Goal: Task Accomplishment & Management: Manage account settings

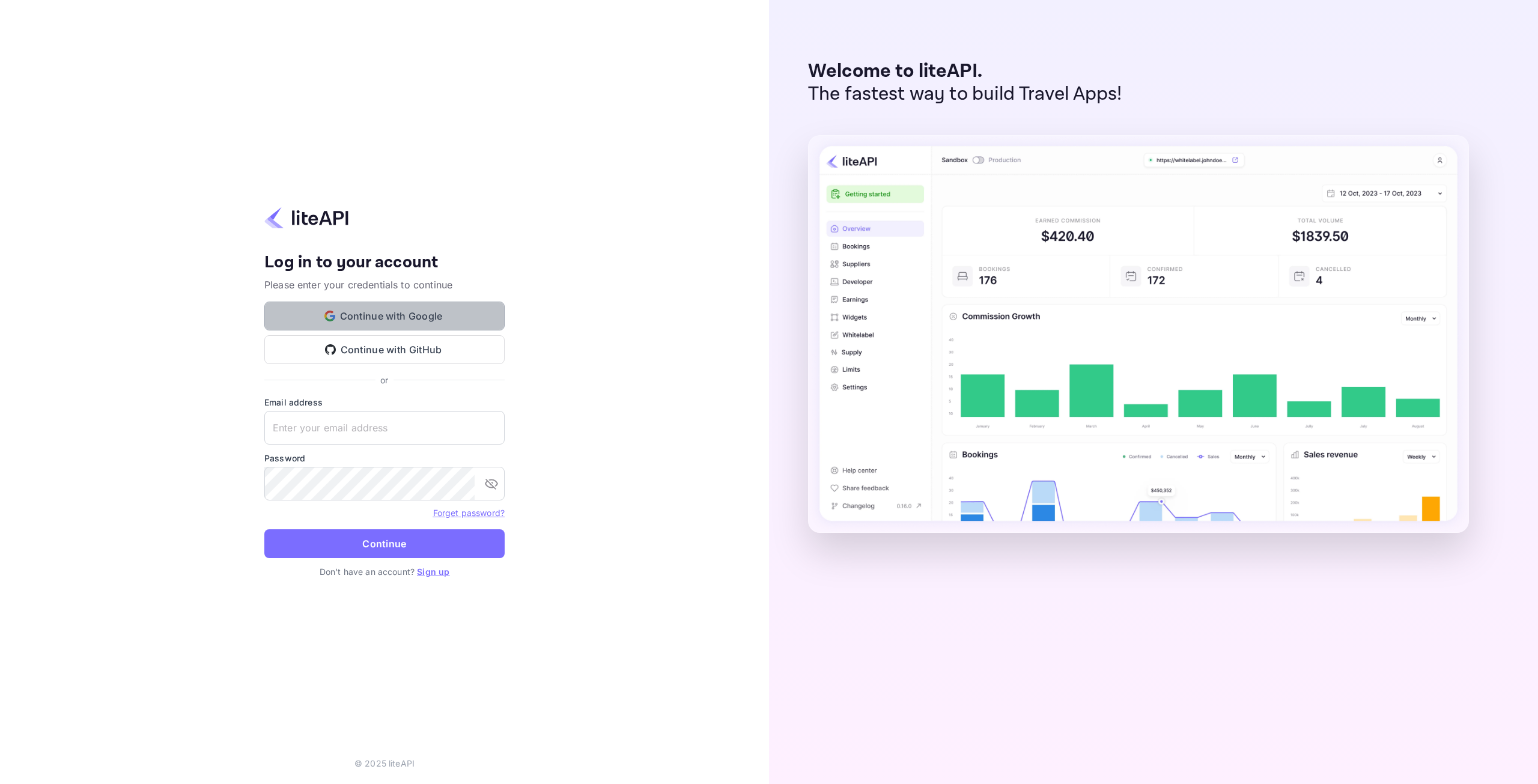
click at [347, 310] on button "Continue with Google" at bounding box center [384, 316] width 241 height 29
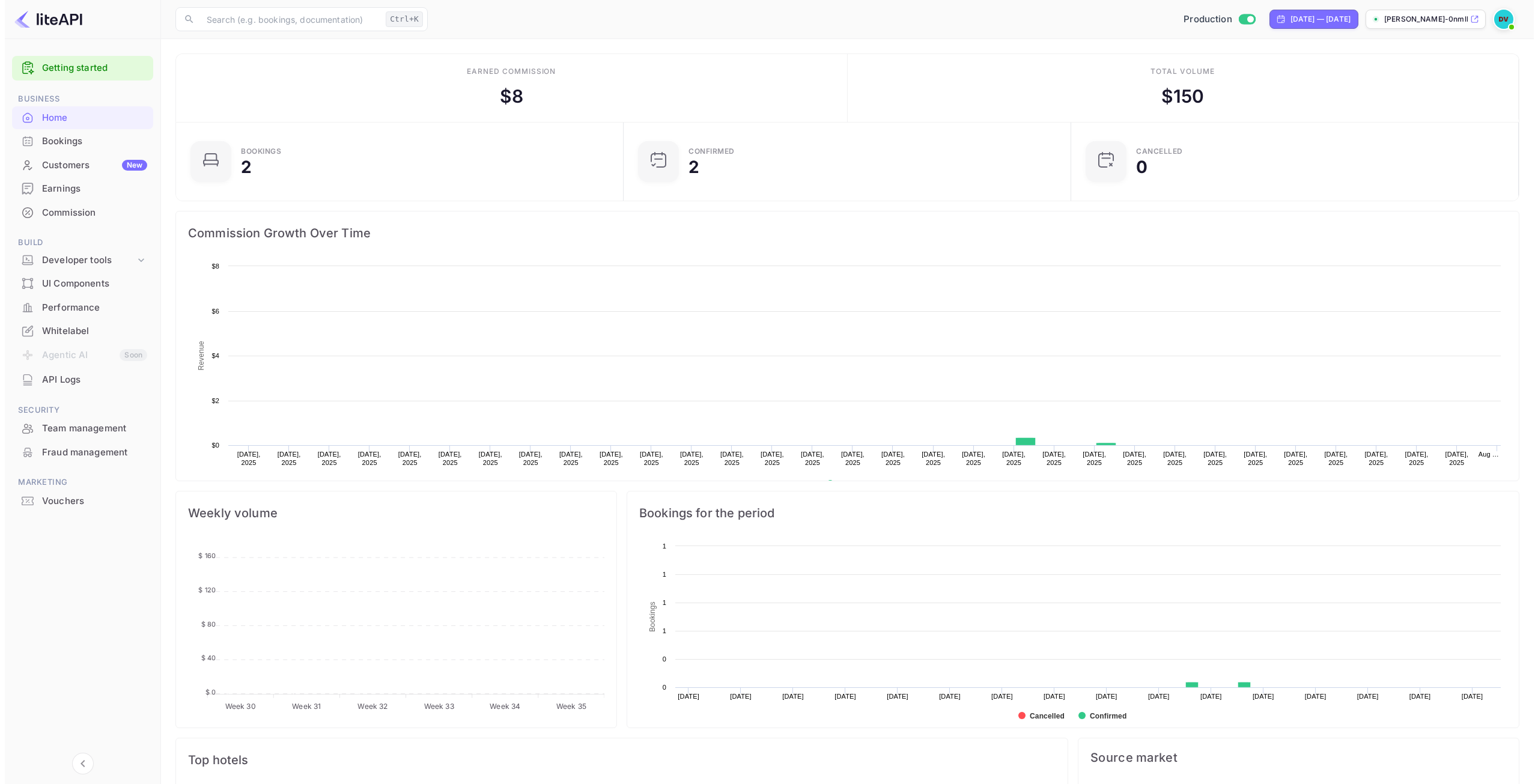
scroll to position [186, 431]
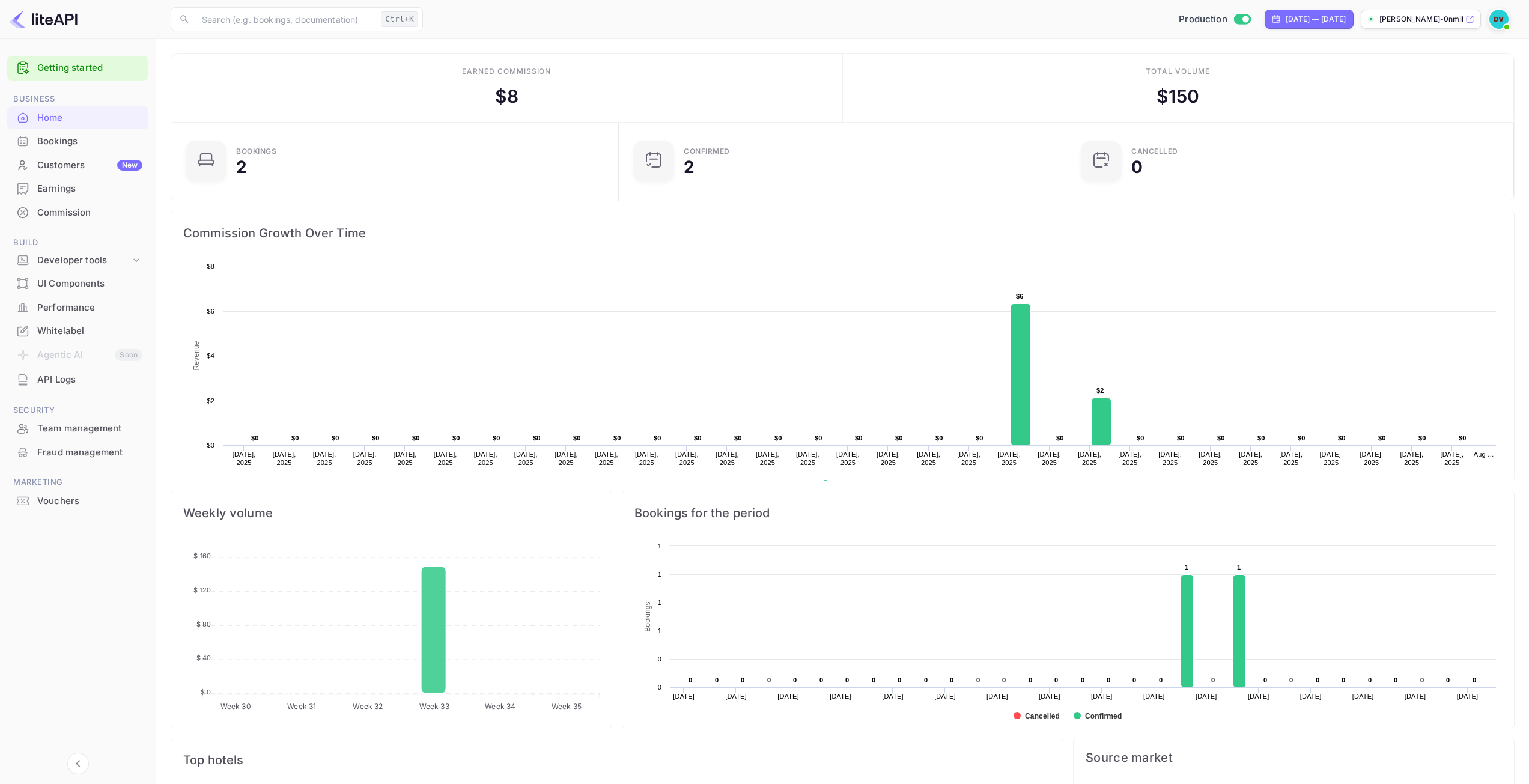
click at [28, 194] on icon at bounding box center [23, 188] width 12 height 12
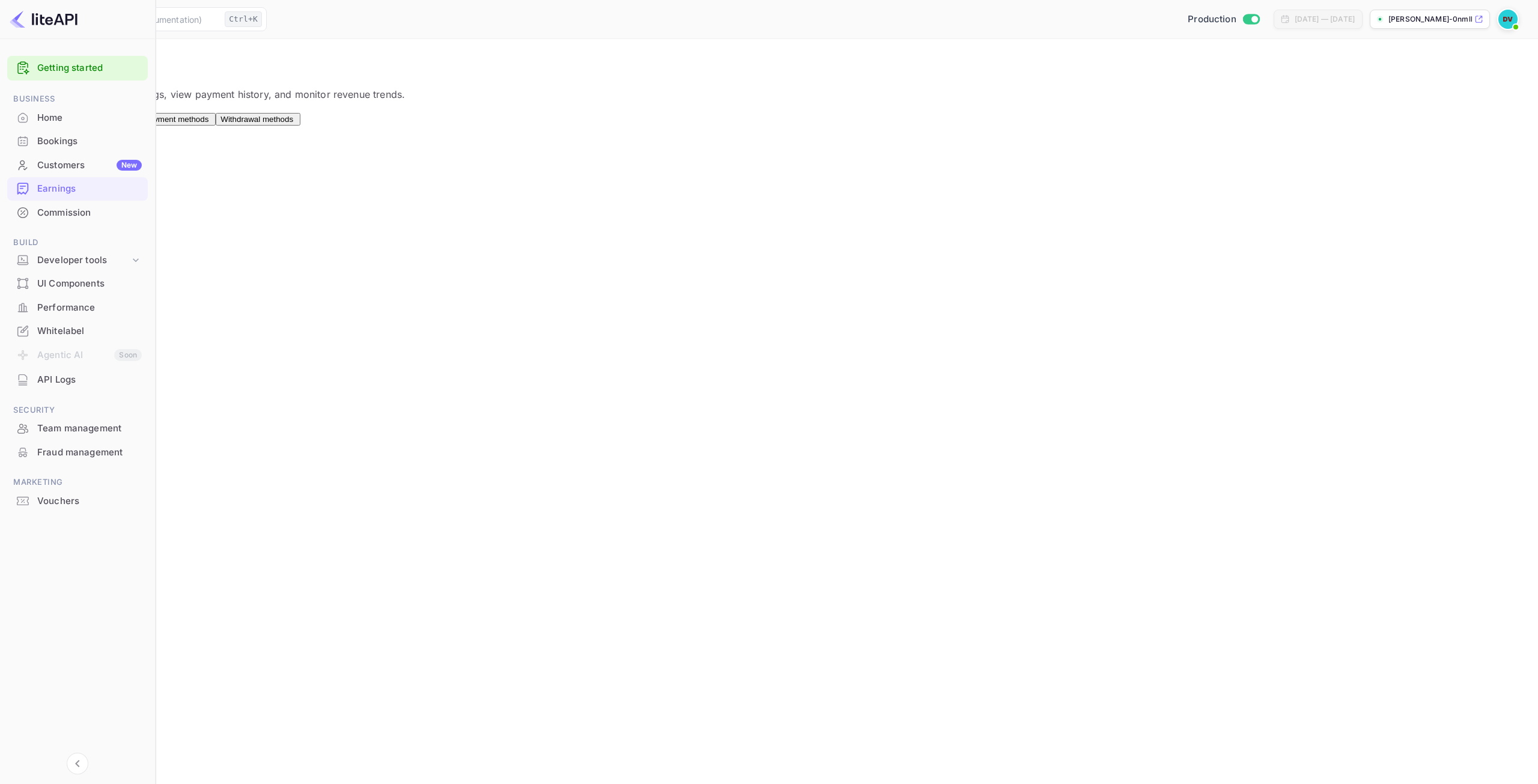
click at [301, 115] on button "Withdrawal methods" at bounding box center [258, 119] width 85 height 13
click at [353, 165] on div "Connect" at bounding box center [338, 160] width 30 height 11
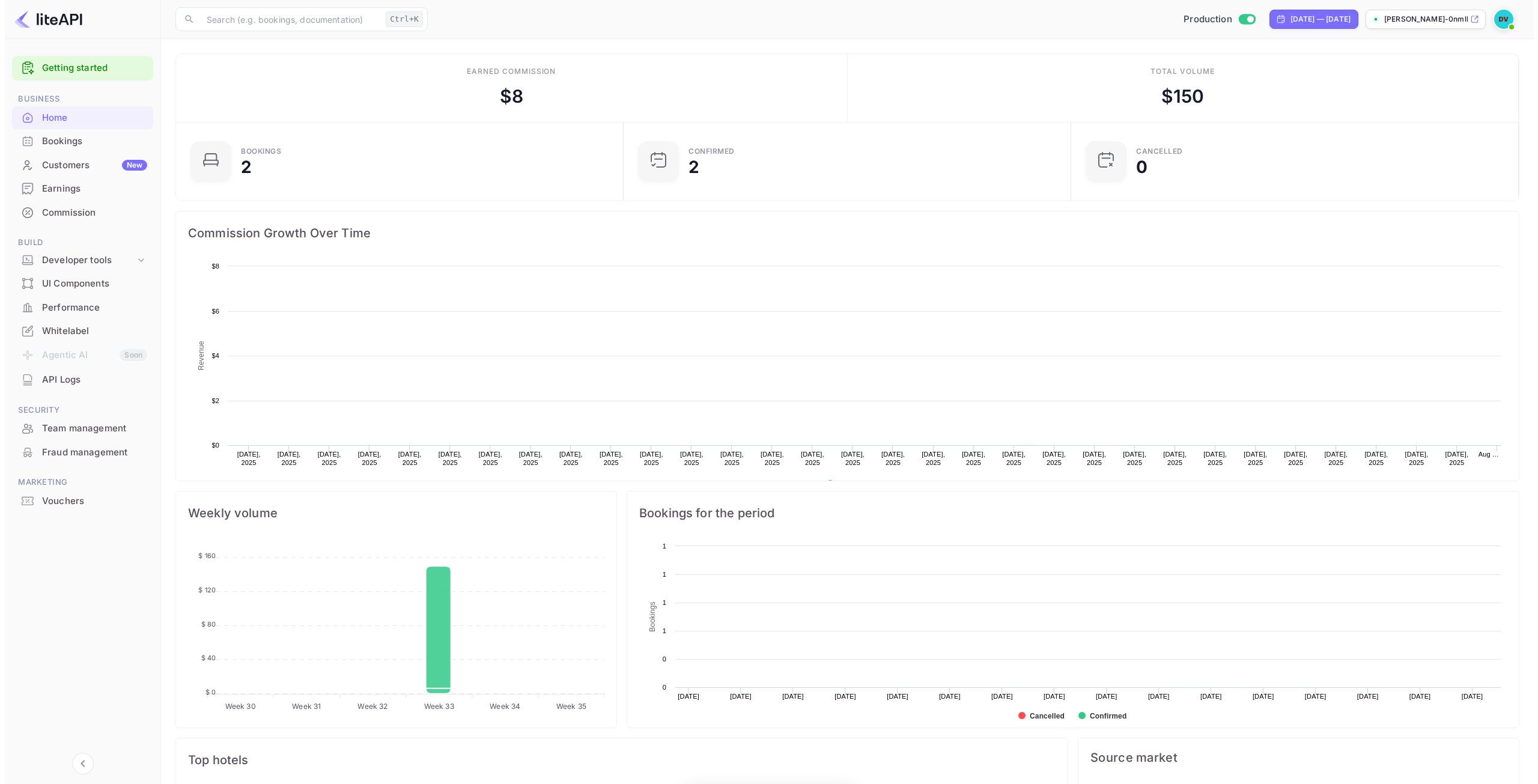
scroll to position [186, 431]
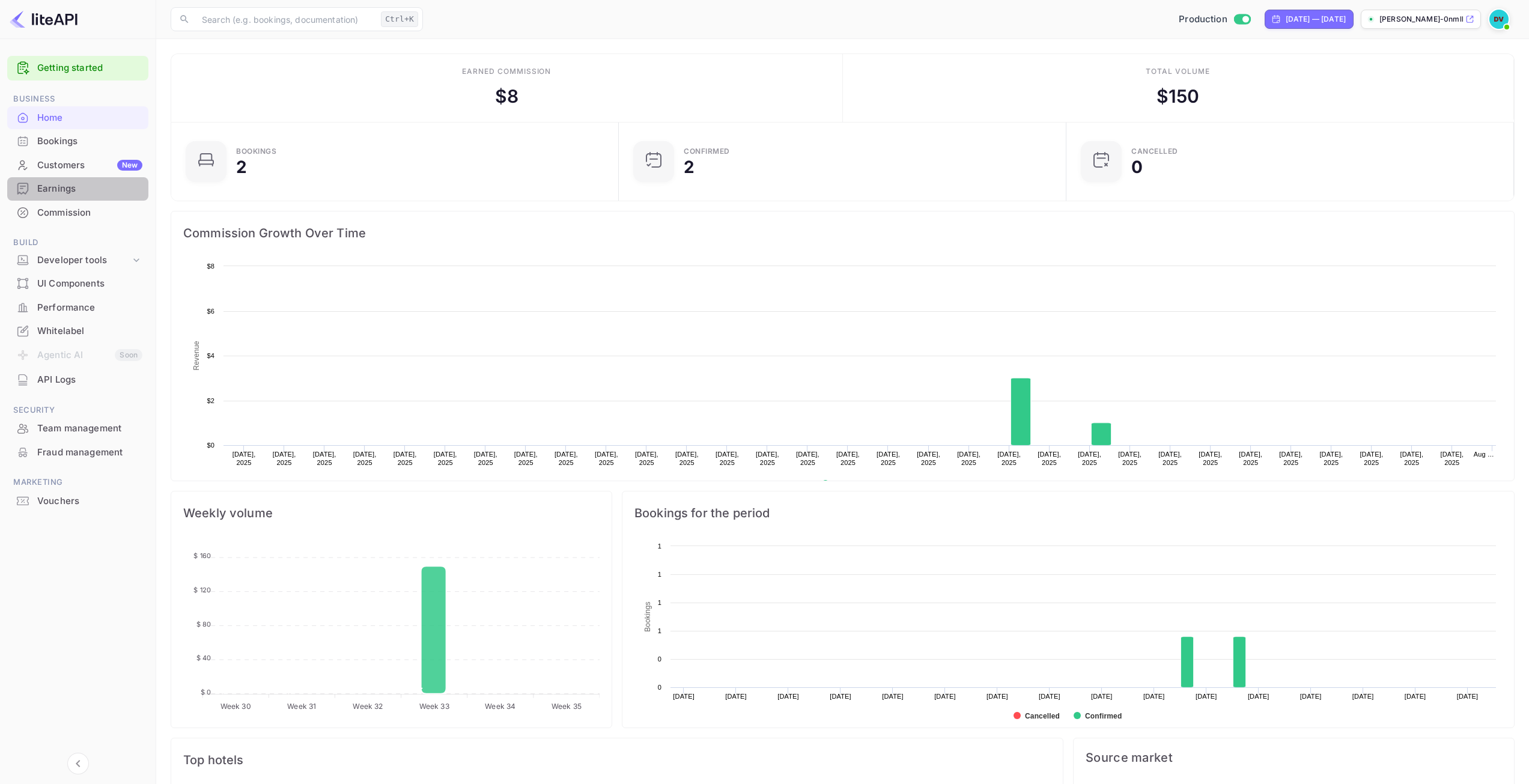
click at [52, 184] on div "Earnings" at bounding box center [89, 188] width 105 height 14
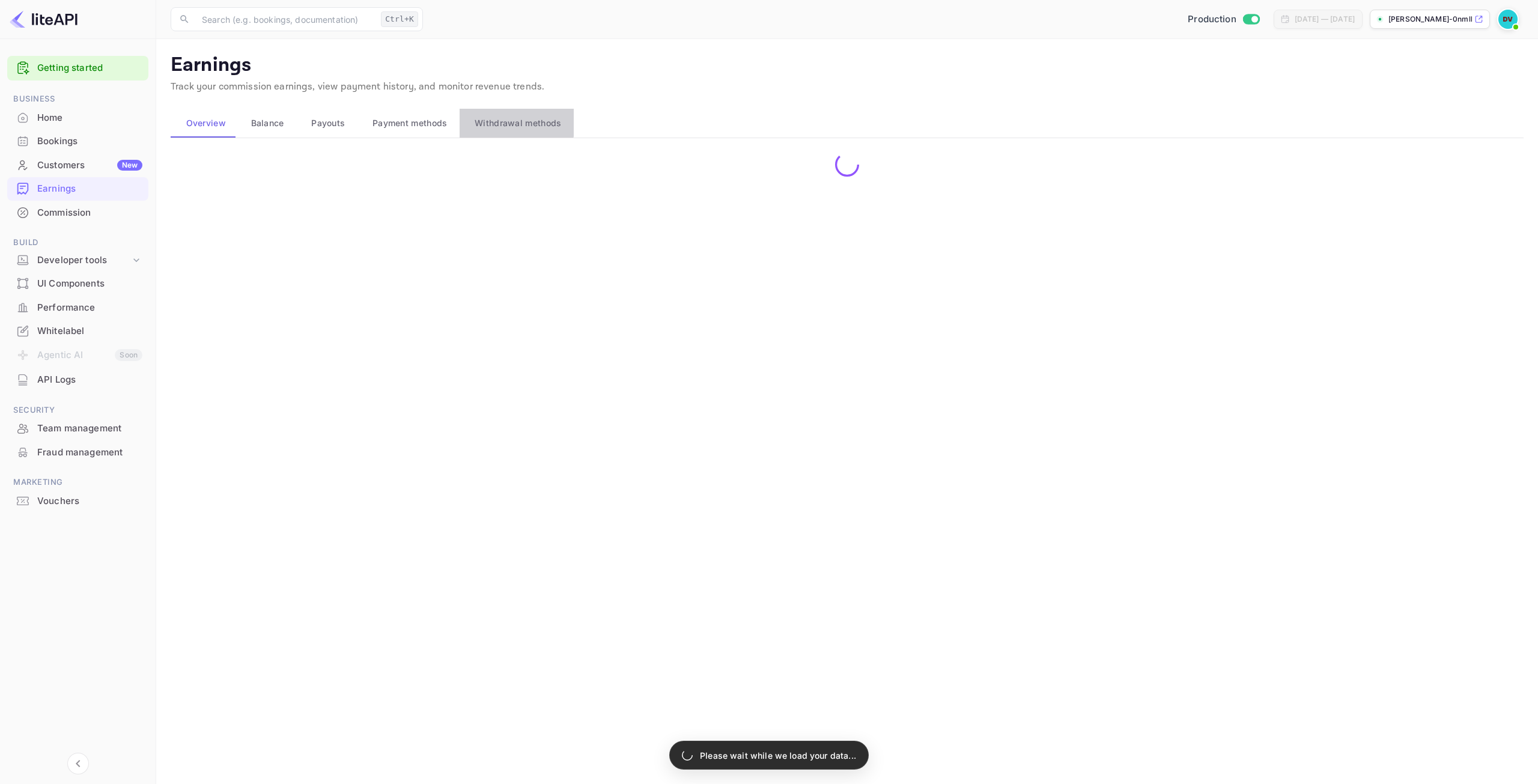
click at [495, 119] on span "Withdrawal methods" at bounding box center [518, 123] width 87 height 15
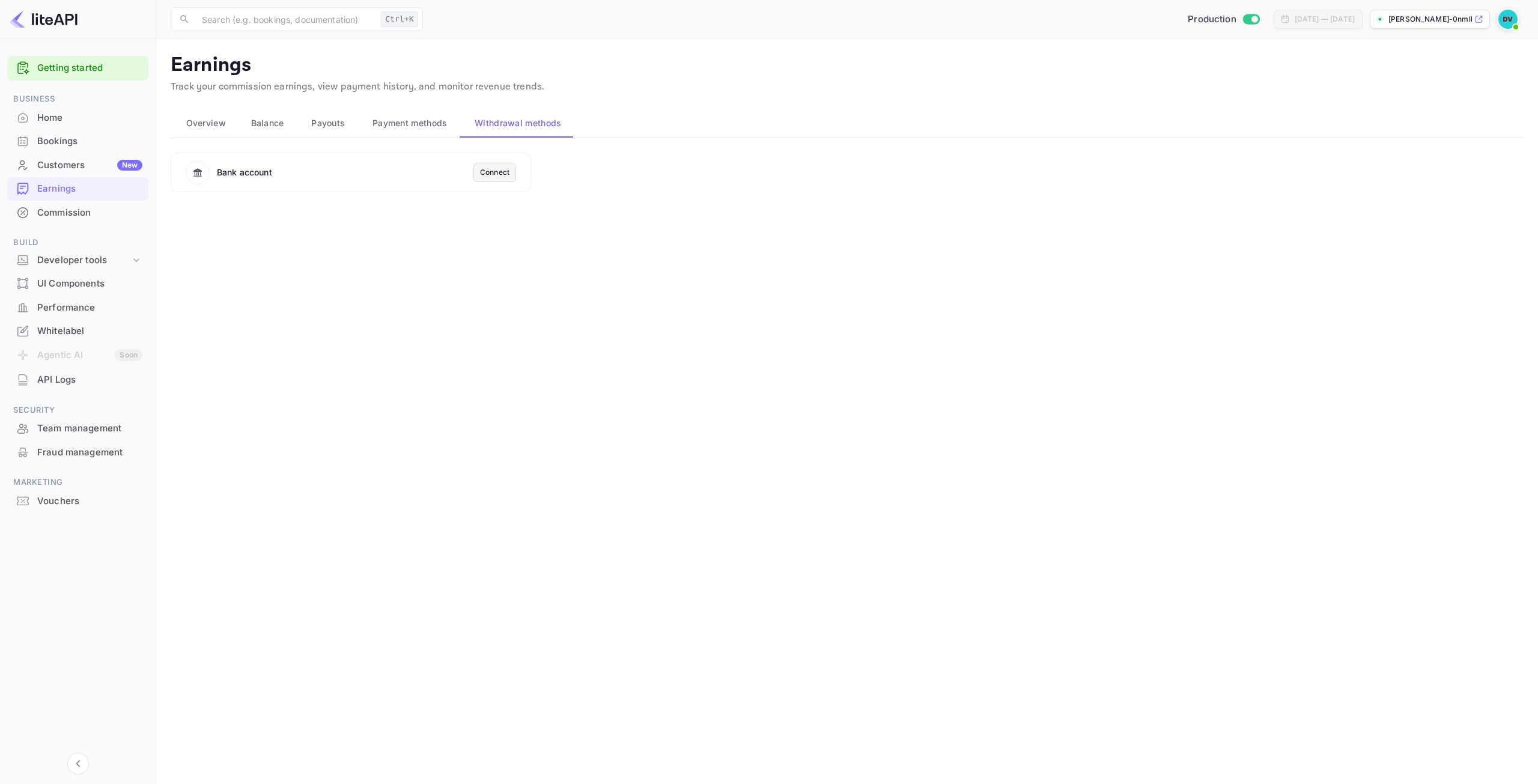
click at [510, 168] on div "Connect" at bounding box center [494, 173] width 42 height 19
click at [494, 176] on div "Connect" at bounding box center [494, 173] width 30 height 11
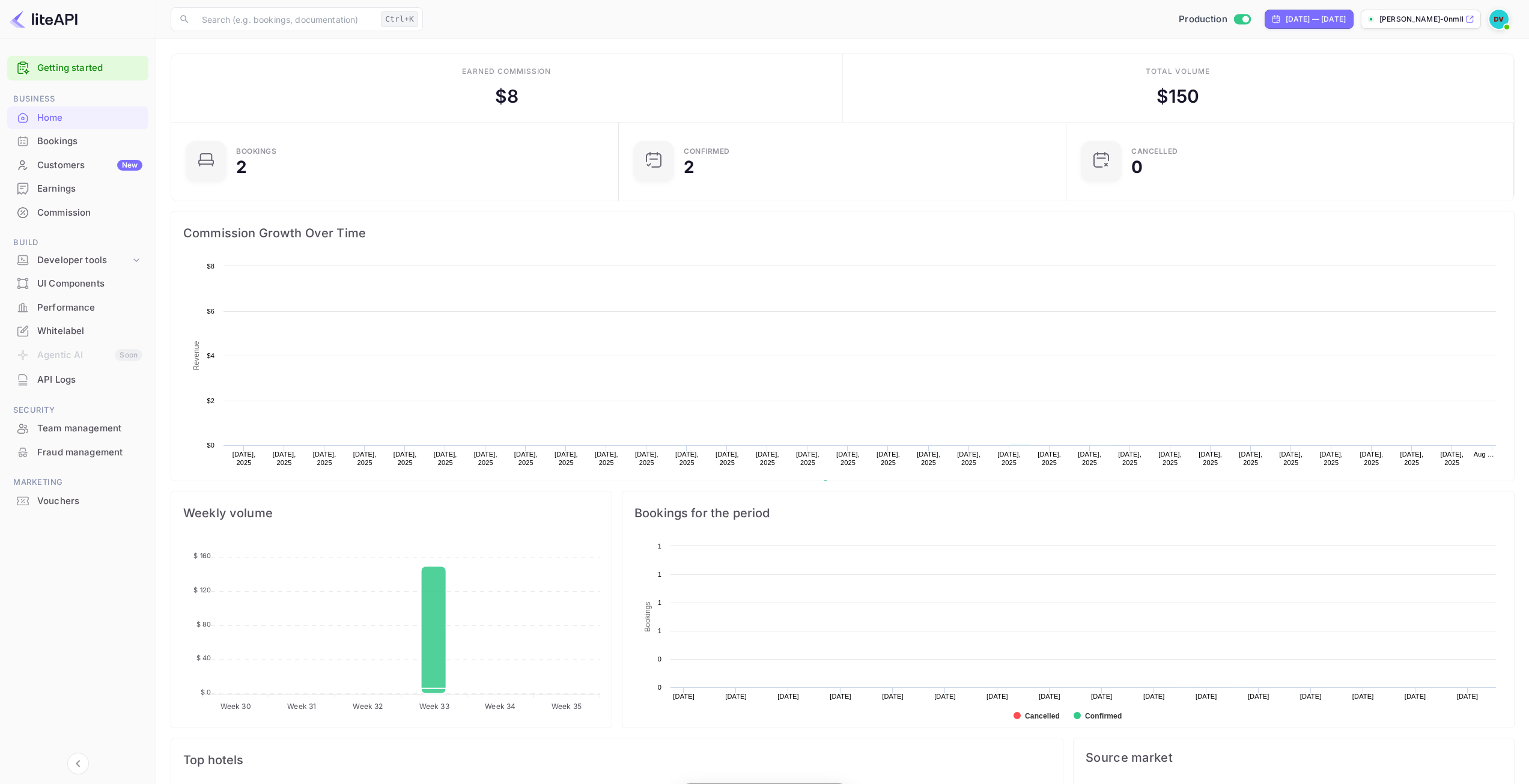
scroll to position [186, 431]
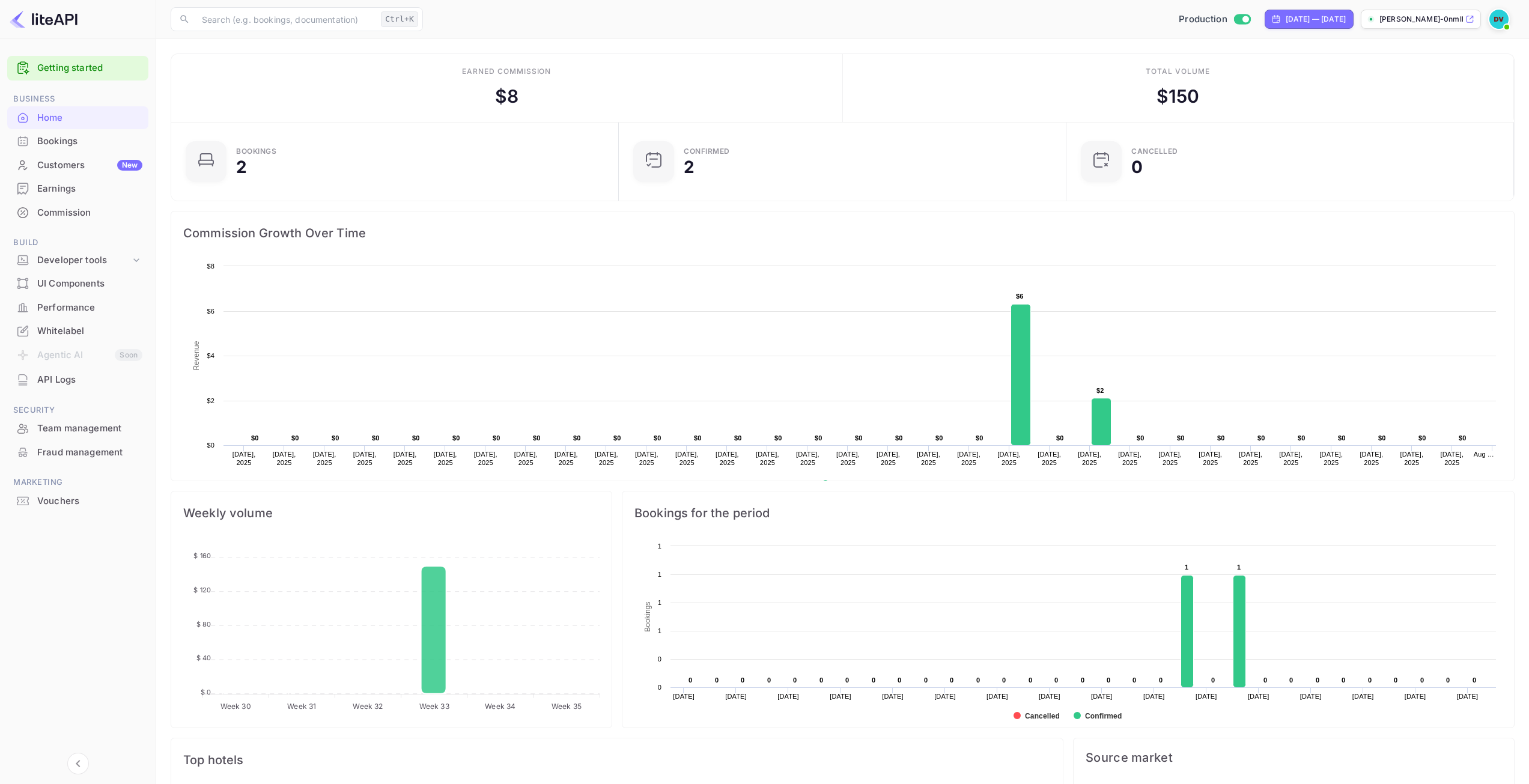
click at [47, 187] on div "Earnings" at bounding box center [89, 188] width 105 height 14
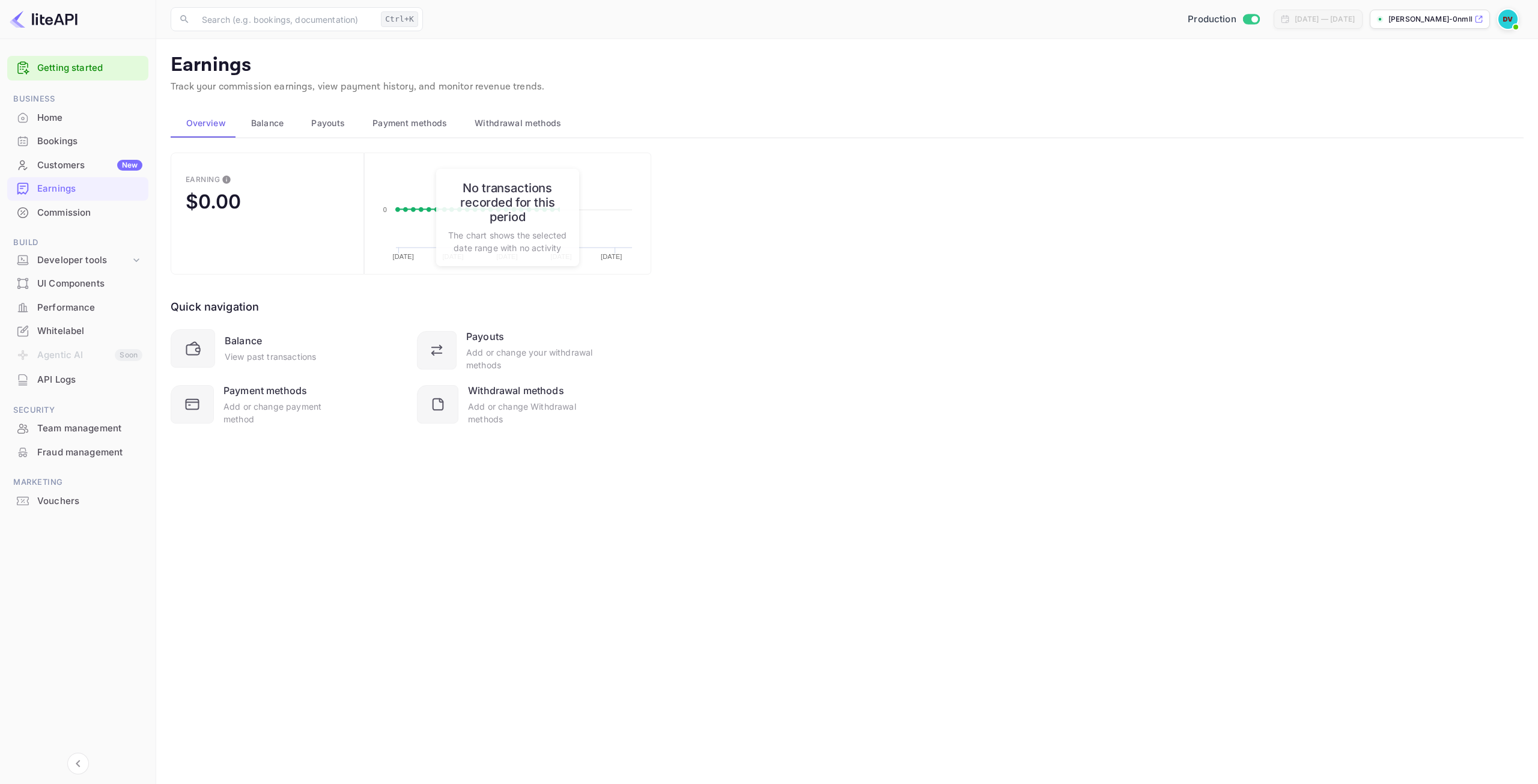
click at [406, 122] on span "Payment methods" at bounding box center [410, 123] width 75 height 15
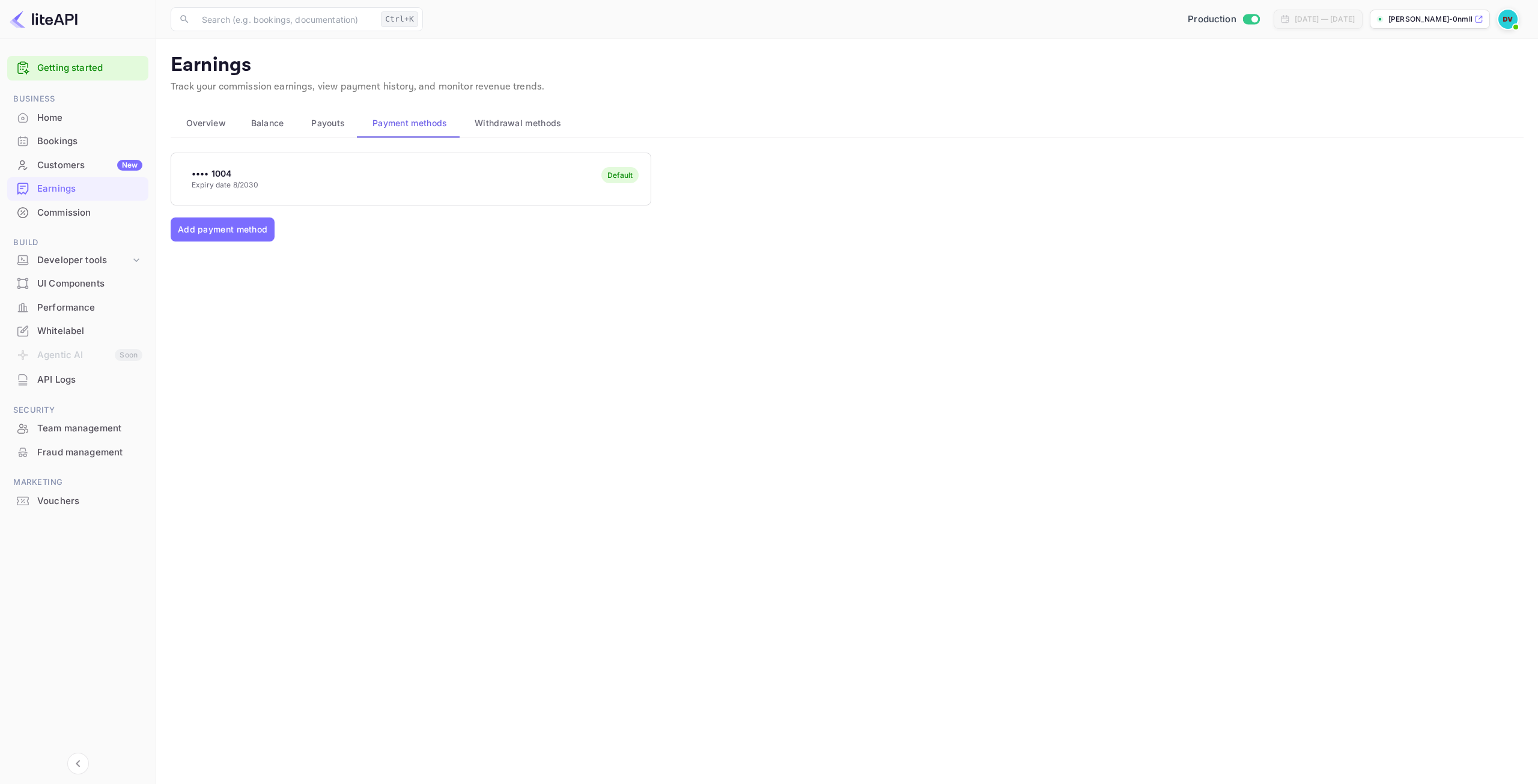
click at [521, 118] on span "Withdrawal methods" at bounding box center [518, 123] width 87 height 15
click at [500, 173] on div "Connect" at bounding box center [494, 173] width 30 height 11
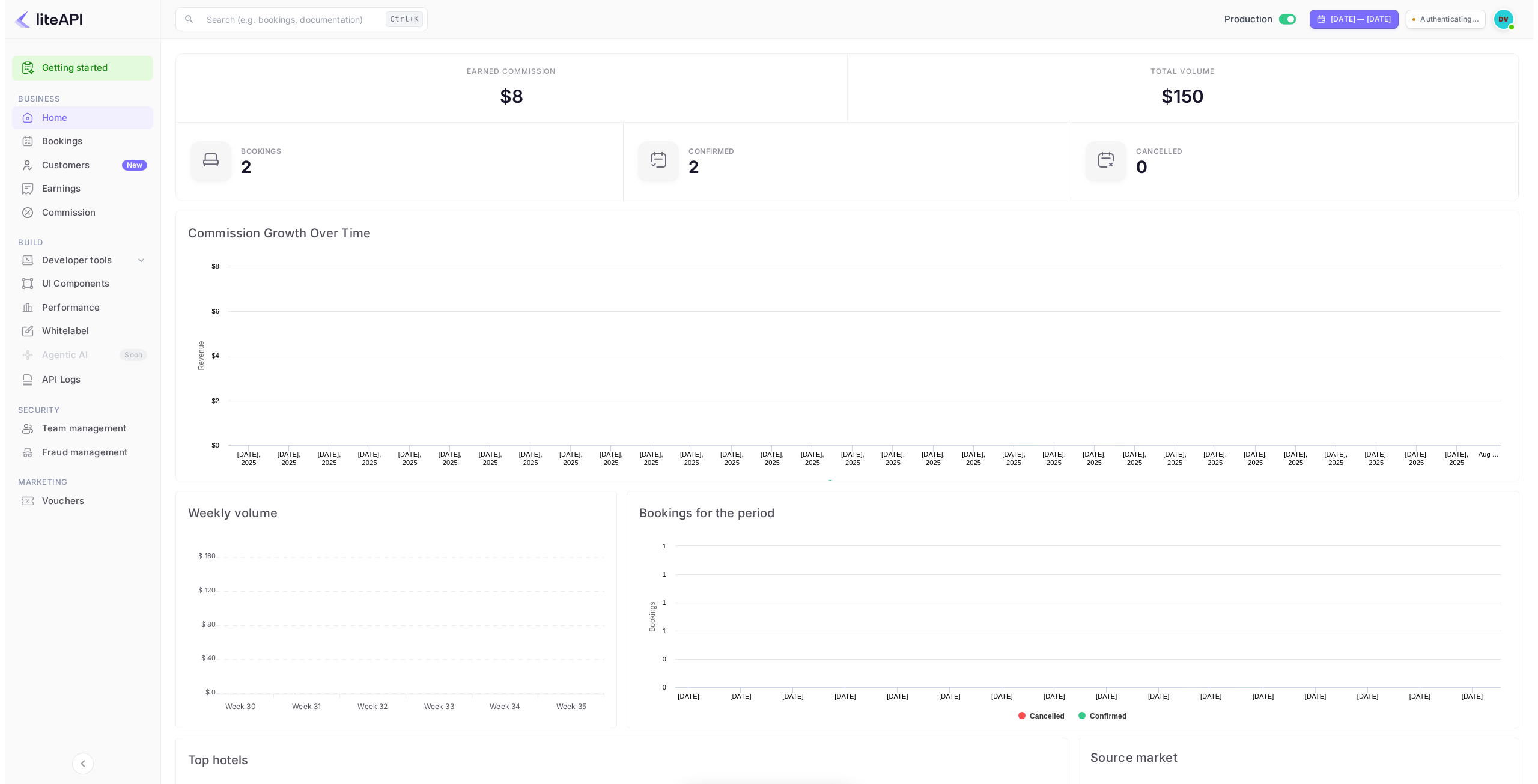
scroll to position [10, 10]
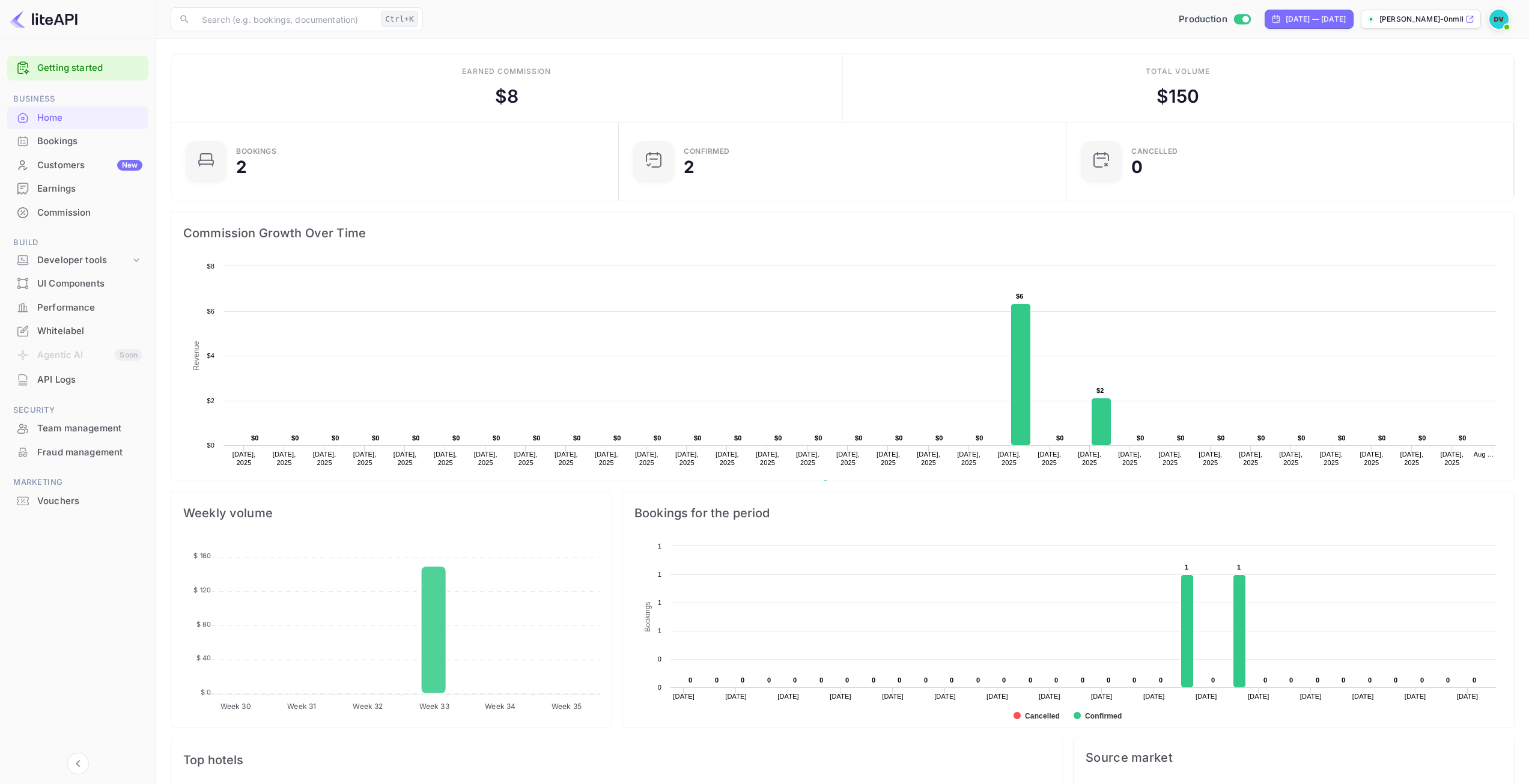
click at [62, 191] on div "Earnings" at bounding box center [89, 188] width 105 height 14
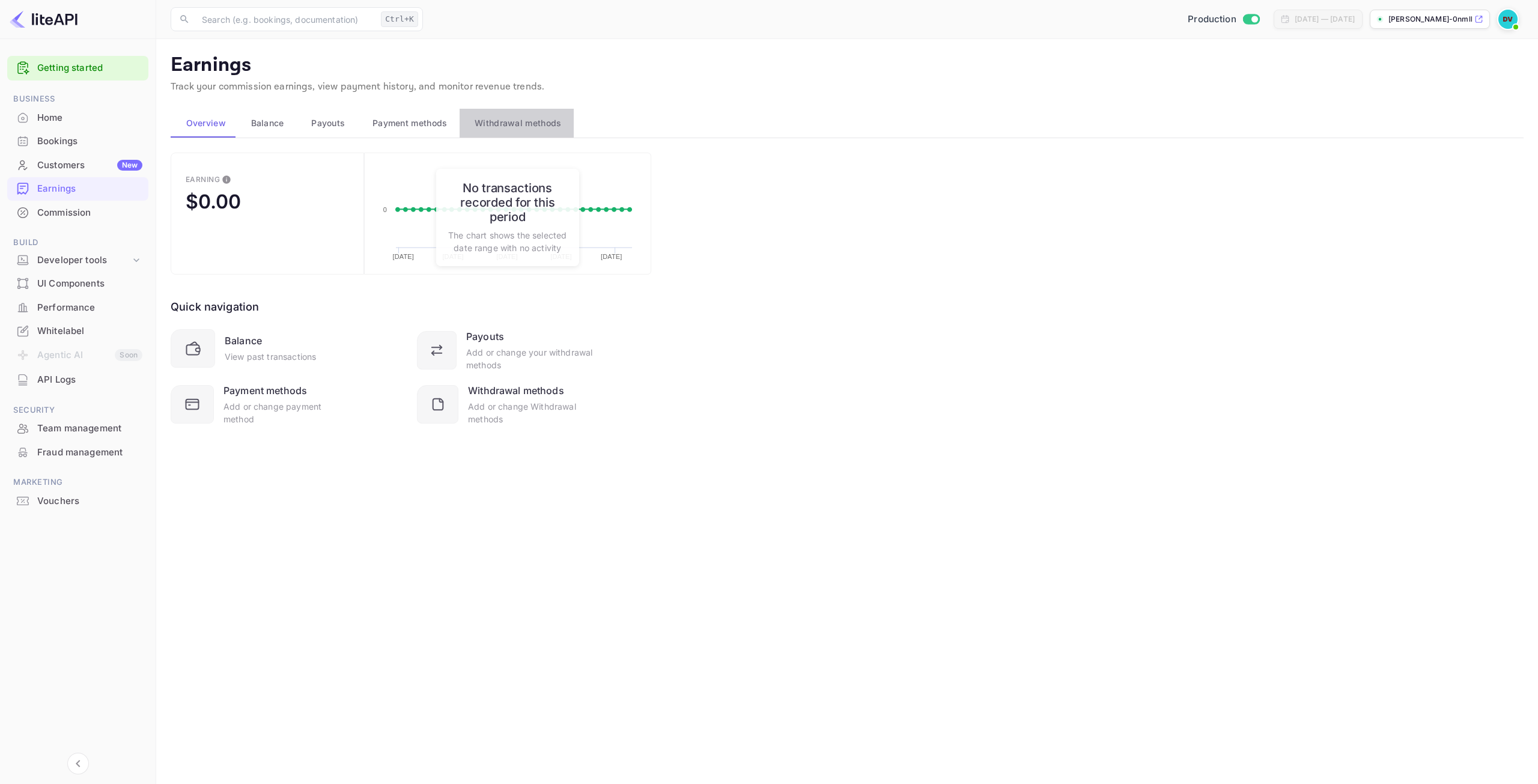
click at [485, 122] on span "Withdrawal methods" at bounding box center [518, 123] width 87 height 15
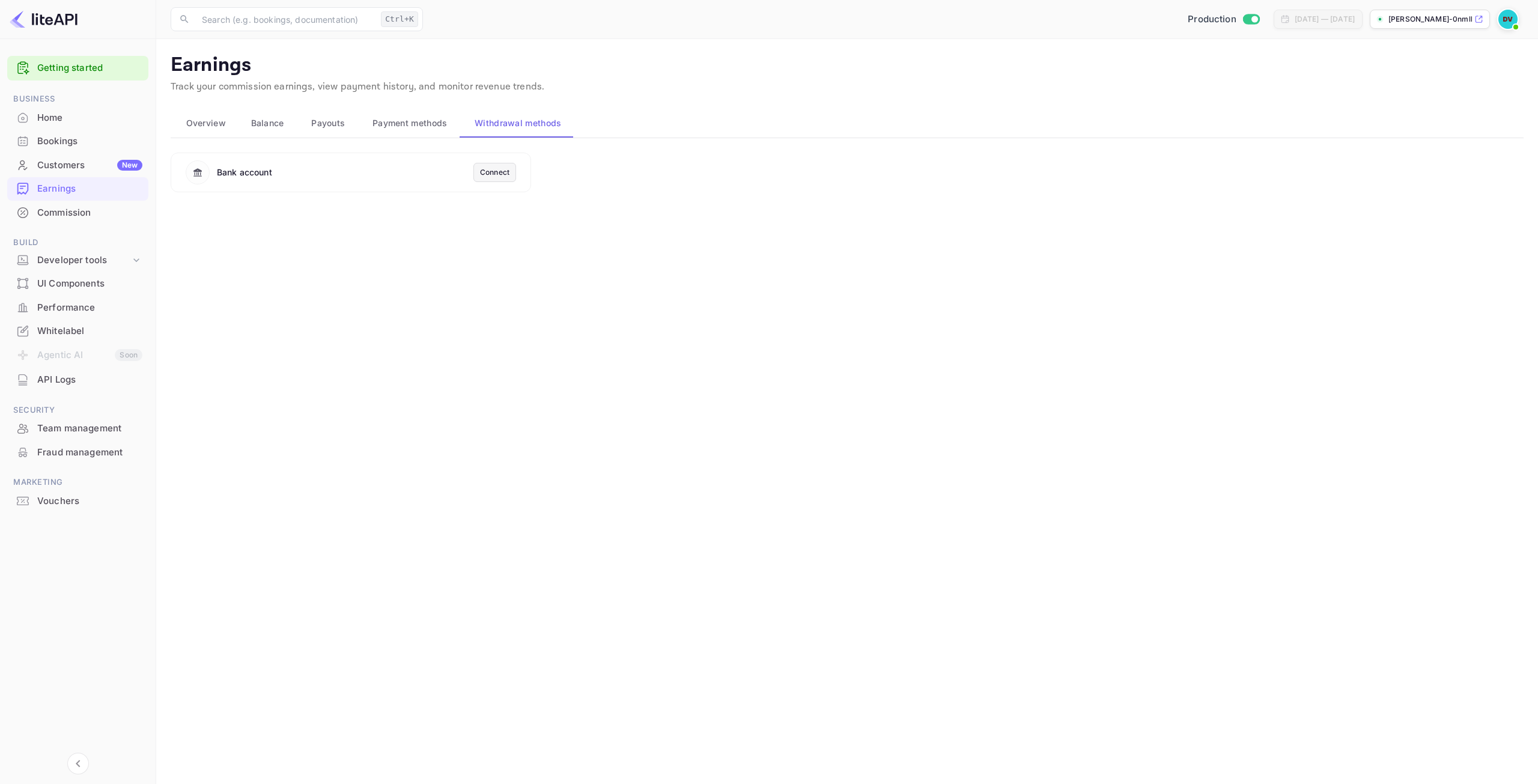
click at [427, 119] on span "Payment methods" at bounding box center [410, 123] width 75 height 15
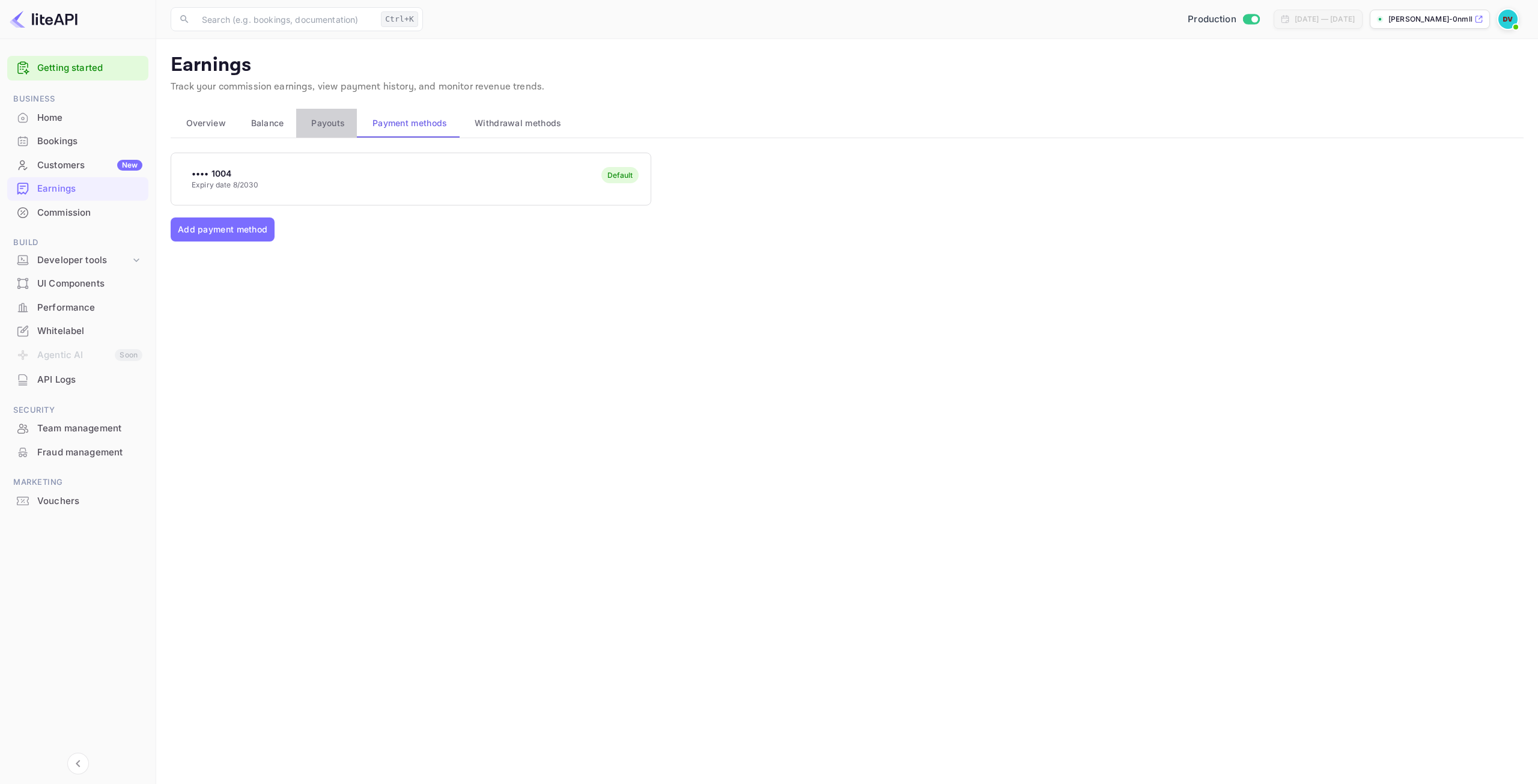
click at [341, 119] on span "Payouts" at bounding box center [328, 123] width 34 height 15
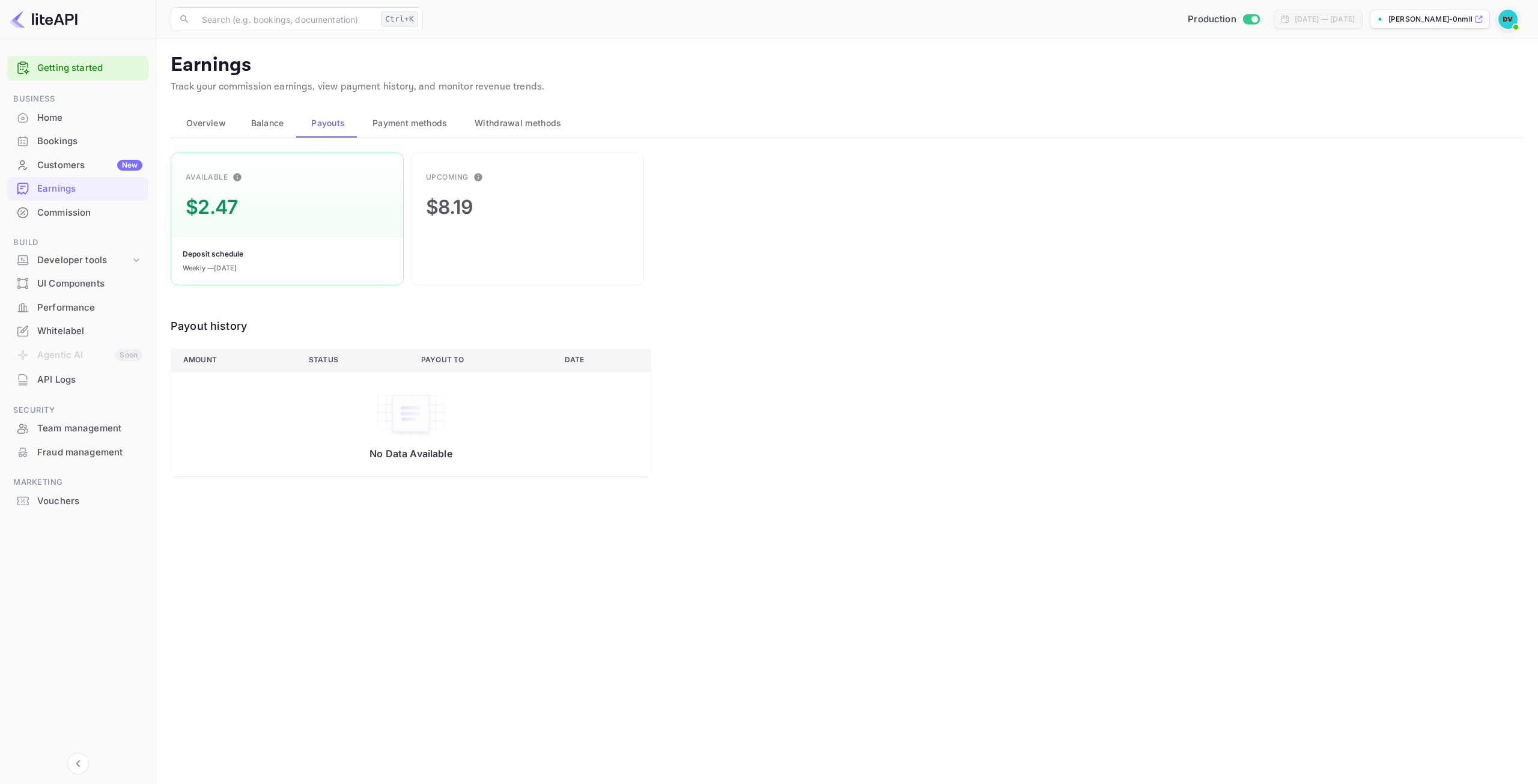
click at [272, 127] on span "Balance" at bounding box center [267, 123] width 33 height 15
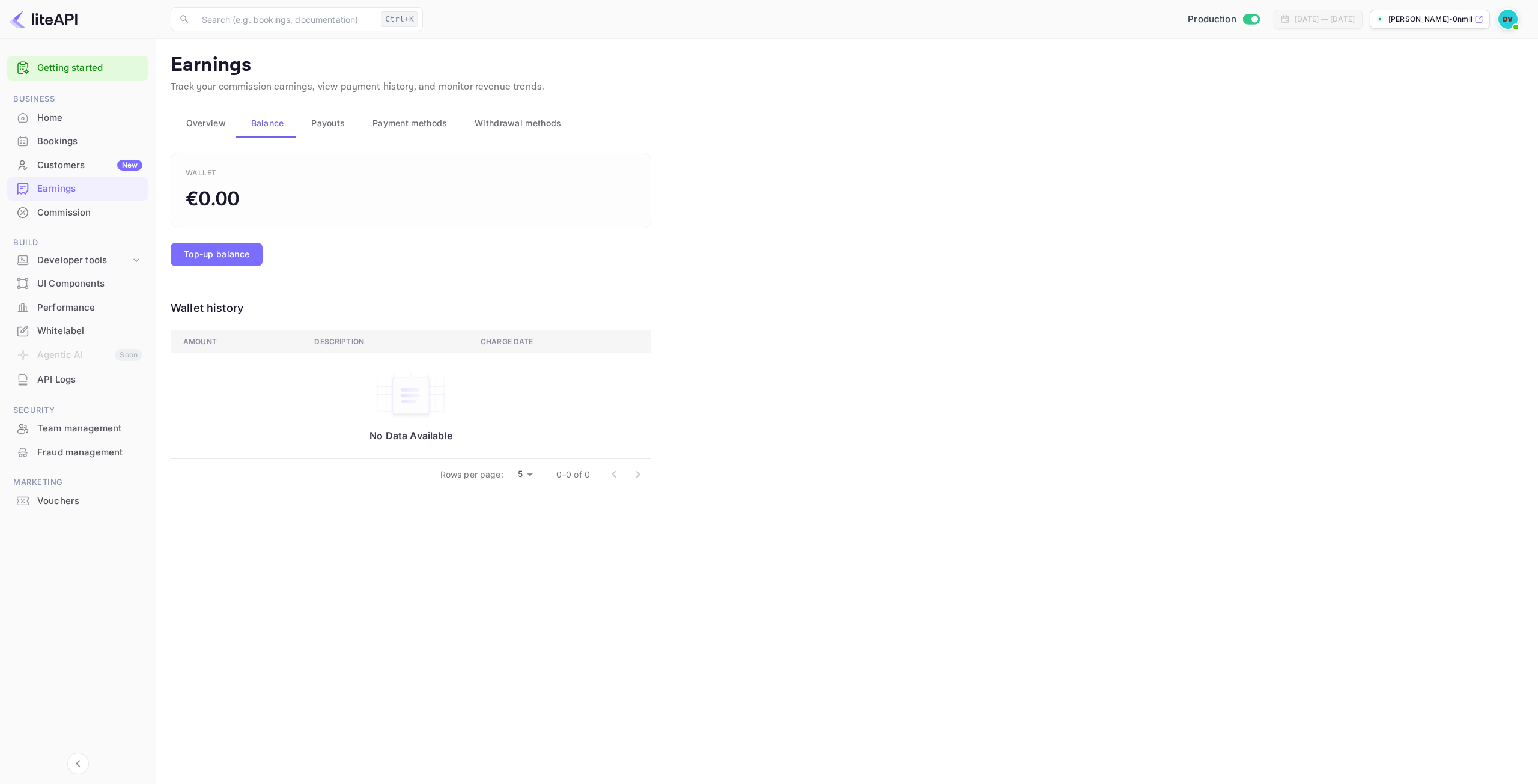
click at [225, 127] on span "Overview" at bounding box center [205, 123] width 39 height 15
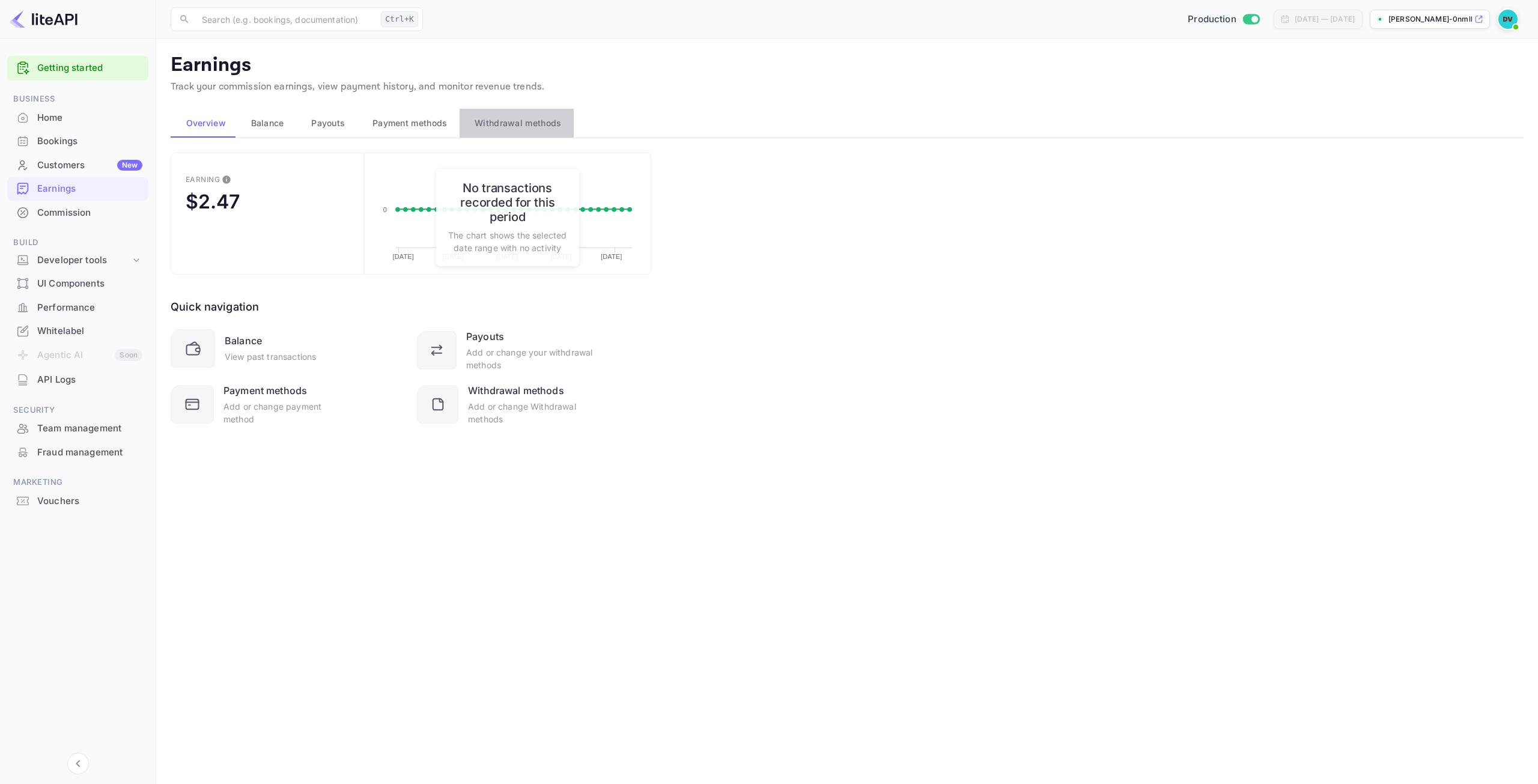
click at [481, 116] on span "Withdrawal methods" at bounding box center [518, 123] width 87 height 15
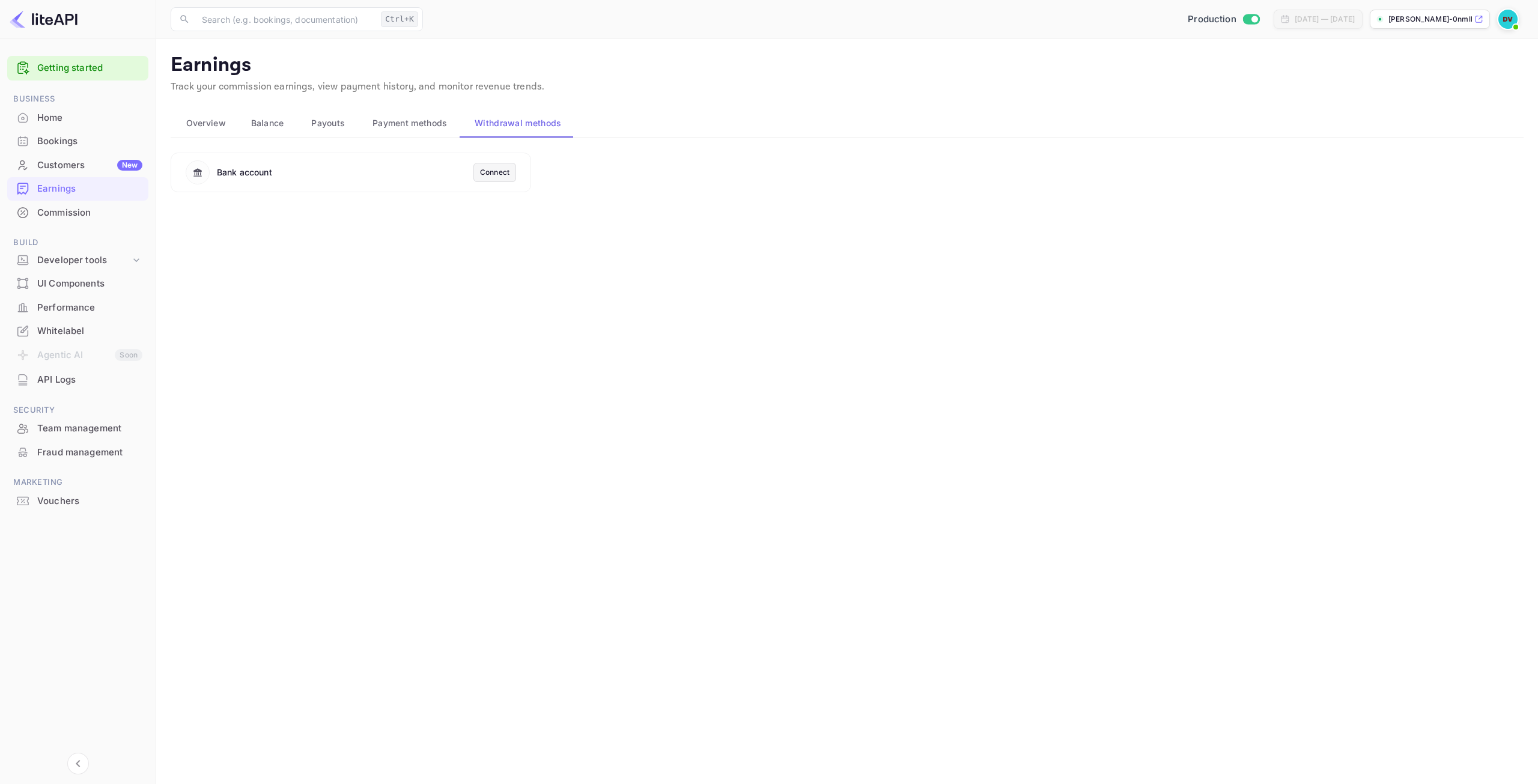
click at [56, 198] on div "Earnings" at bounding box center [78, 188] width 141 height 24
click at [491, 122] on span "Withdrawal methods" at bounding box center [518, 123] width 87 height 15
click at [436, 123] on span "Payment methods" at bounding box center [410, 123] width 75 height 15
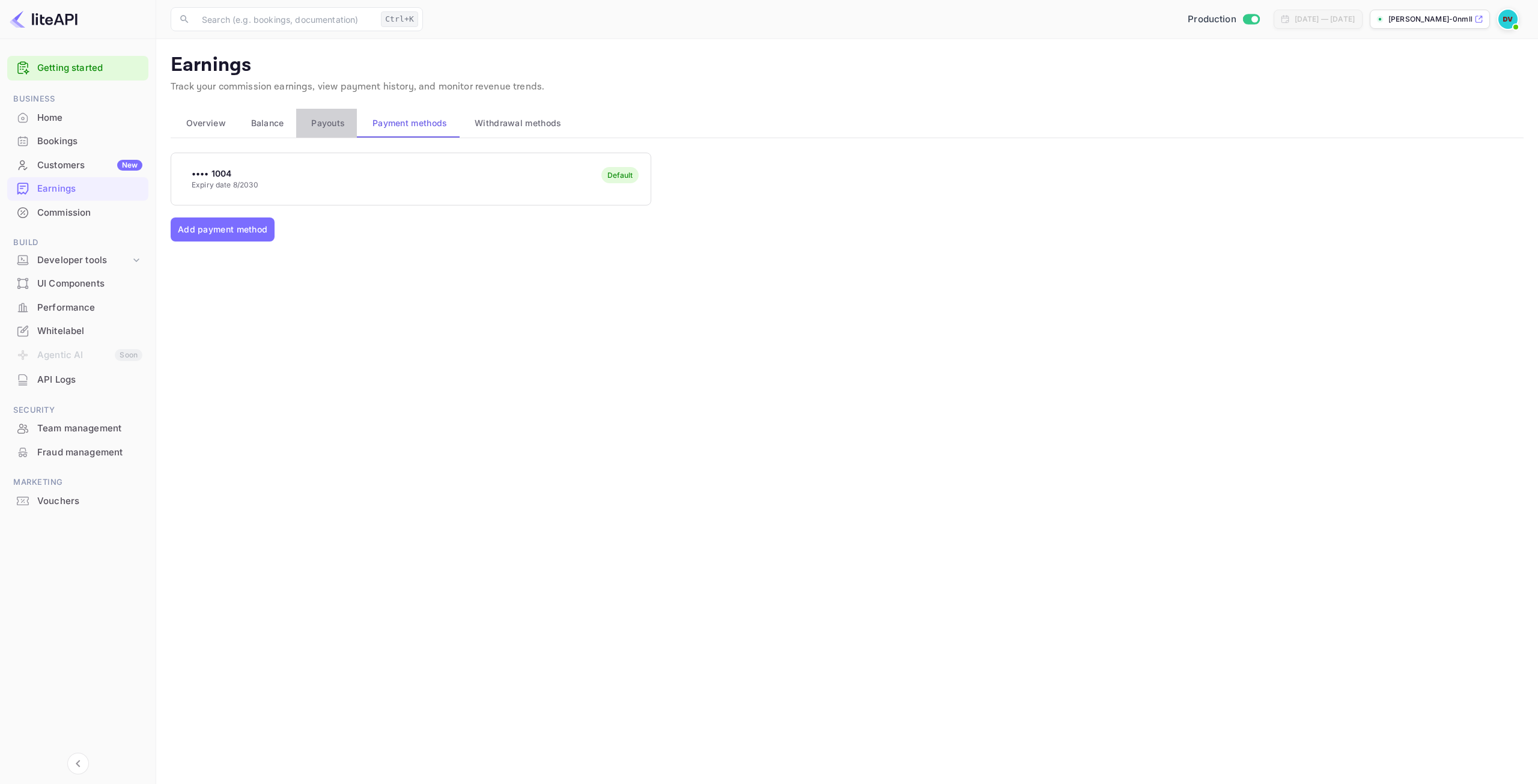
click at [328, 128] on span "Payouts" at bounding box center [328, 123] width 34 height 15
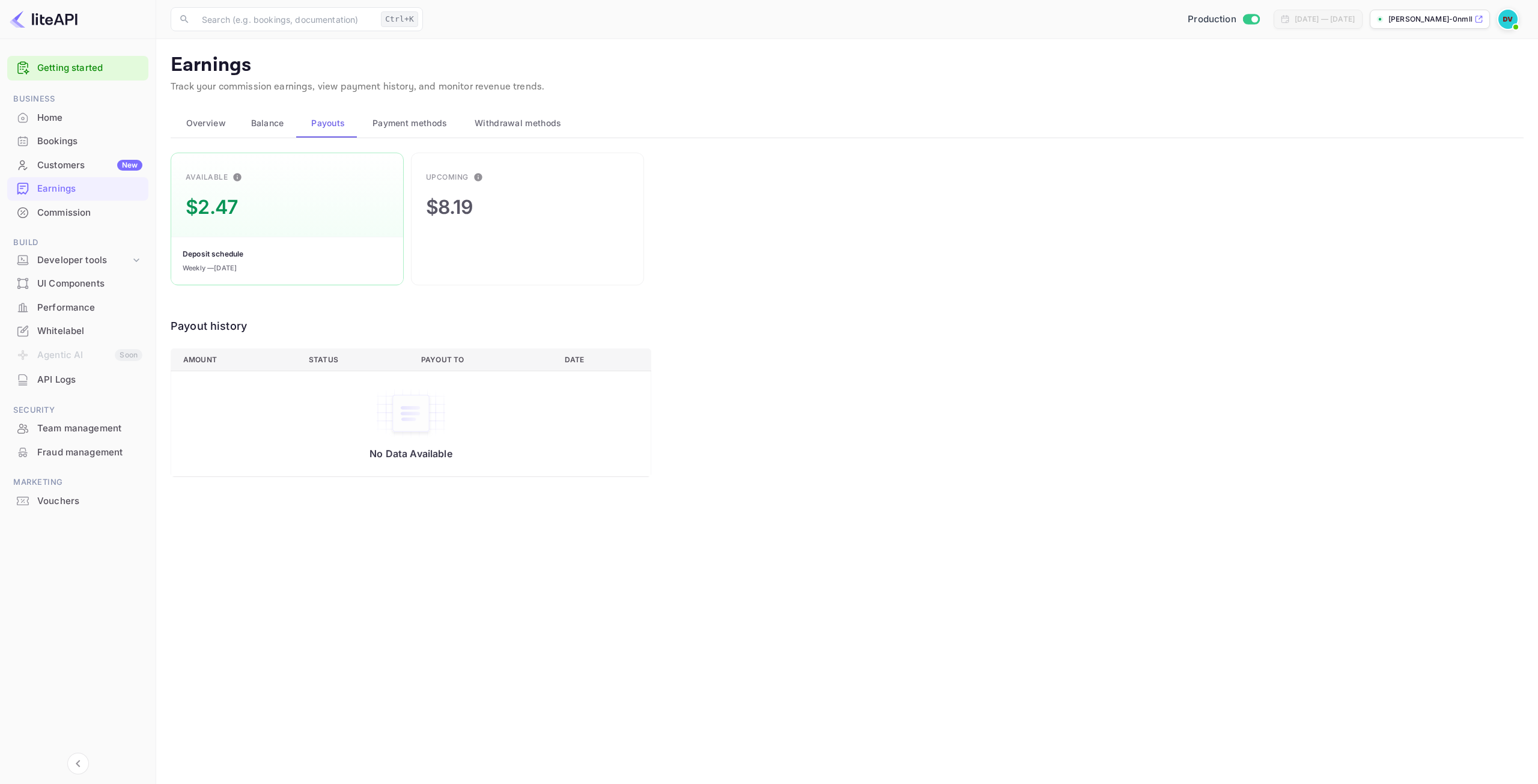
click at [264, 122] on span "Balance" at bounding box center [267, 123] width 33 height 15
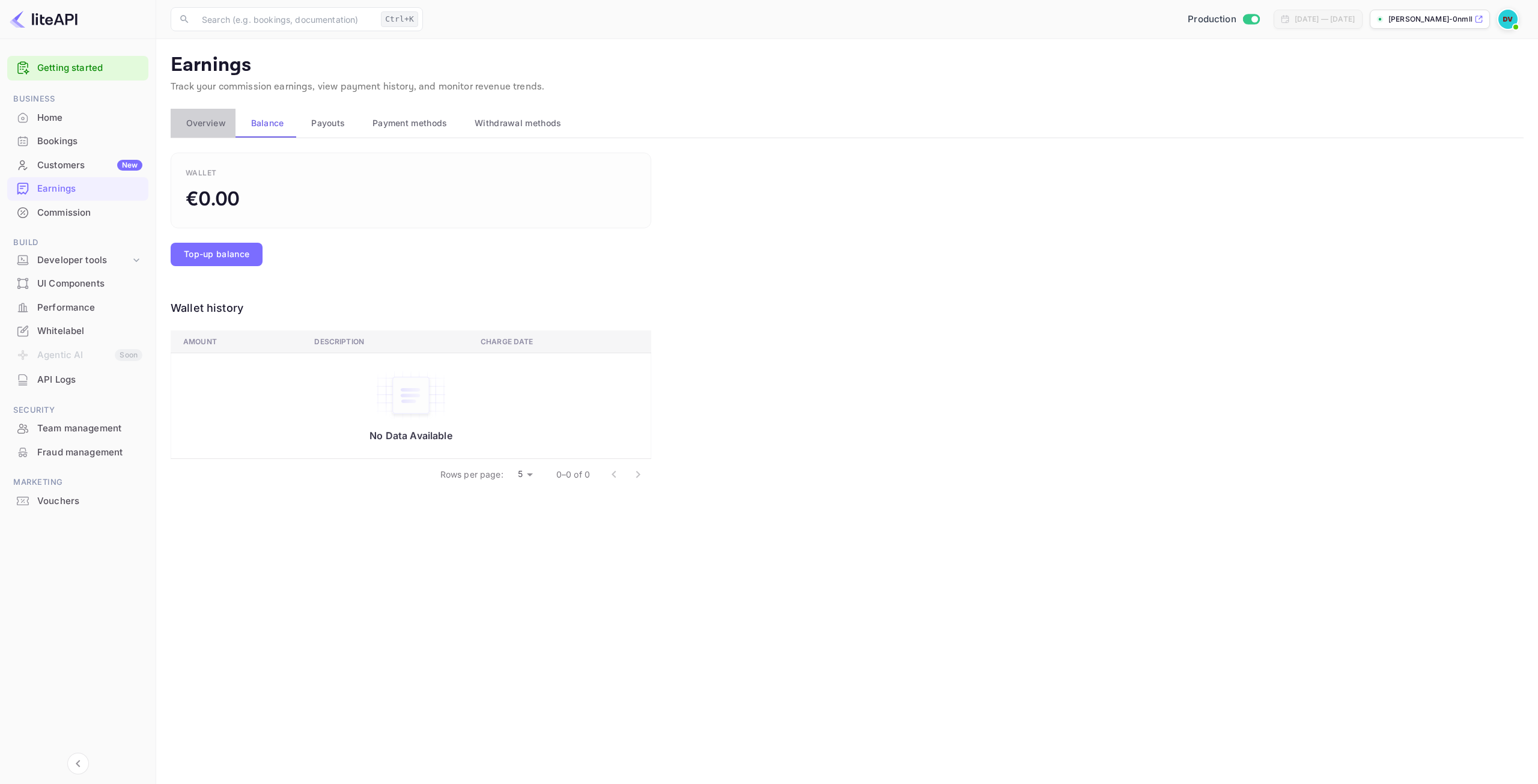
click at [198, 122] on span "Overview" at bounding box center [205, 123] width 39 height 15
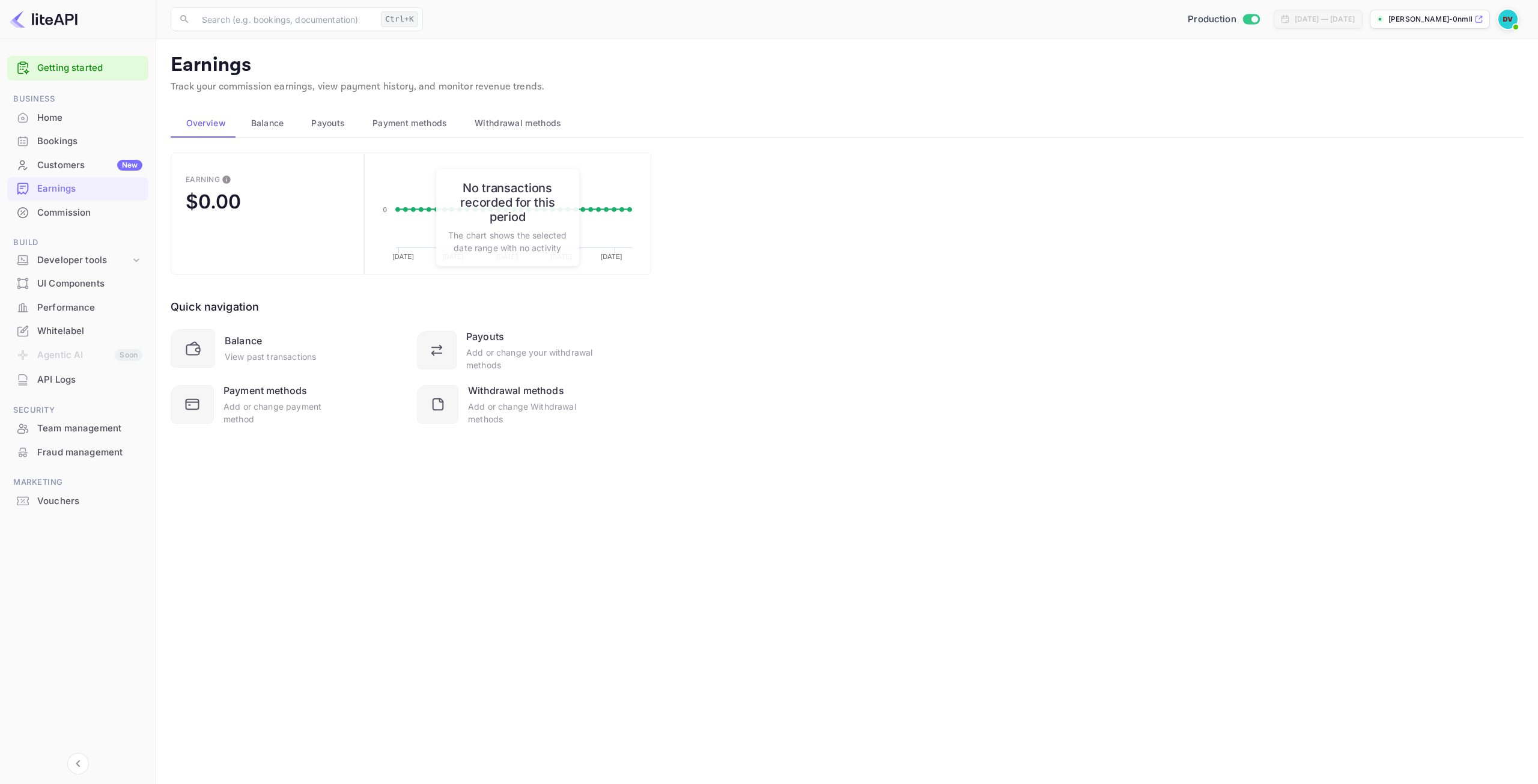
click at [42, 185] on div "Earnings" at bounding box center [89, 188] width 105 height 14
click at [496, 133] on button "Withdrawal methods" at bounding box center [516, 123] width 114 height 29
click at [498, 128] on span "Withdrawal methods" at bounding box center [518, 123] width 87 height 15
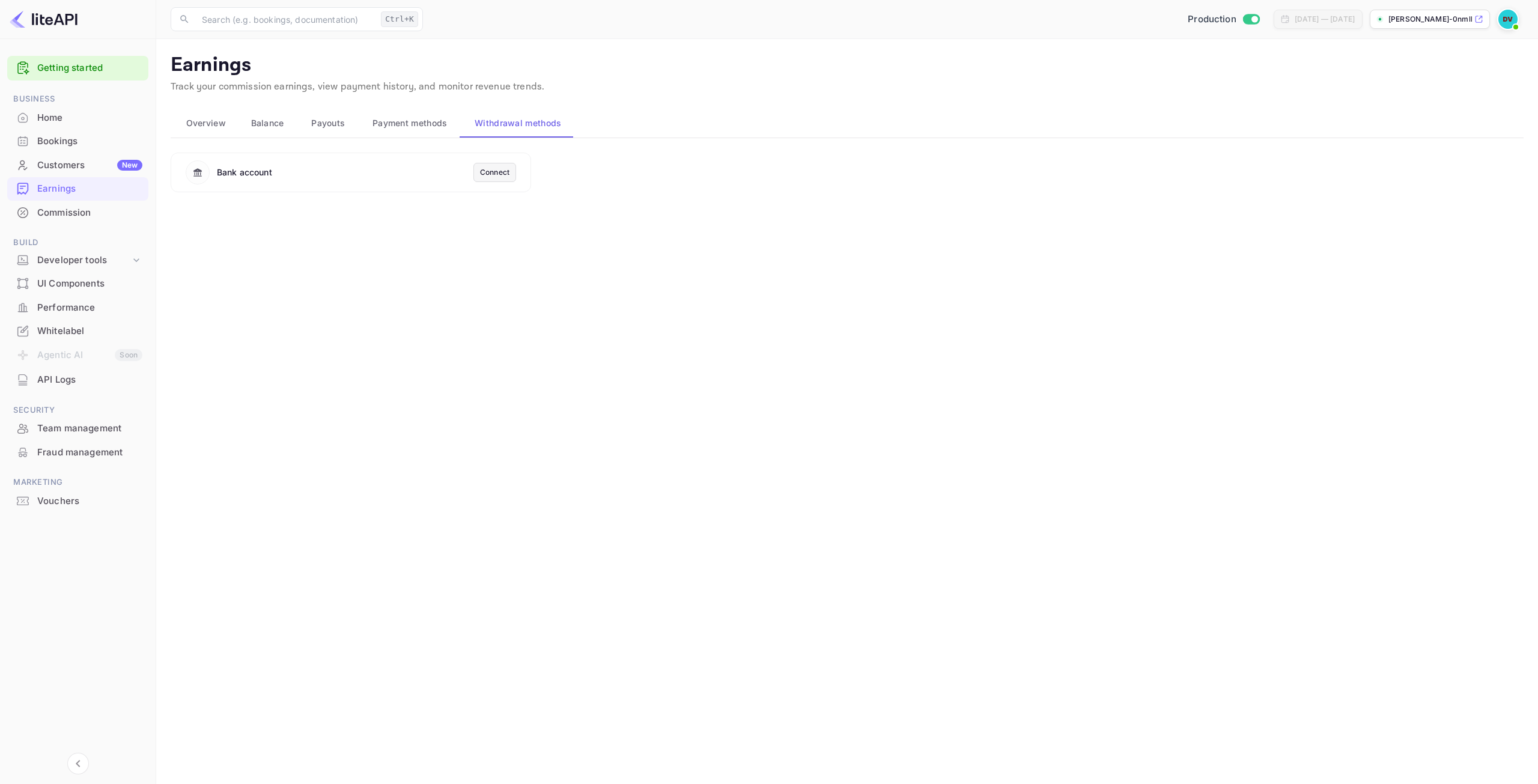
click at [491, 173] on div "Connect" at bounding box center [494, 173] width 30 height 11
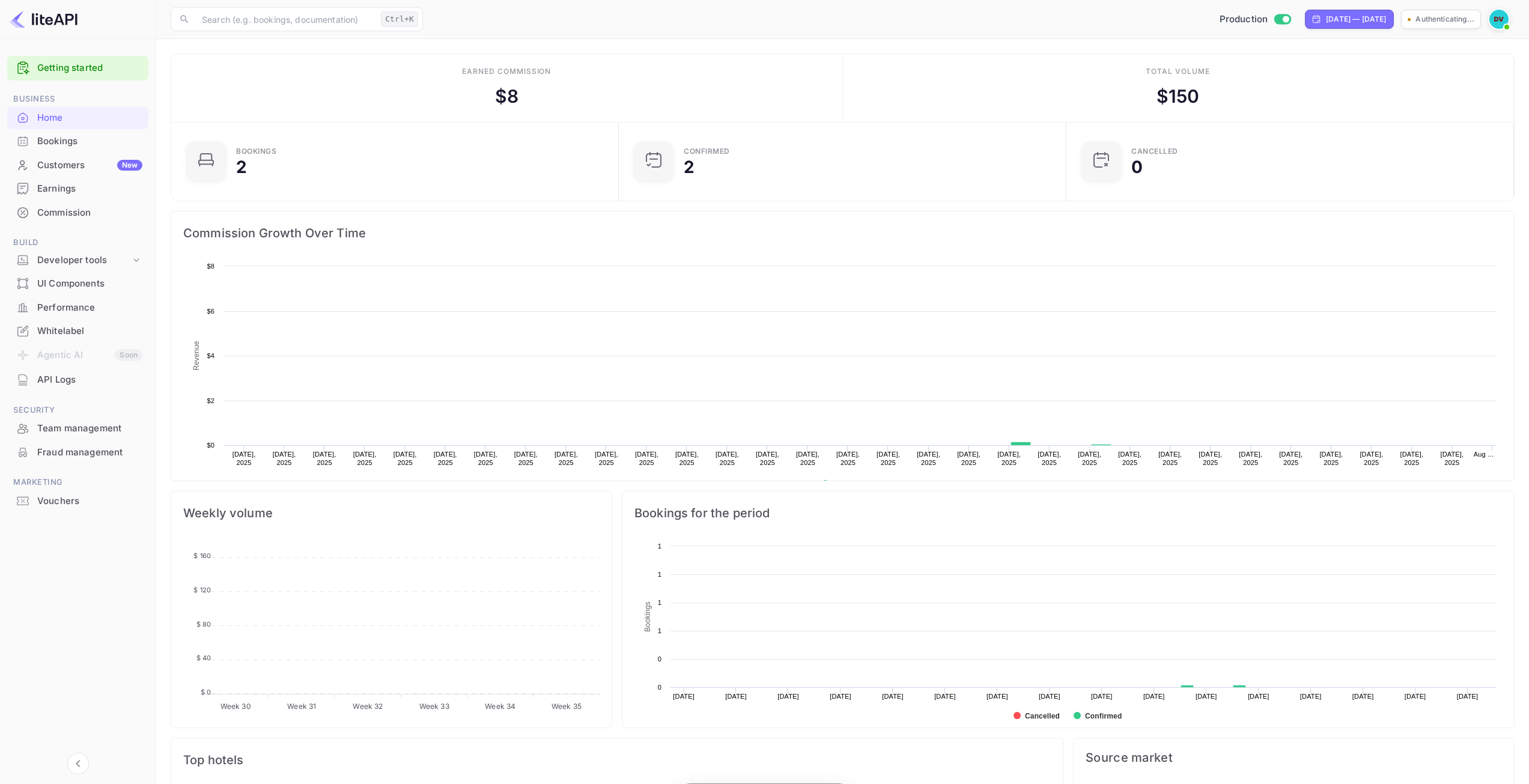
scroll to position [186, 431]
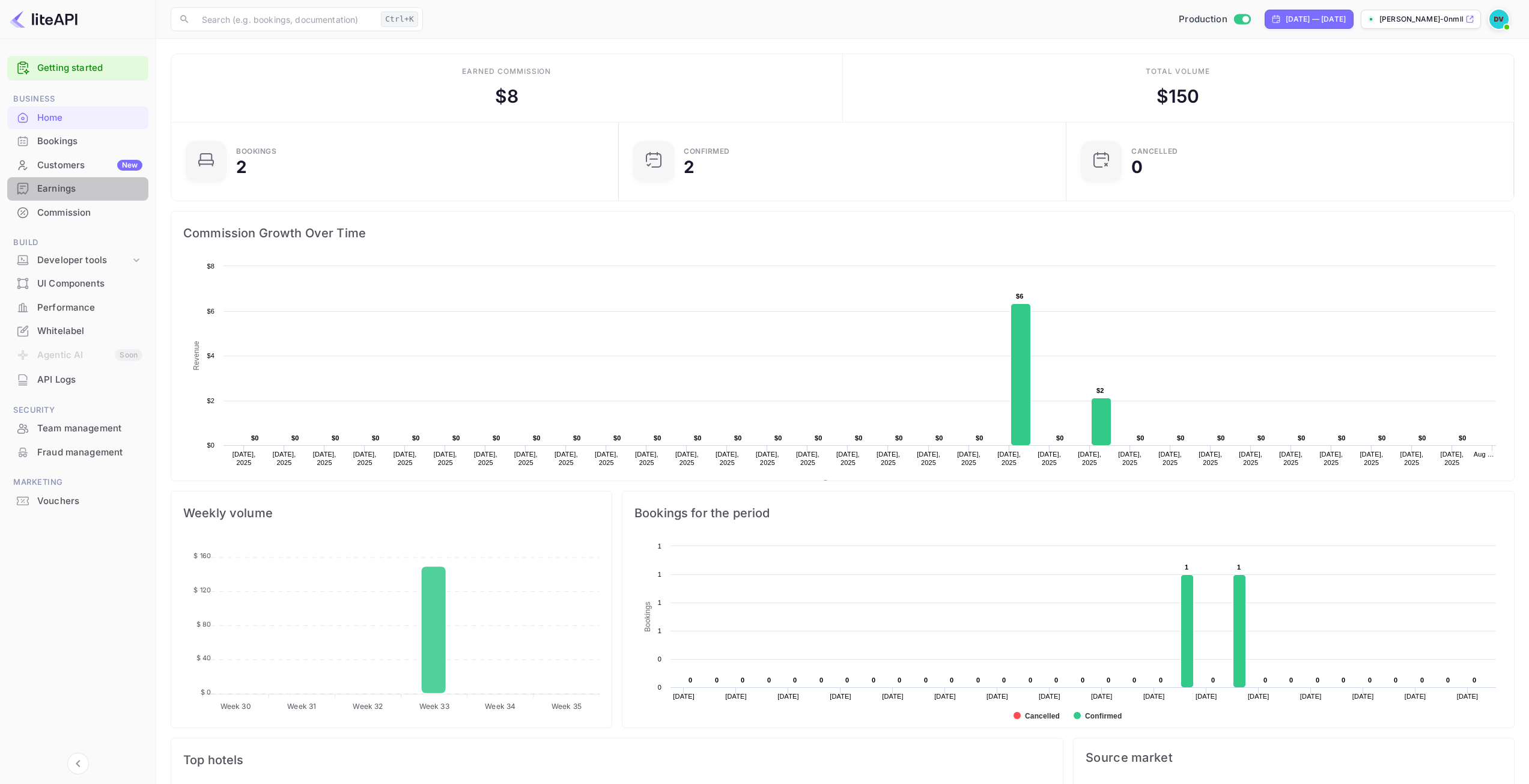
click at [59, 180] on div "Earnings" at bounding box center [78, 188] width 141 height 24
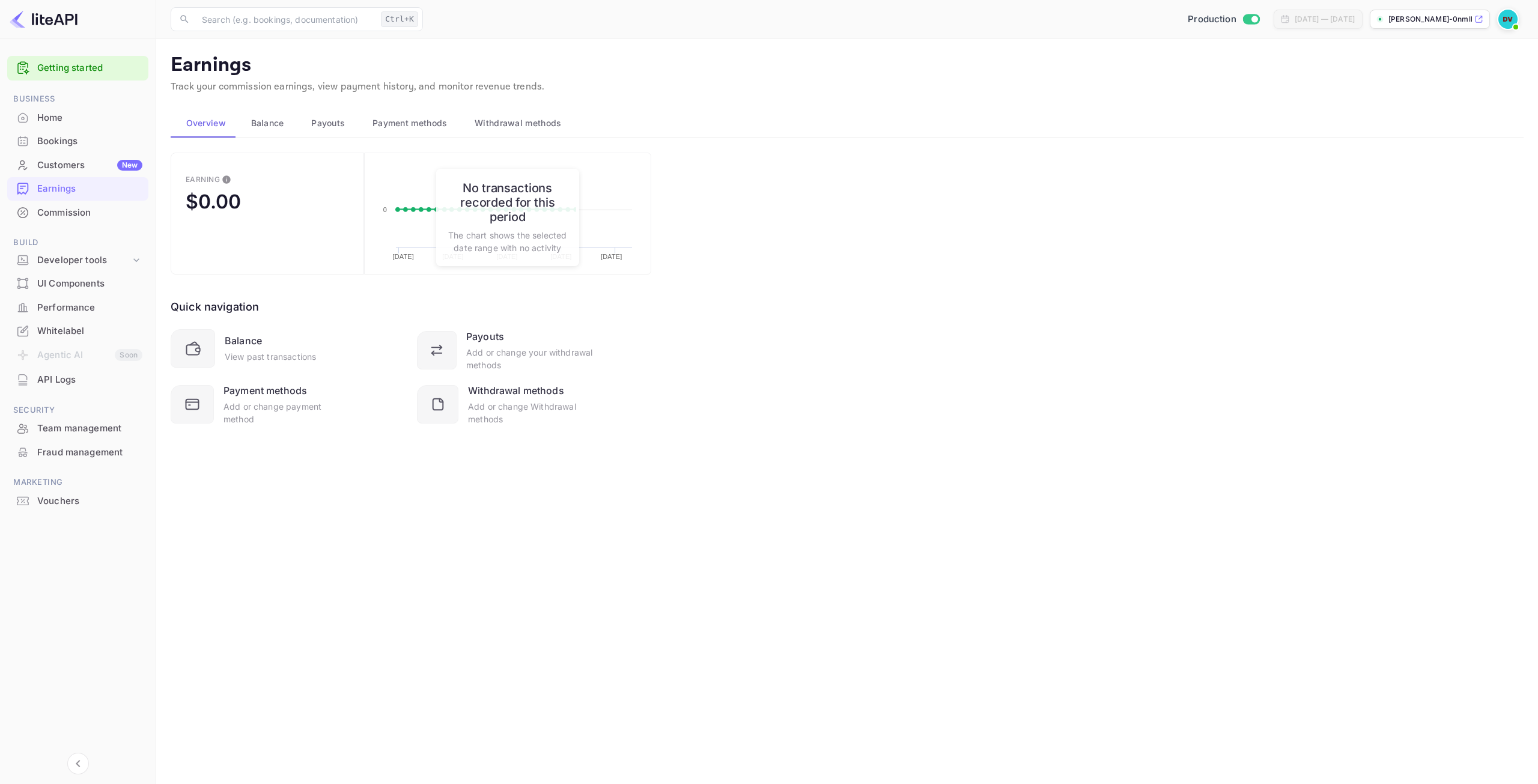
click at [521, 125] on span "Withdrawal methods" at bounding box center [518, 123] width 87 height 15
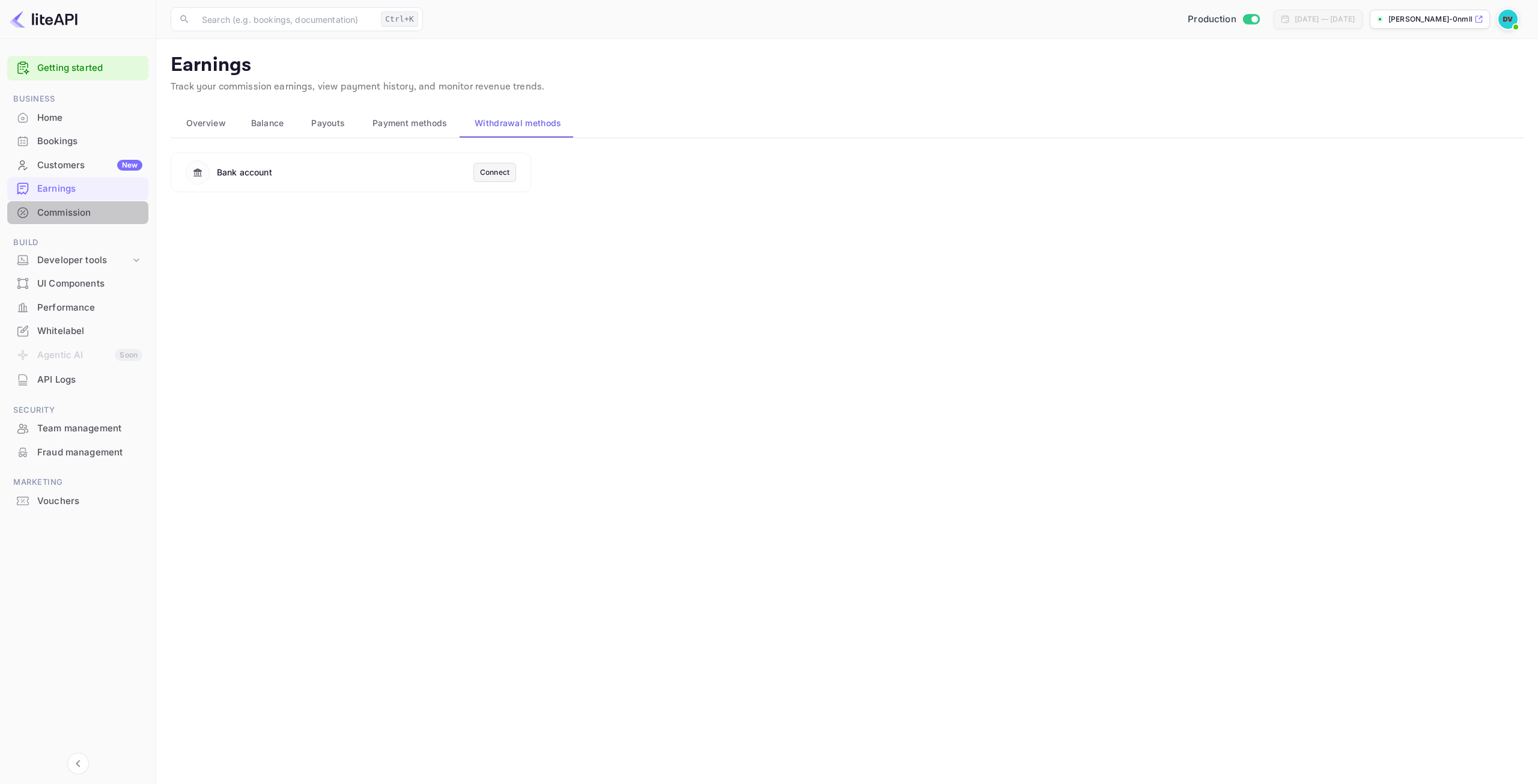
click at [50, 206] on div "Commission" at bounding box center [89, 213] width 105 height 14
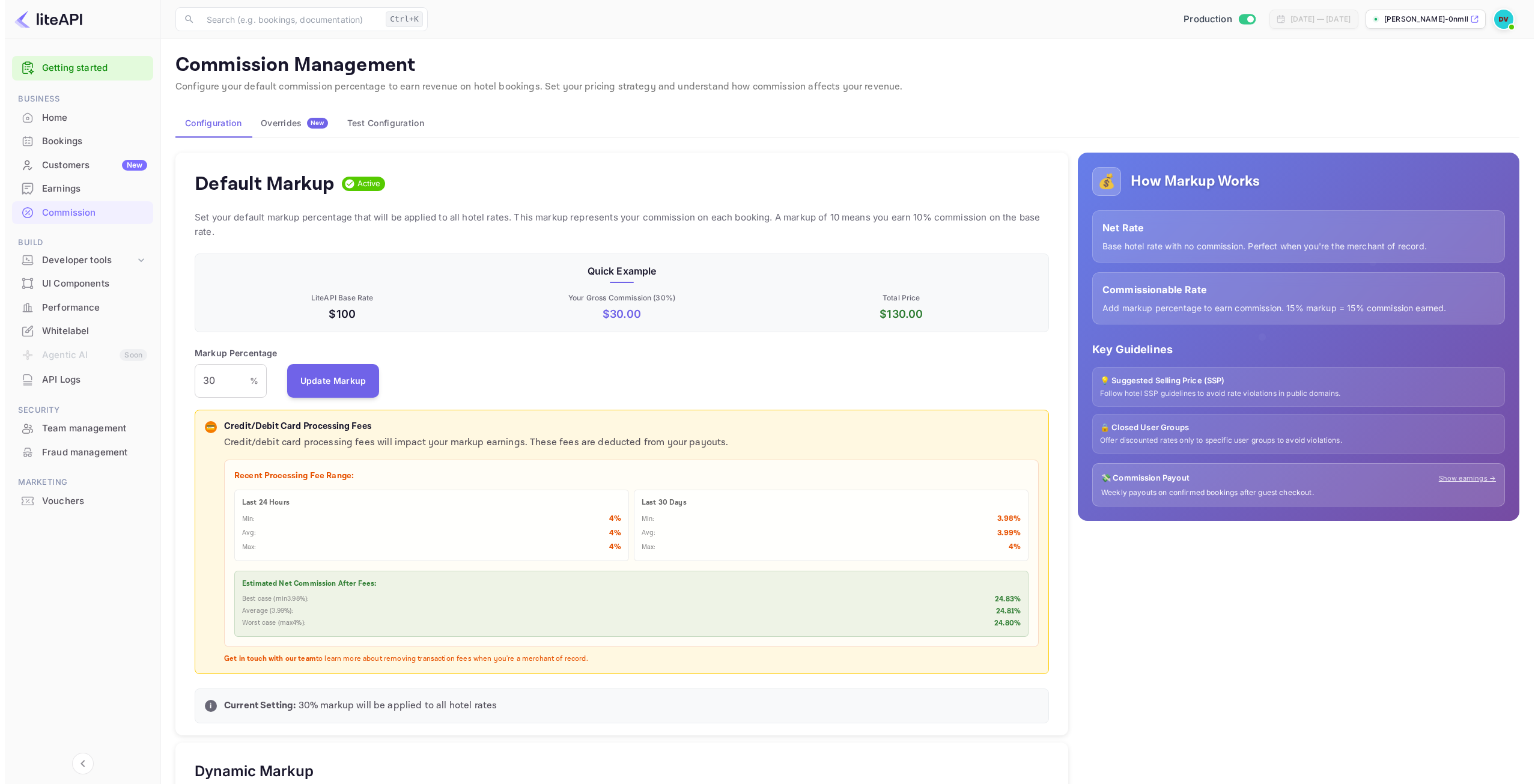
scroll to position [204, 845]
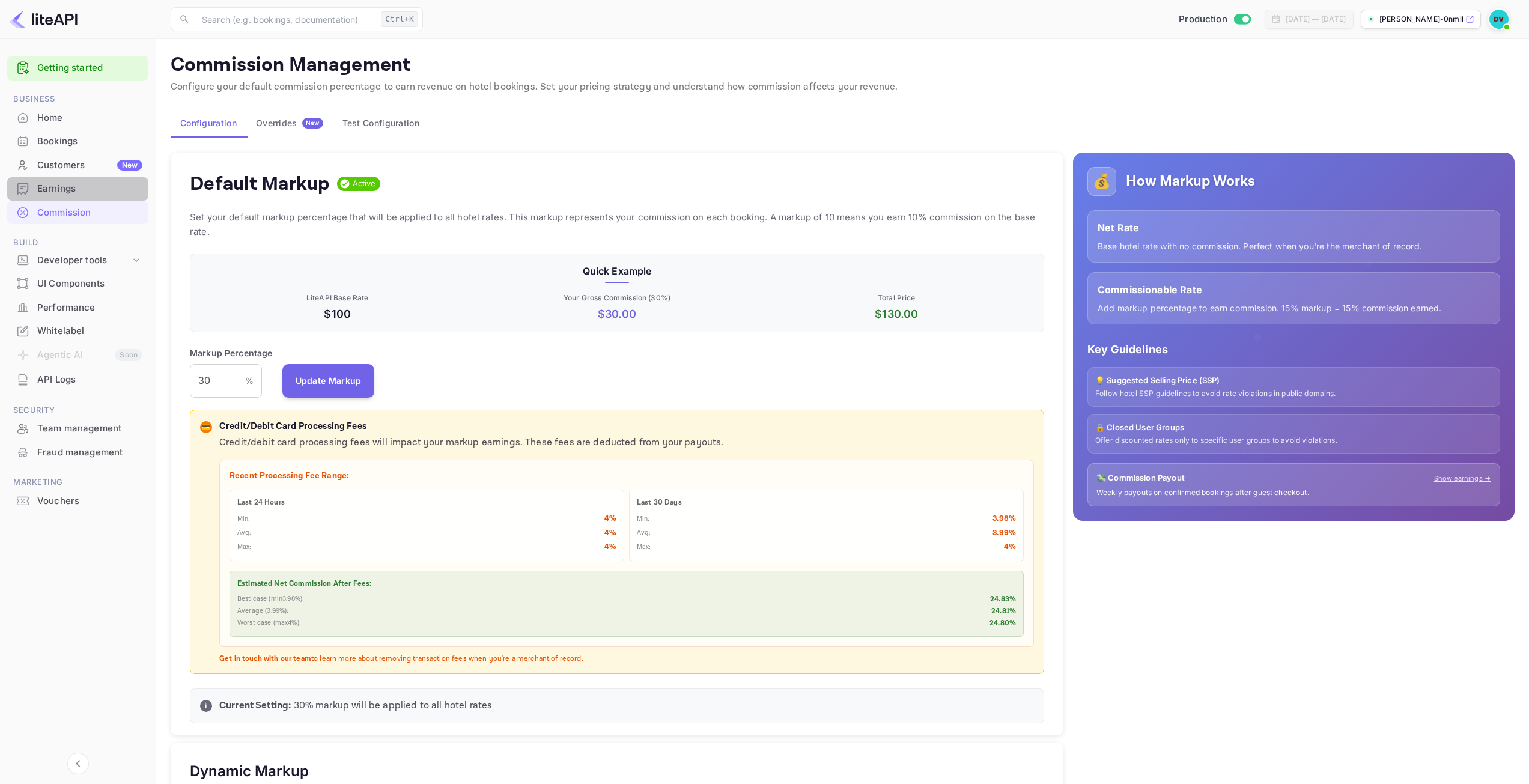
click at [57, 191] on div "Earnings" at bounding box center [89, 188] width 105 height 14
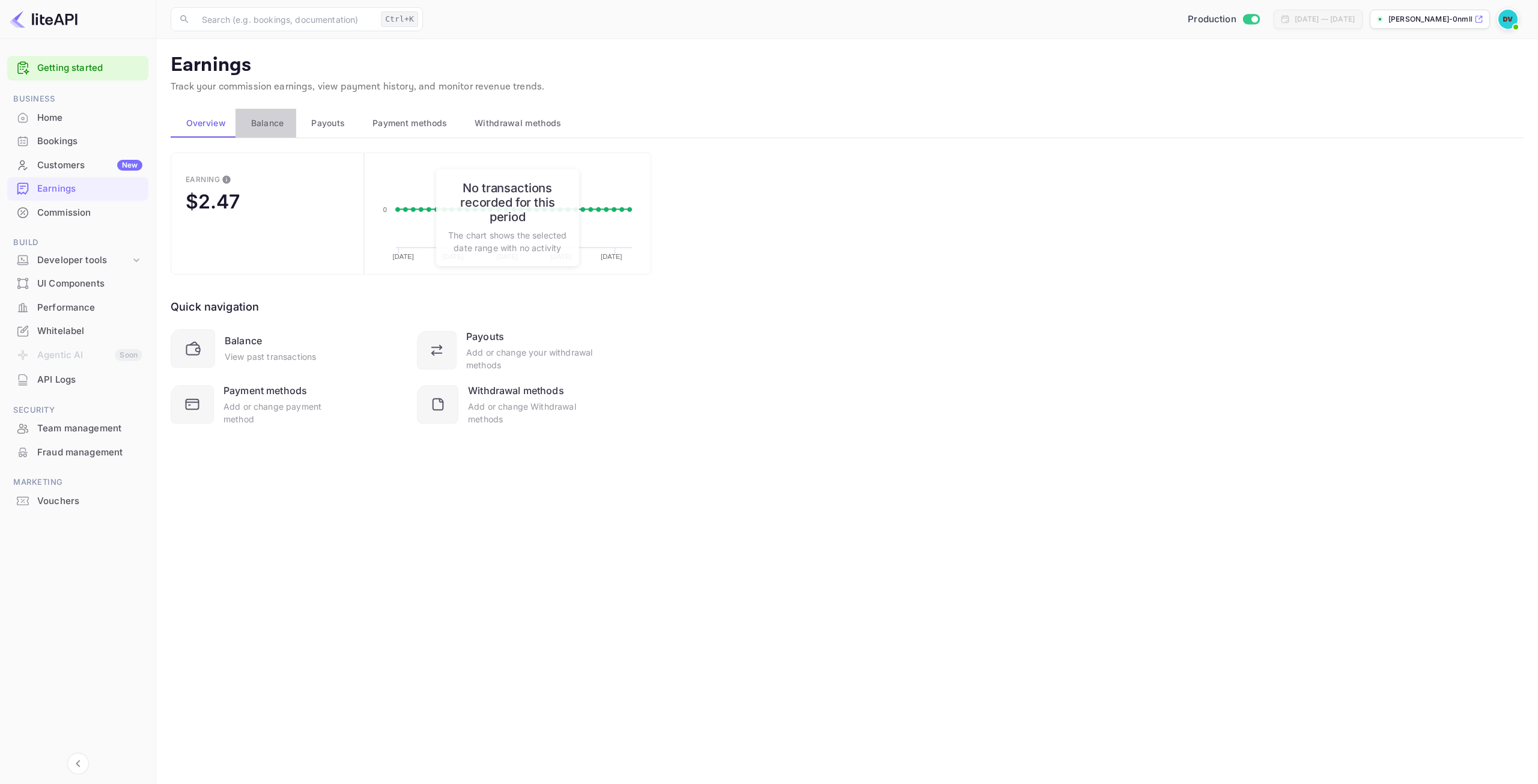
click at [267, 134] on button "Balance" at bounding box center [266, 123] width 61 height 29
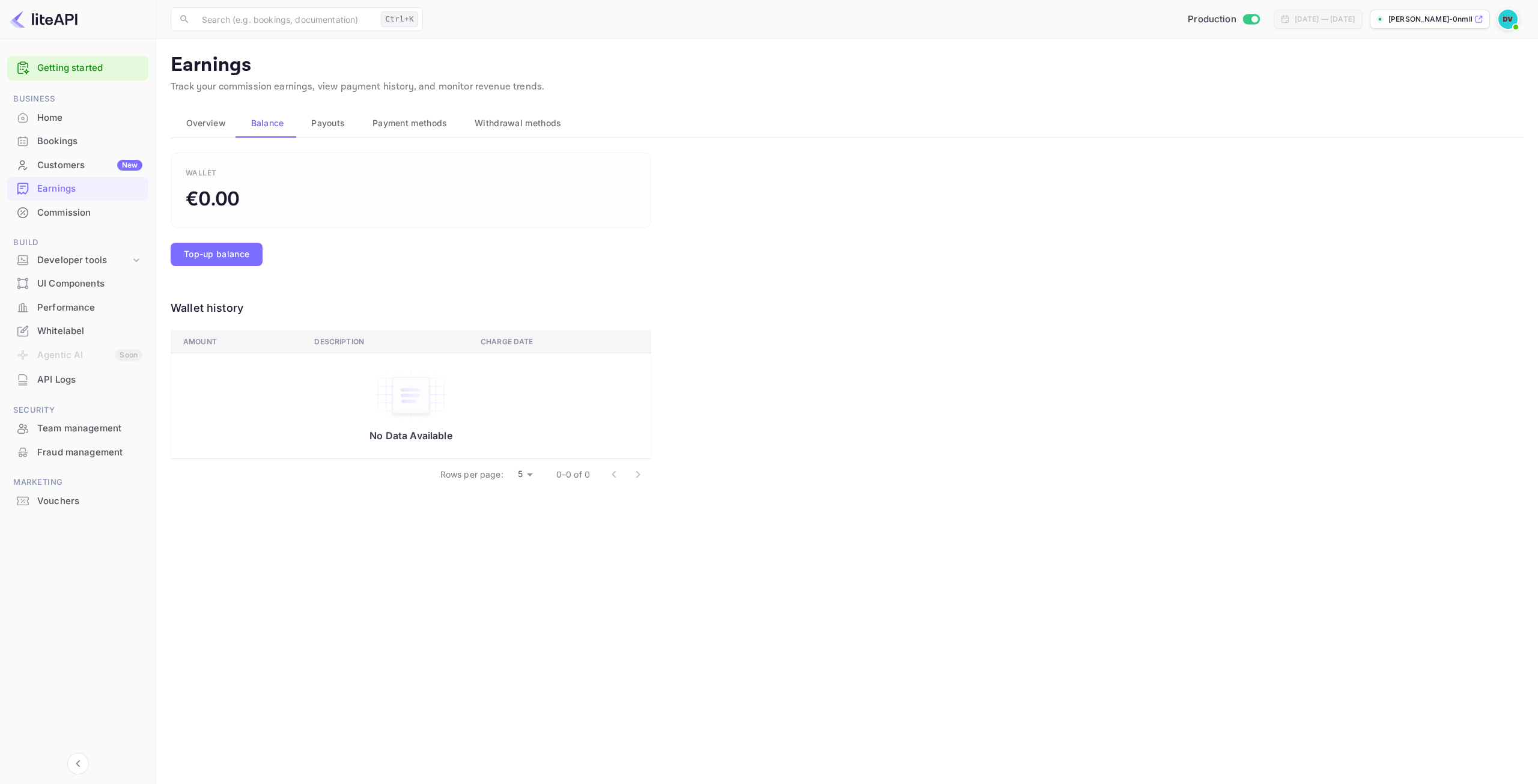
click at [319, 128] on span "Payouts" at bounding box center [328, 123] width 34 height 15
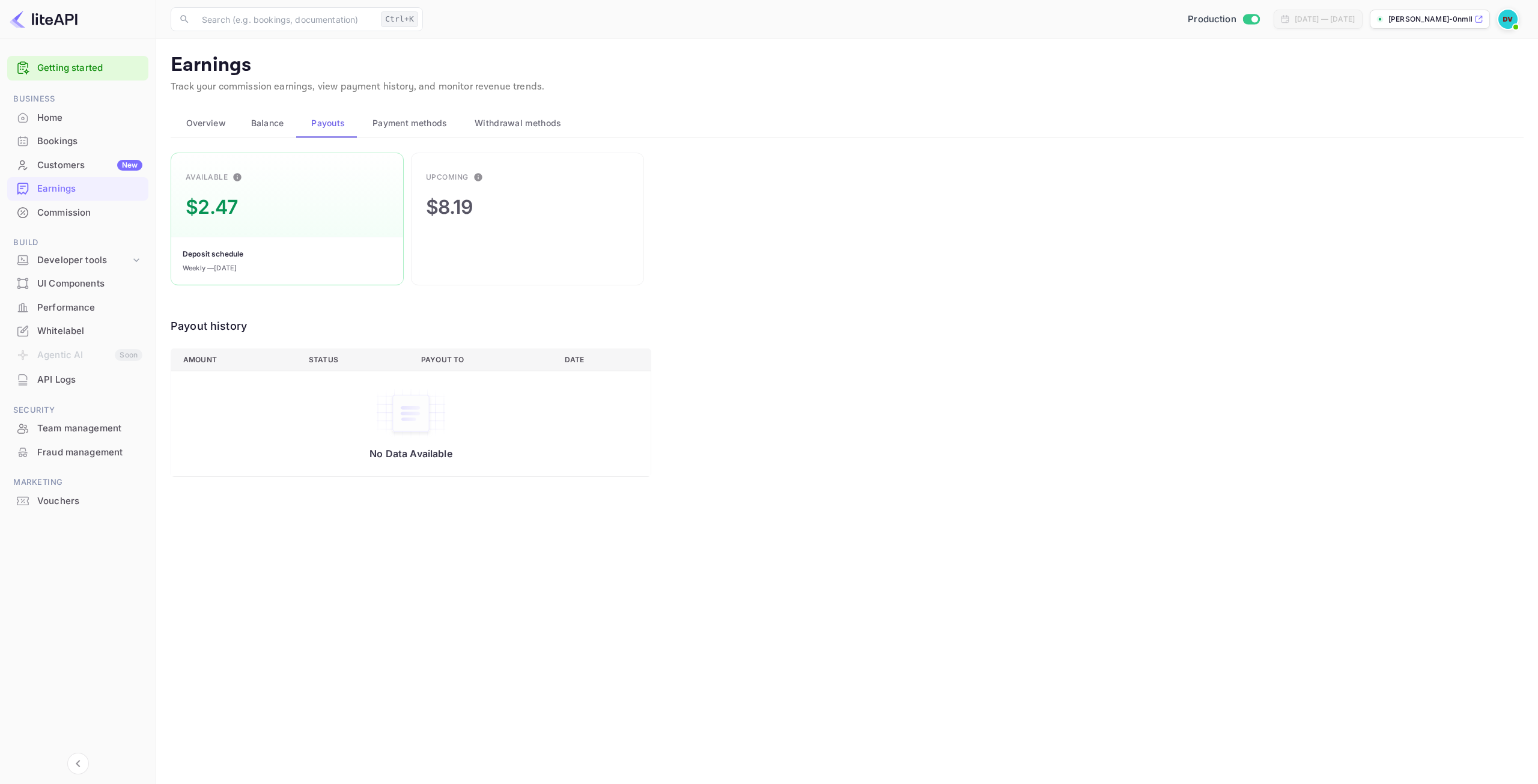
click at [404, 120] on span "Payment methods" at bounding box center [410, 123] width 75 height 15
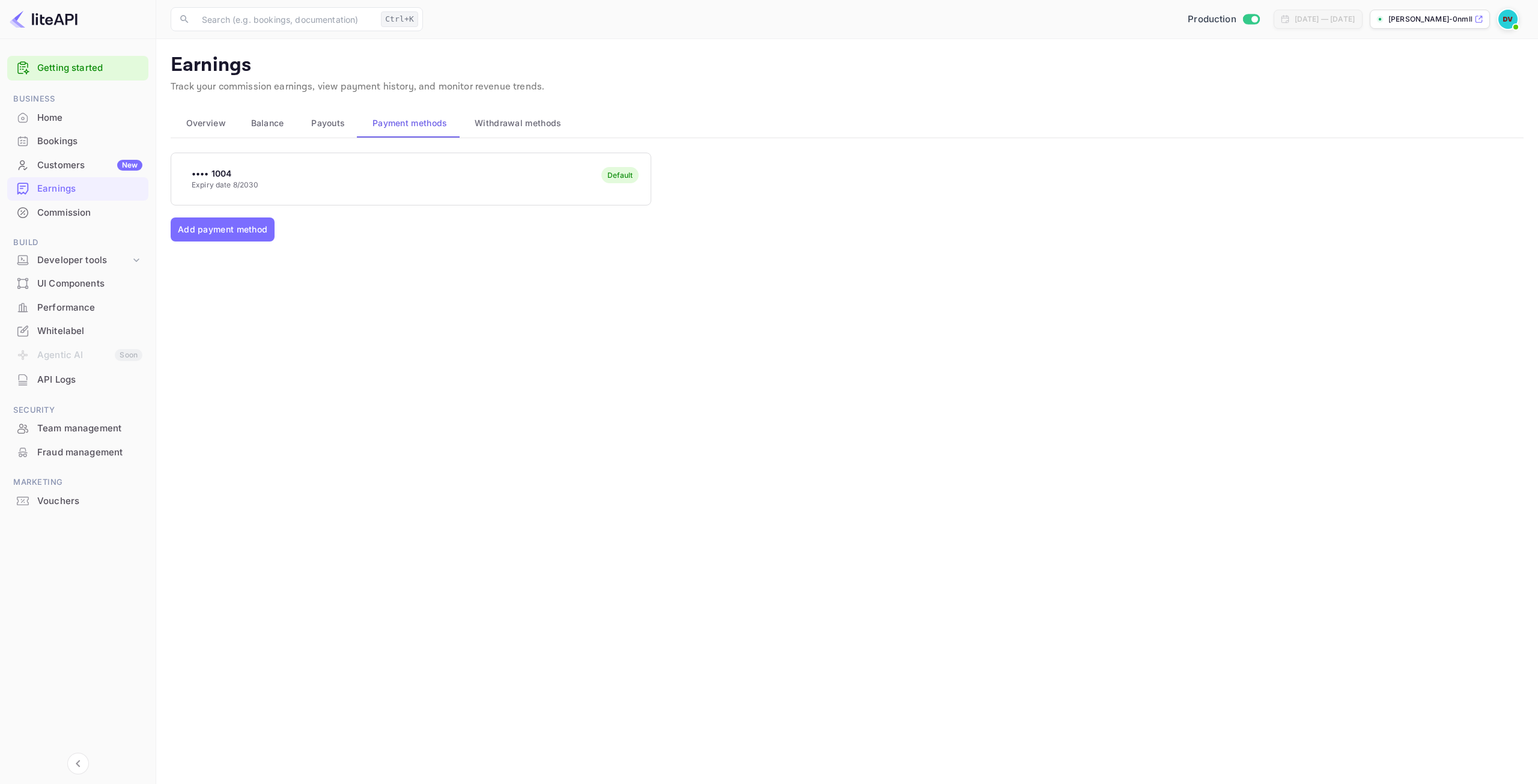
click at [326, 122] on span "Payouts" at bounding box center [328, 123] width 34 height 15
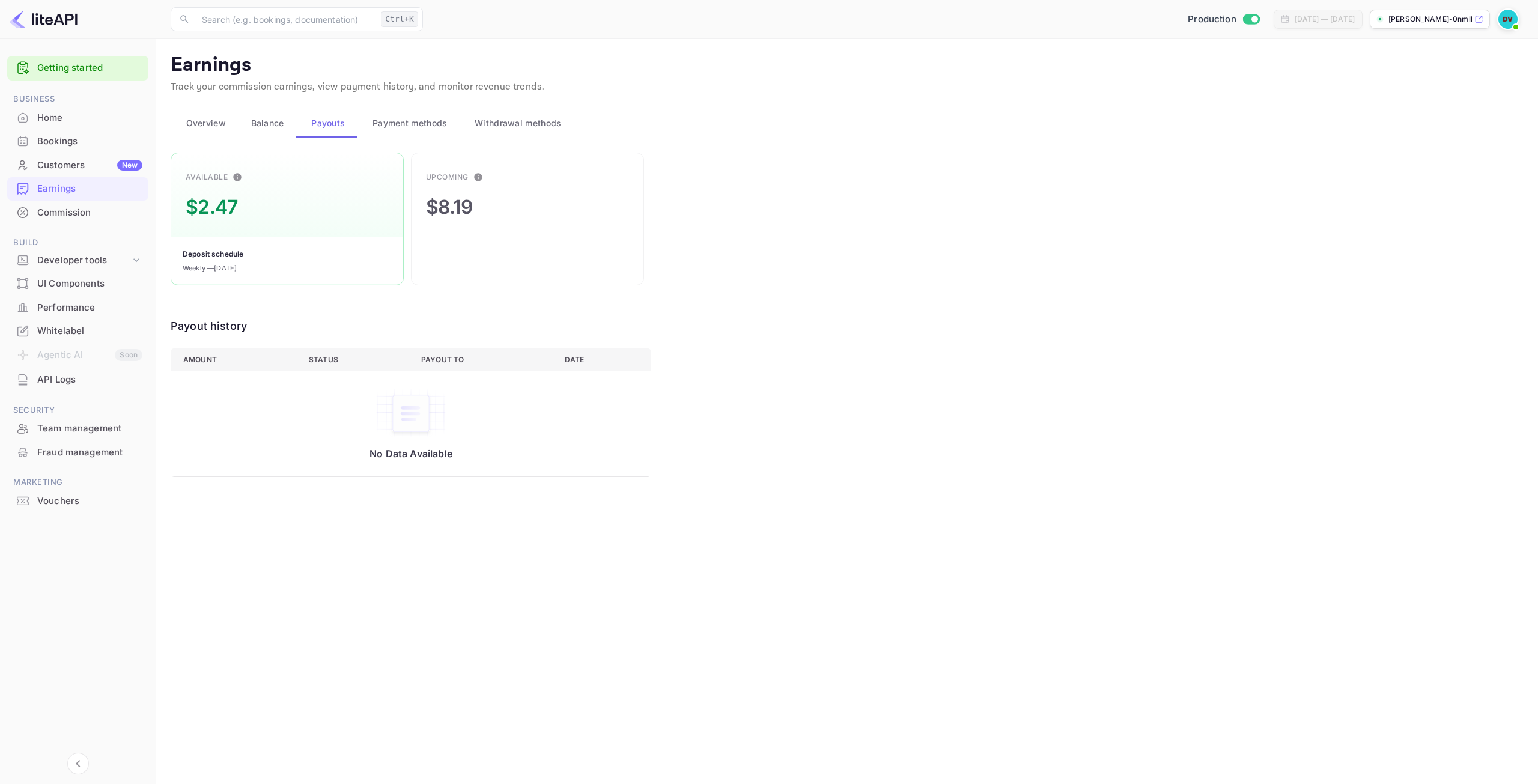
click at [536, 121] on span "Withdrawal methods" at bounding box center [518, 123] width 87 height 15
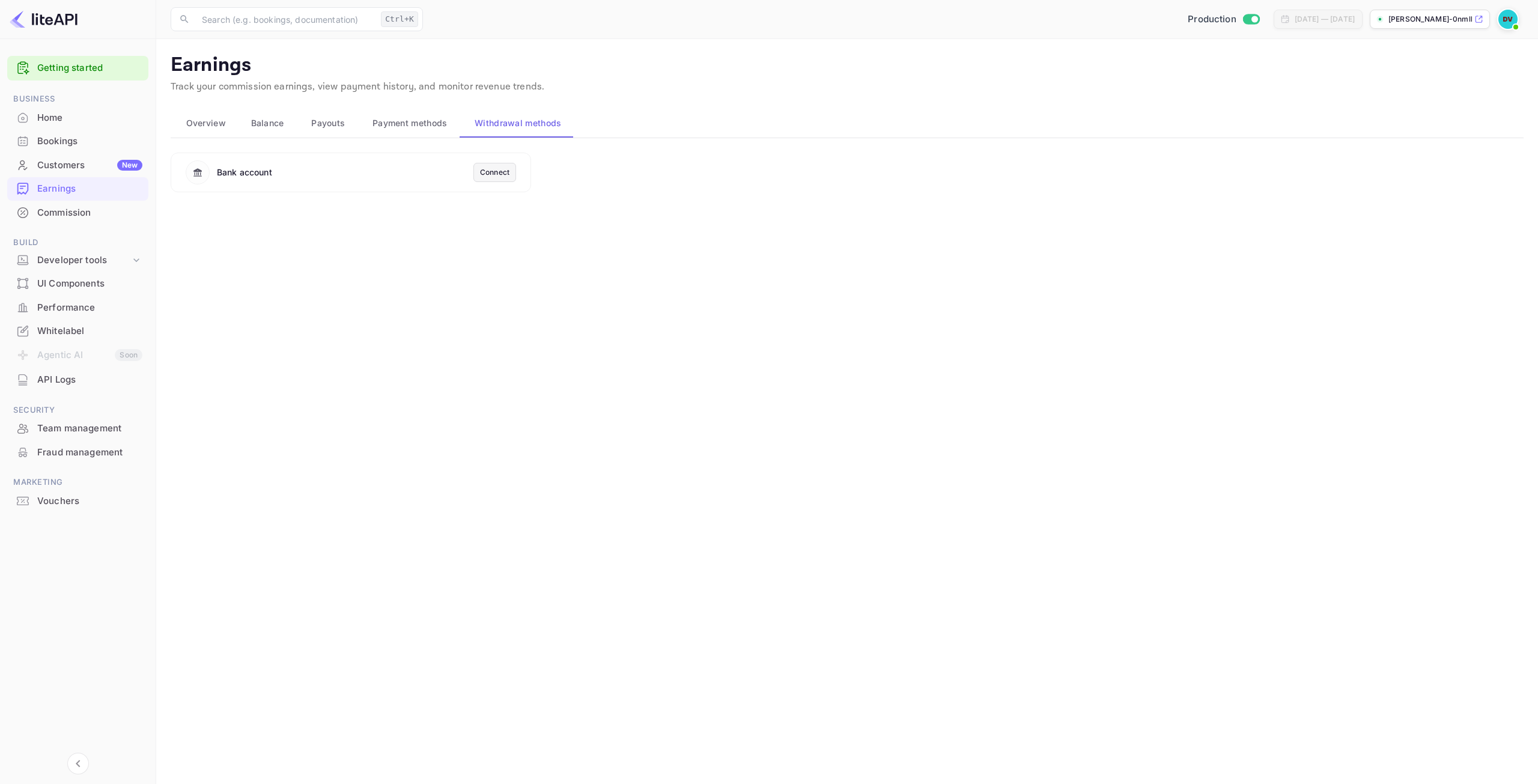
click at [1506, 23] on img at bounding box center [1508, 19] width 19 height 19
click at [1439, 135] on div "Logout" at bounding box center [1450, 124] width 138 height 29
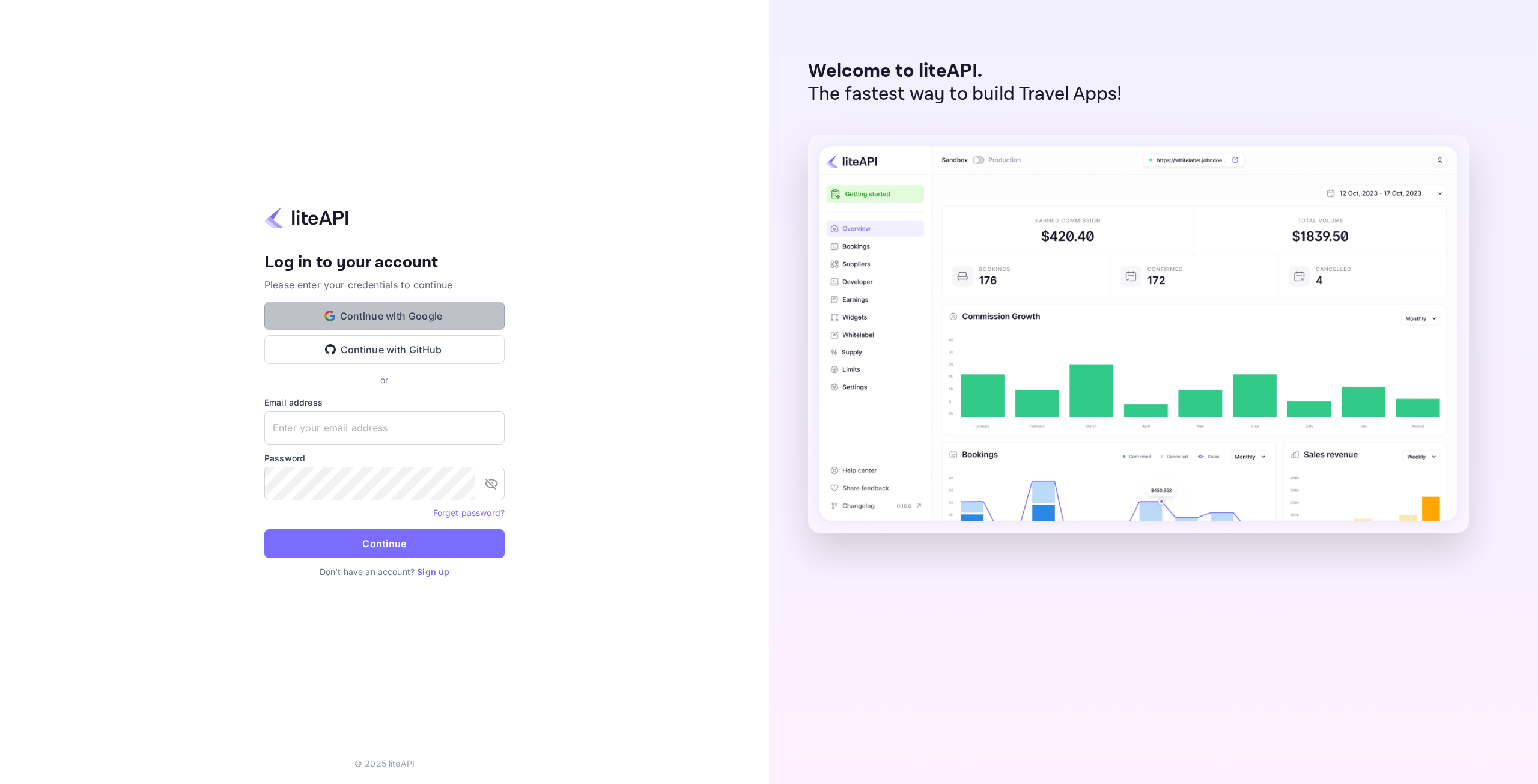
click at [422, 316] on button "Continue with Google" at bounding box center [384, 316] width 241 height 29
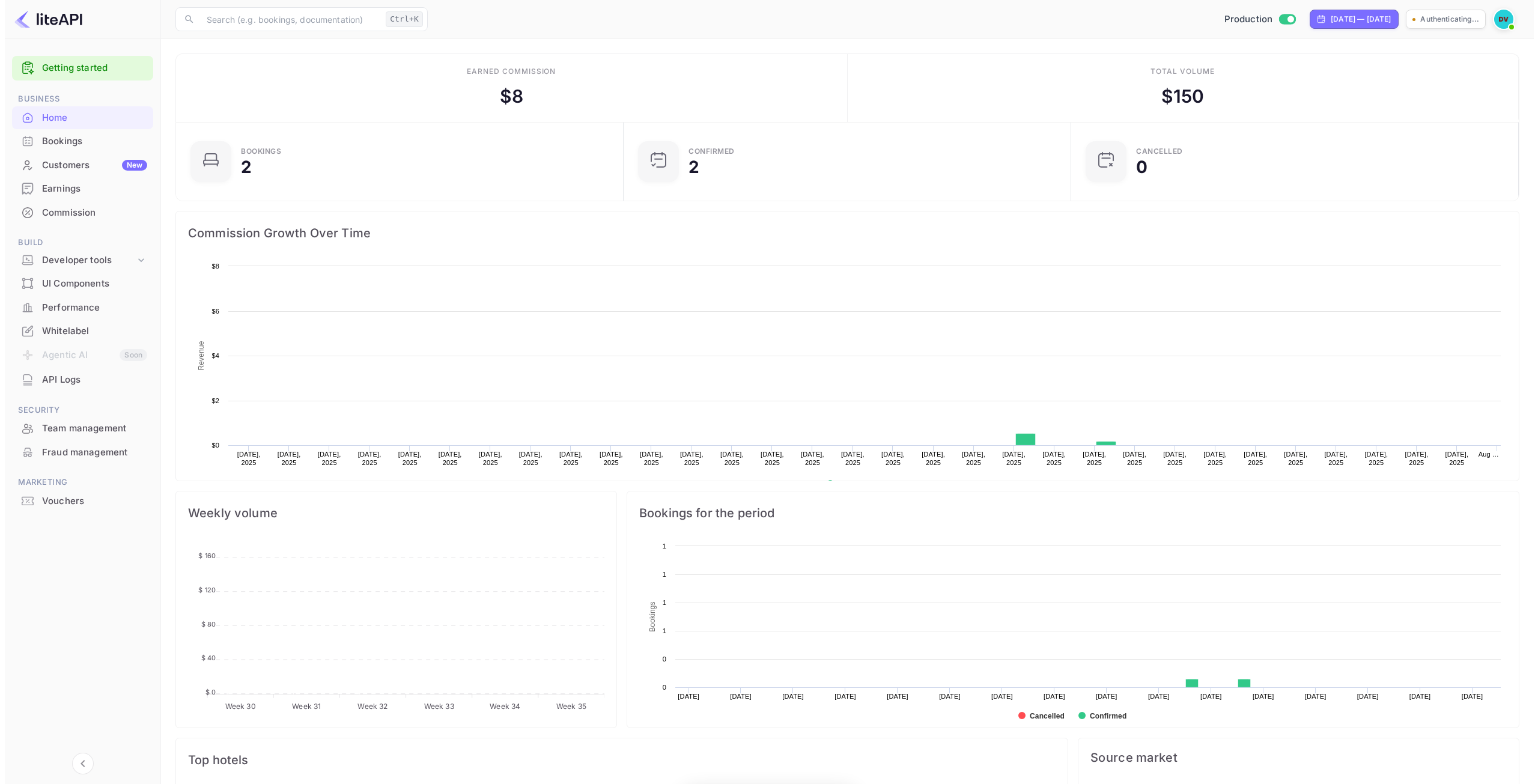
scroll to position [186, 431]
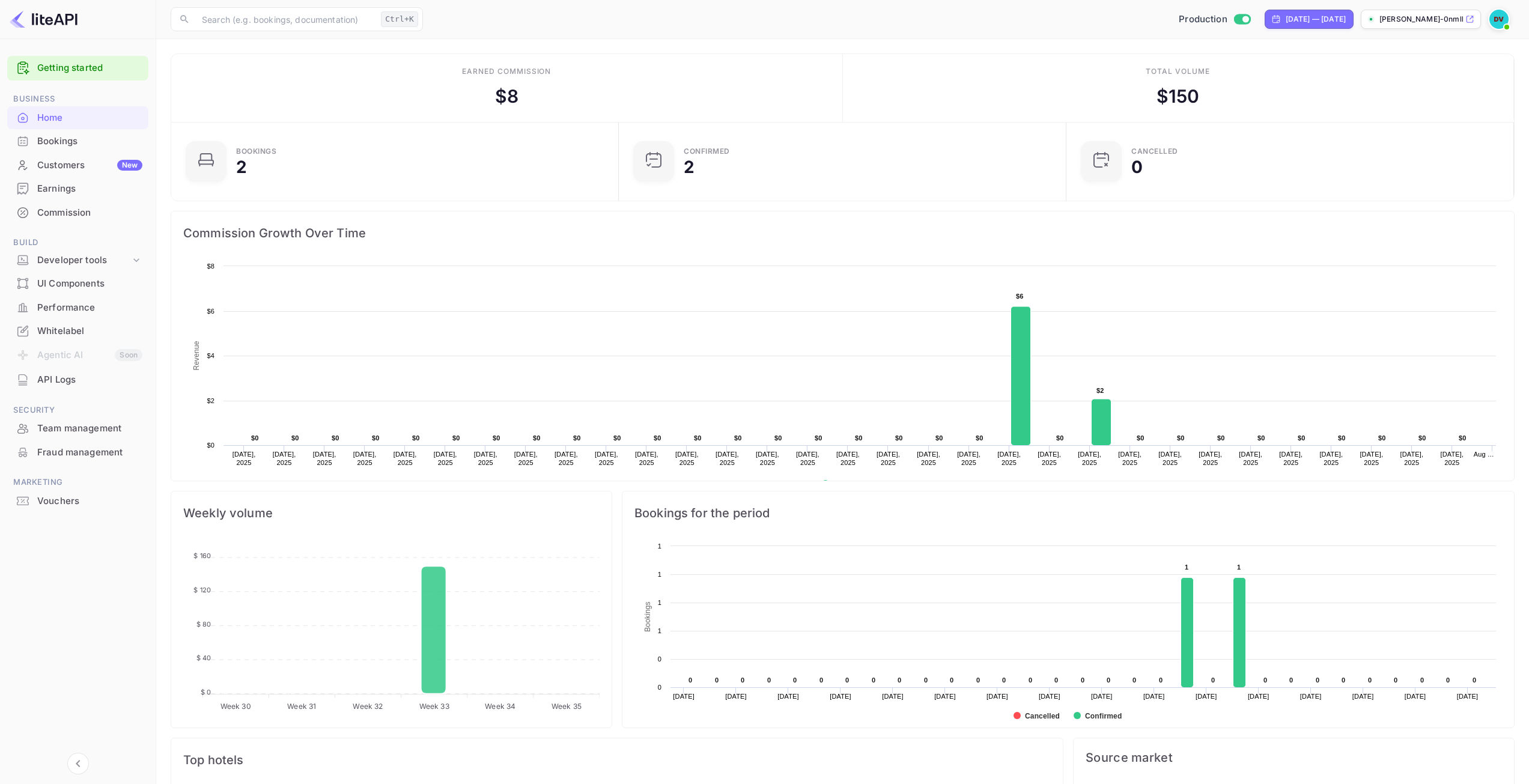
click at [106, 161] on div "Customers New" at bounding box center [89, 165] width 105 height 14
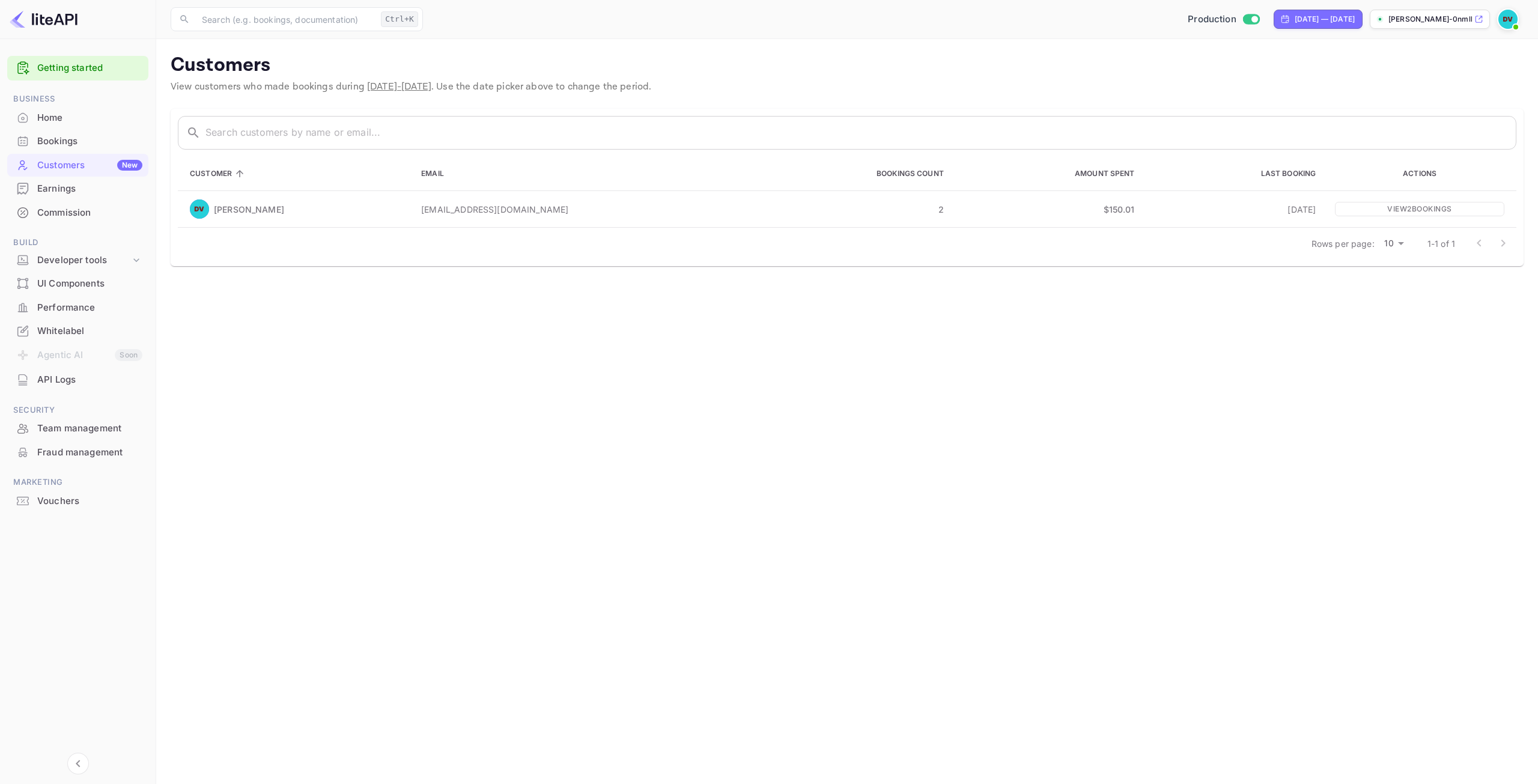
click at [58, 192] on div "Earnings" at bounding box center [89, 188] width 105 height 14
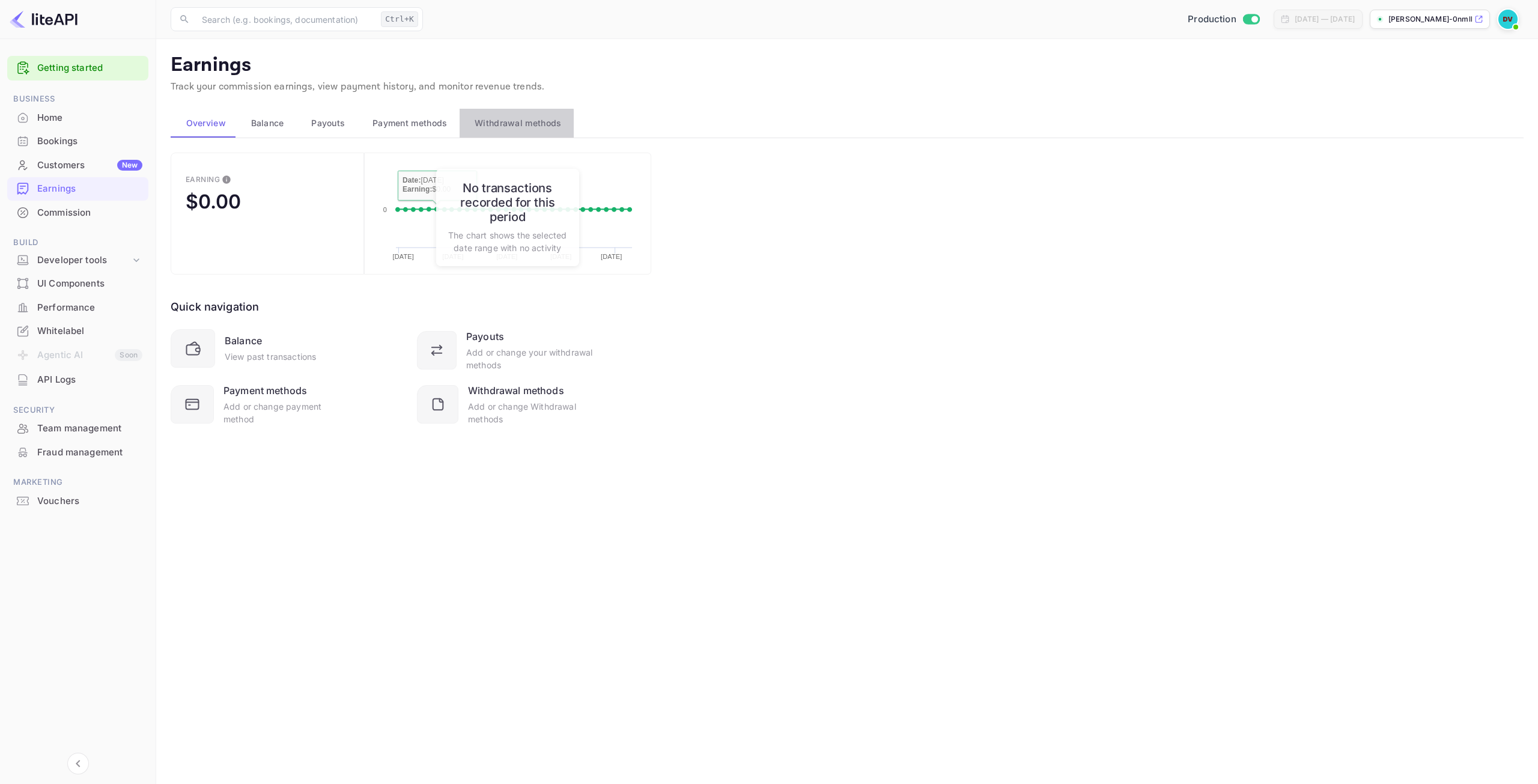
click at [502, 128] on span "Withdrawal methods" at bounding box center [518, 123] width 87 height 15
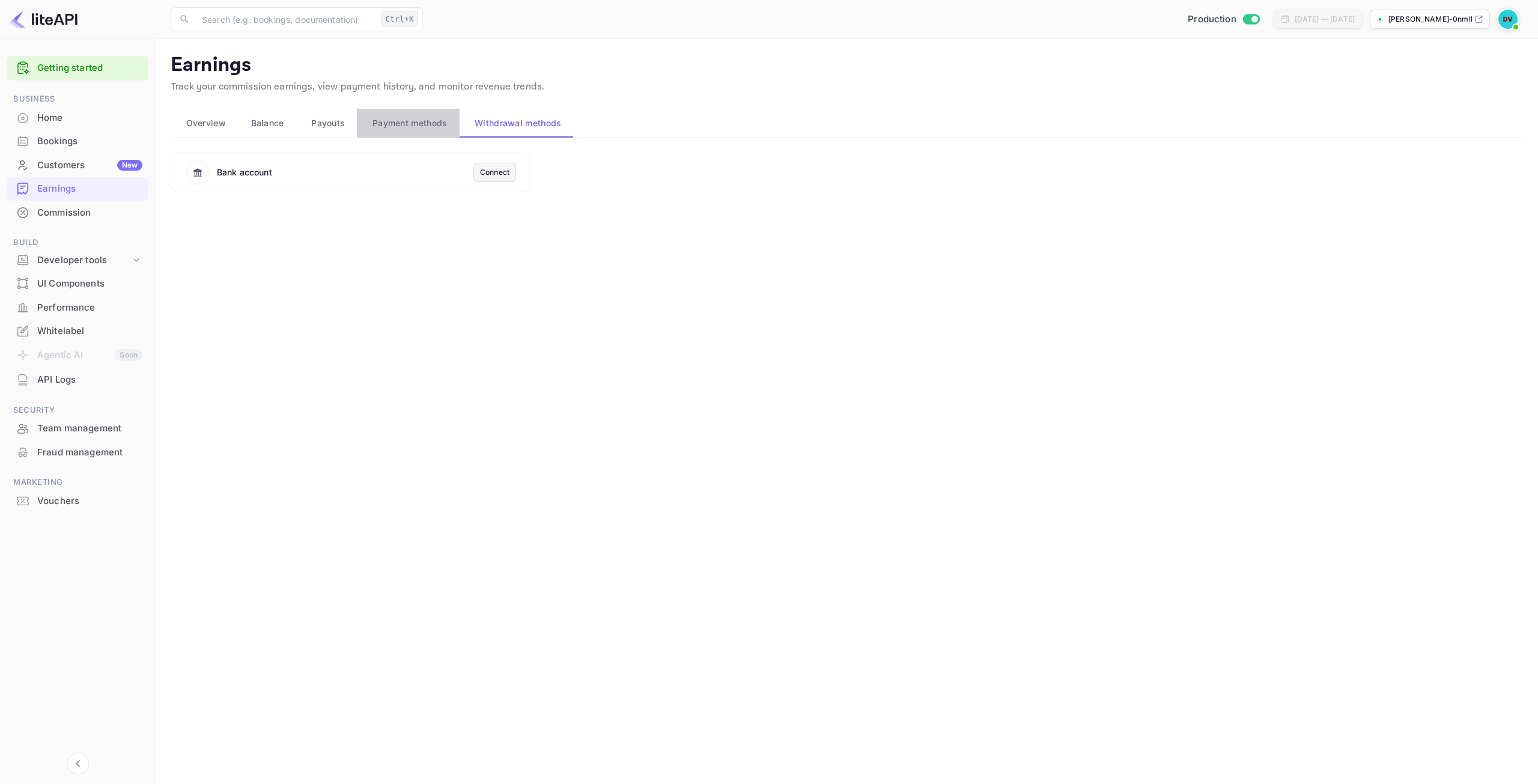
click at [425, 124] on span "Payment methods" at bounding box center [410, 123] width 75 height 15
click at [324, 119] on span "Payouts" at bounding box center [328, 123] width 34 height 15
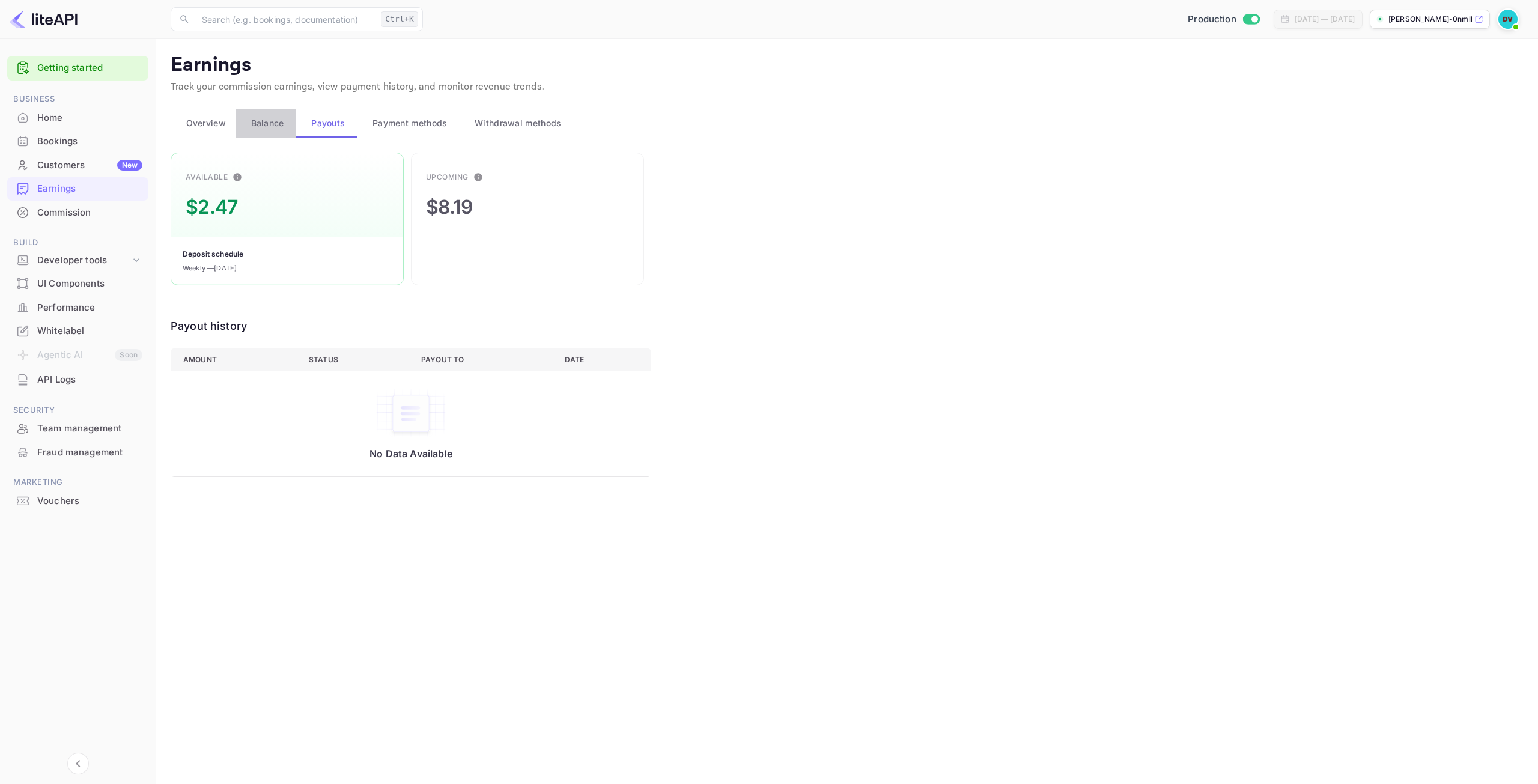
click at [249, 124] on div "Balance" at bounding box center [265, 123] width 41 height 15
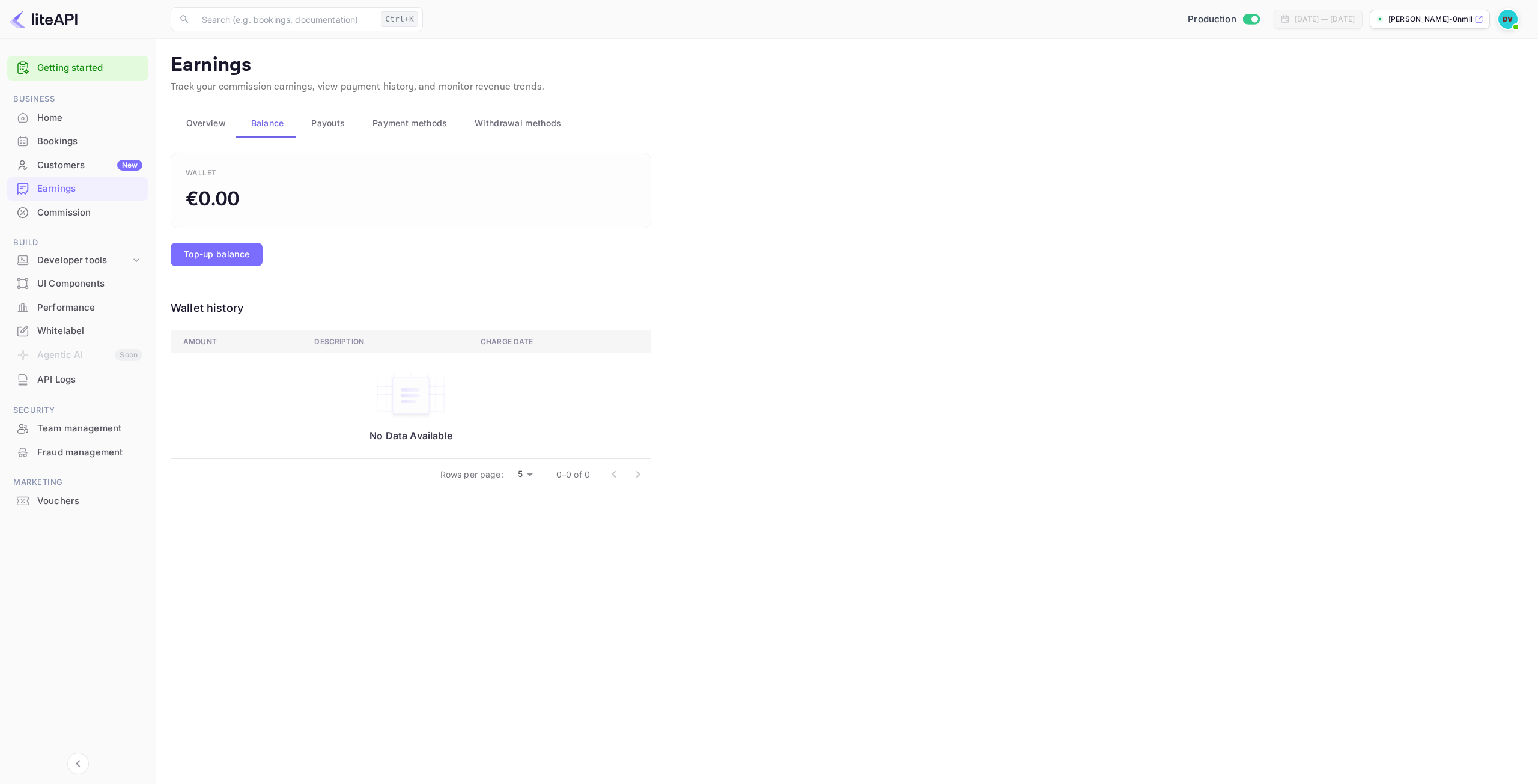
click at [207, 125] on span "Overview" at bounding box center [205, 123] width 39 height 15
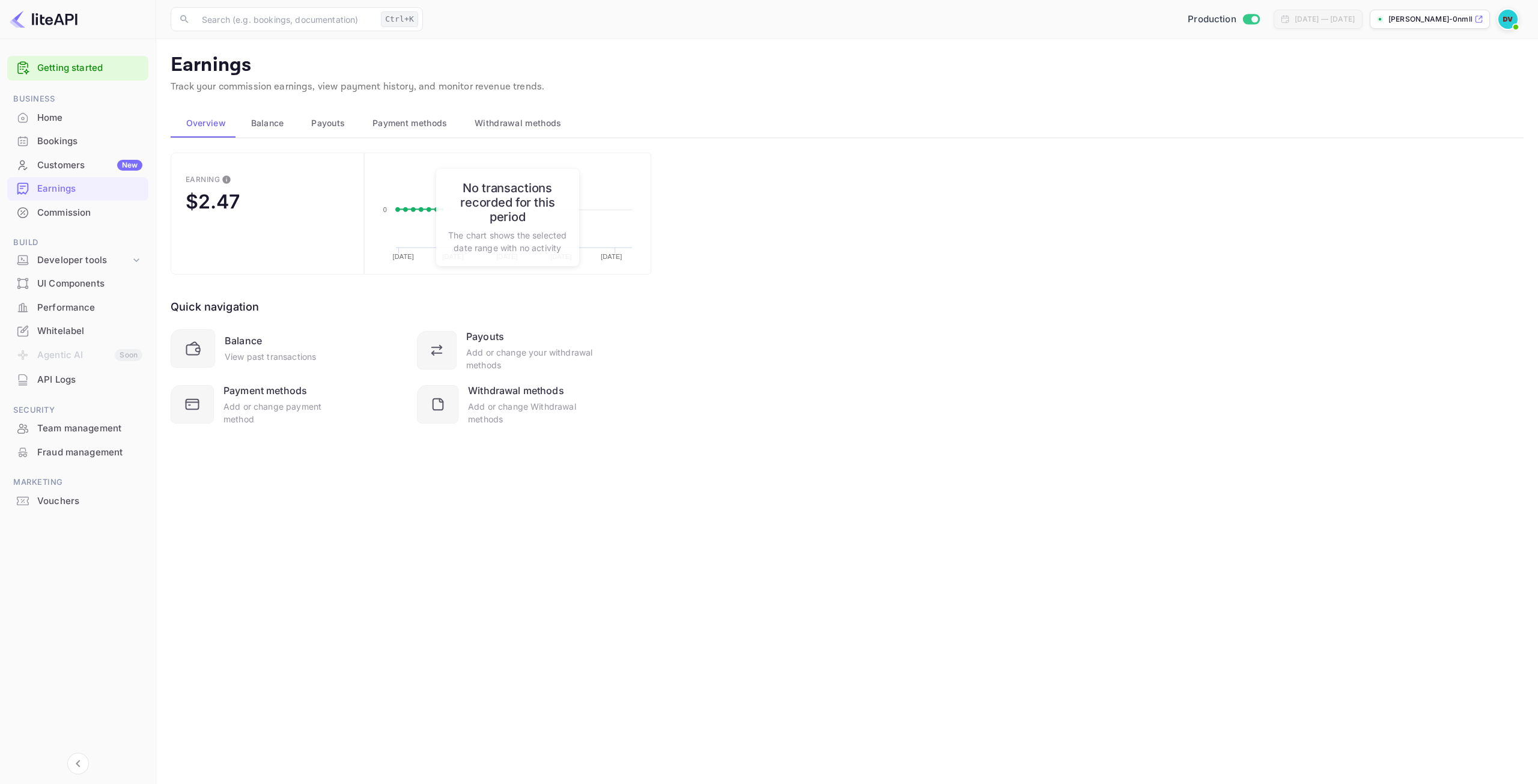
click at [346, 127] on div "Payouts" at bounding box center [327, 123] width 42 height 15
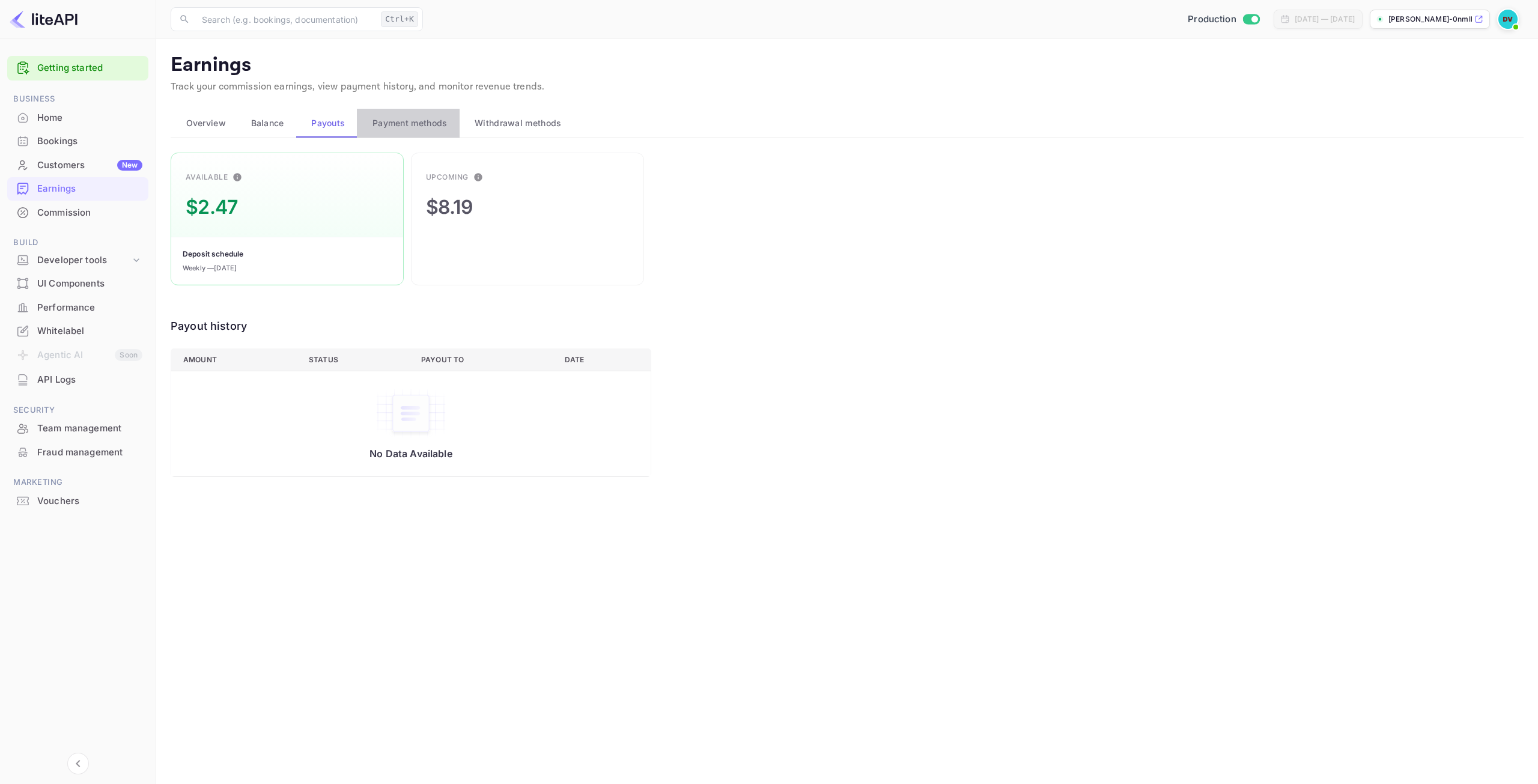
click at [393, 119] on span "Payment methods" at bounding box center [410, 123] width 75 height 15
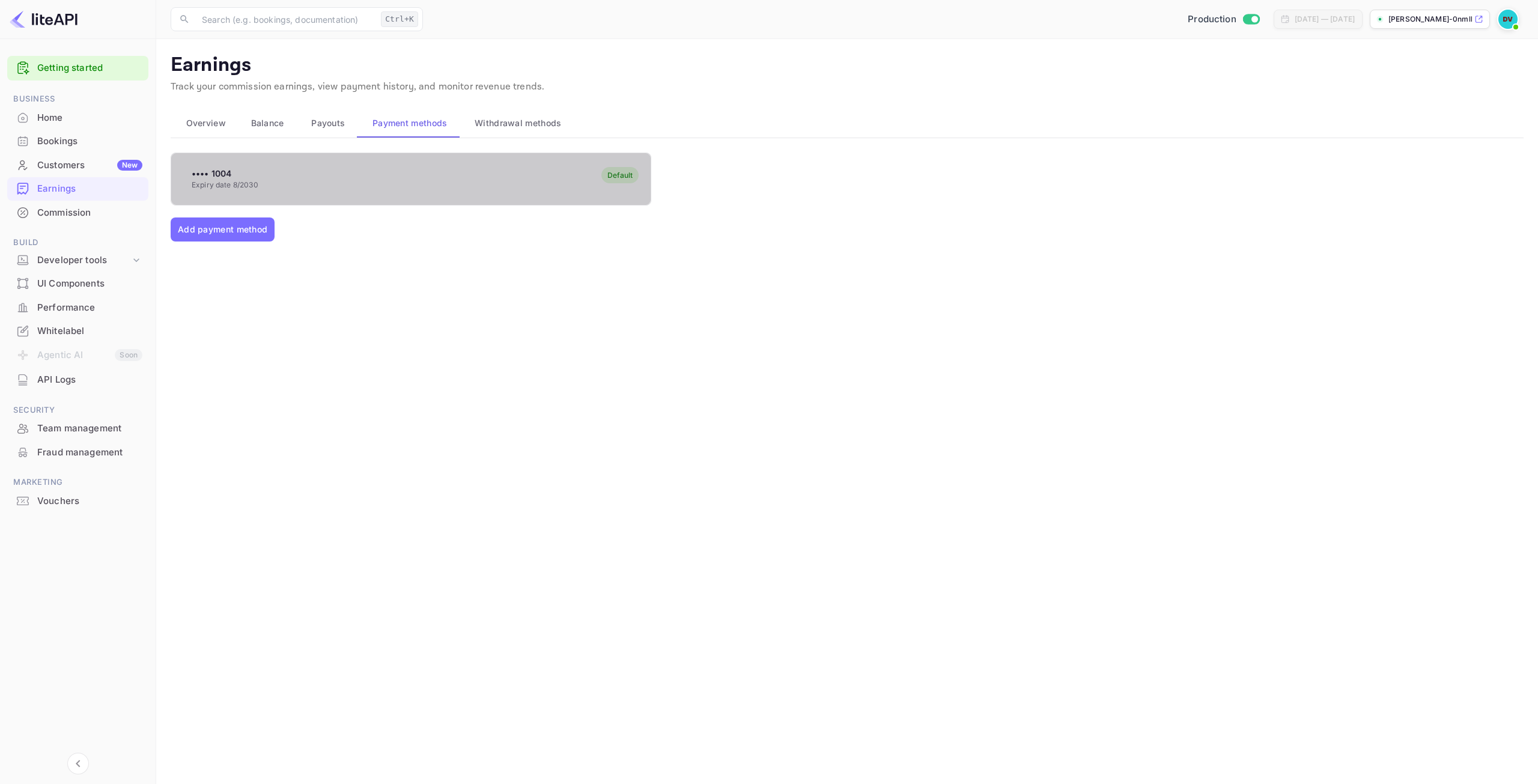
click at [632, 178] on div "Default" at bounding box center [620, 175] width 25 height 9
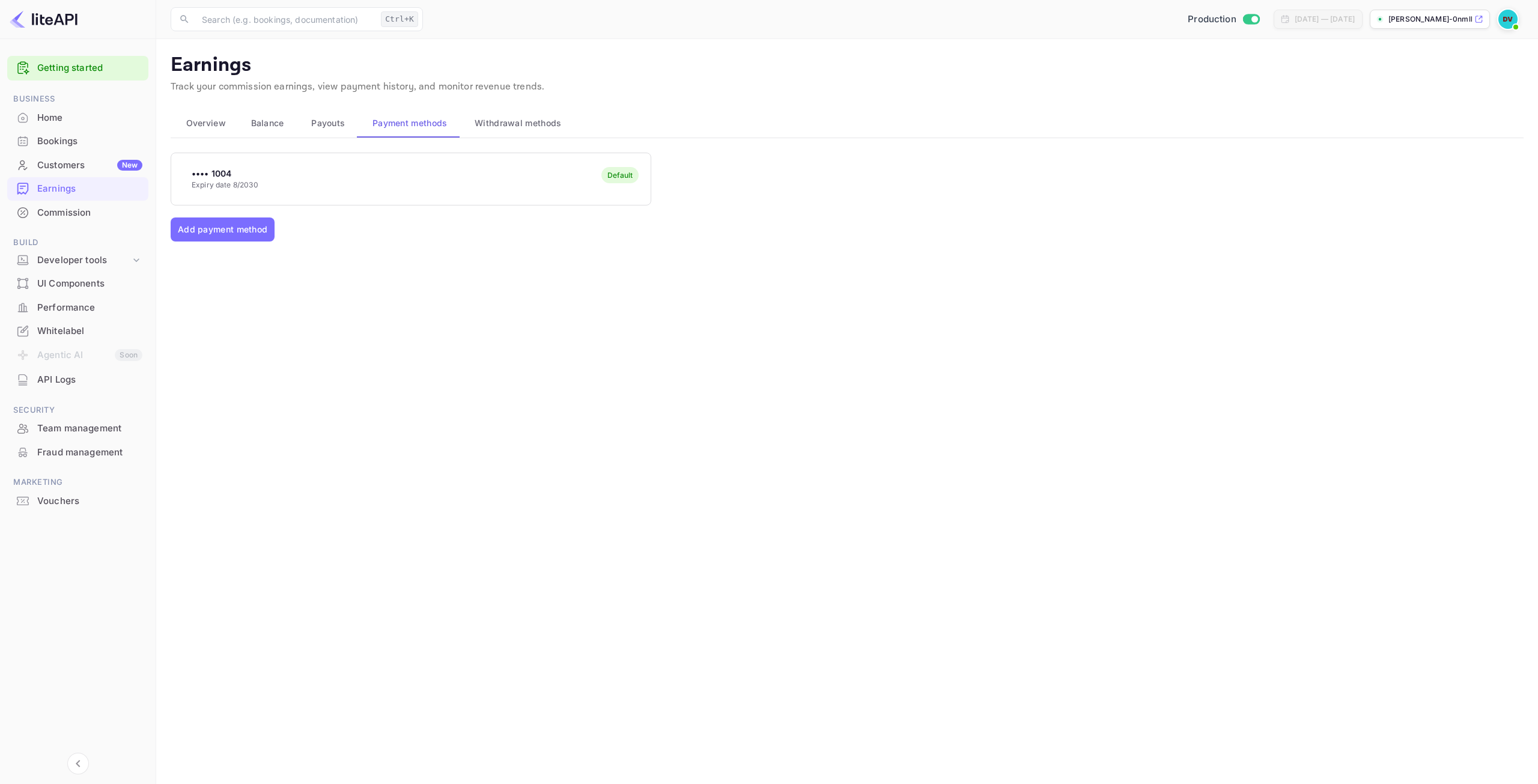
click at [514, 125] on span "Withdrawal methods" at bounding box center [518, 123] width 87 height 15
click at [496, 173] on div "Connect" at bounding box center [494, 173] width 30 height 11
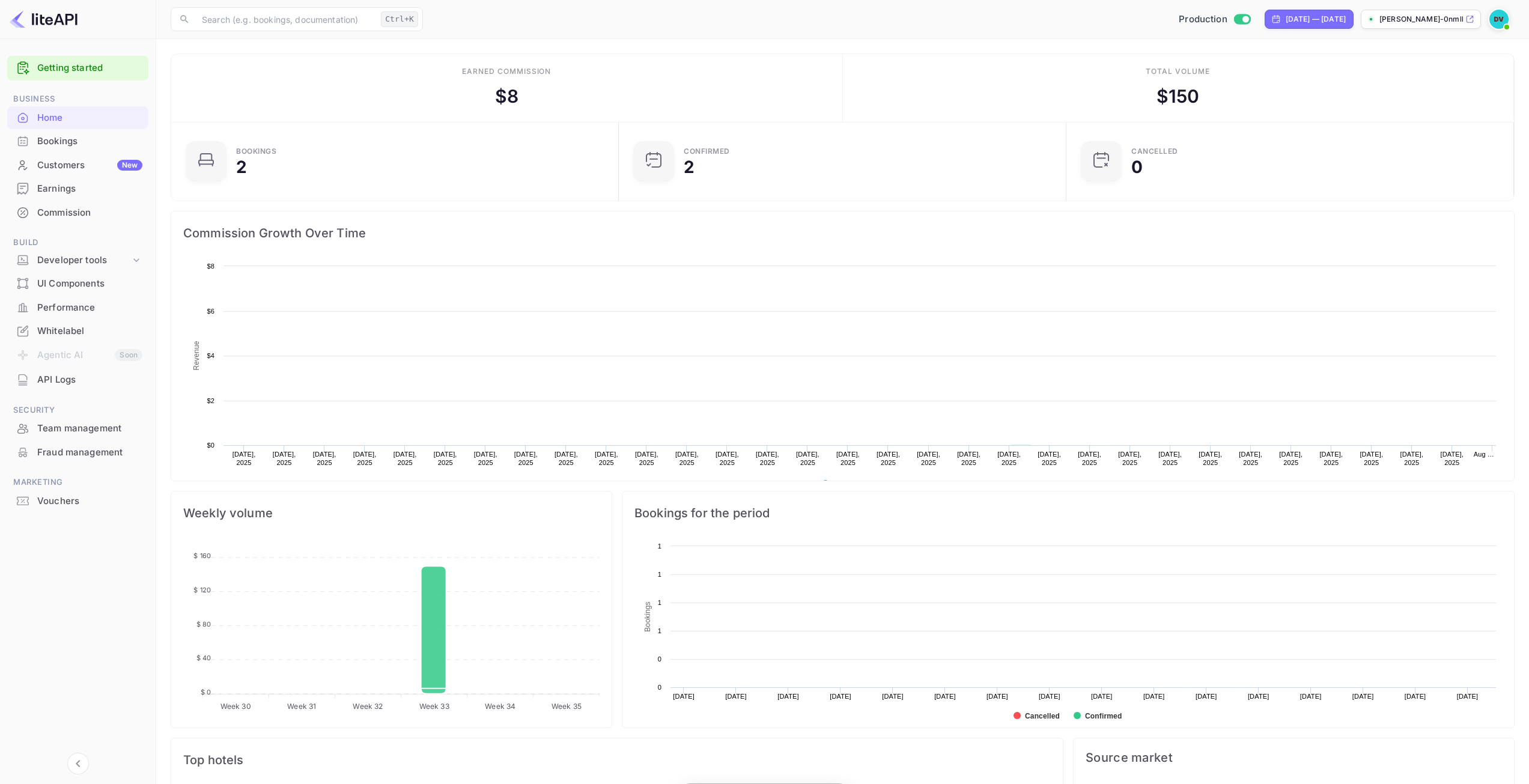
scroll to position [186, 431]
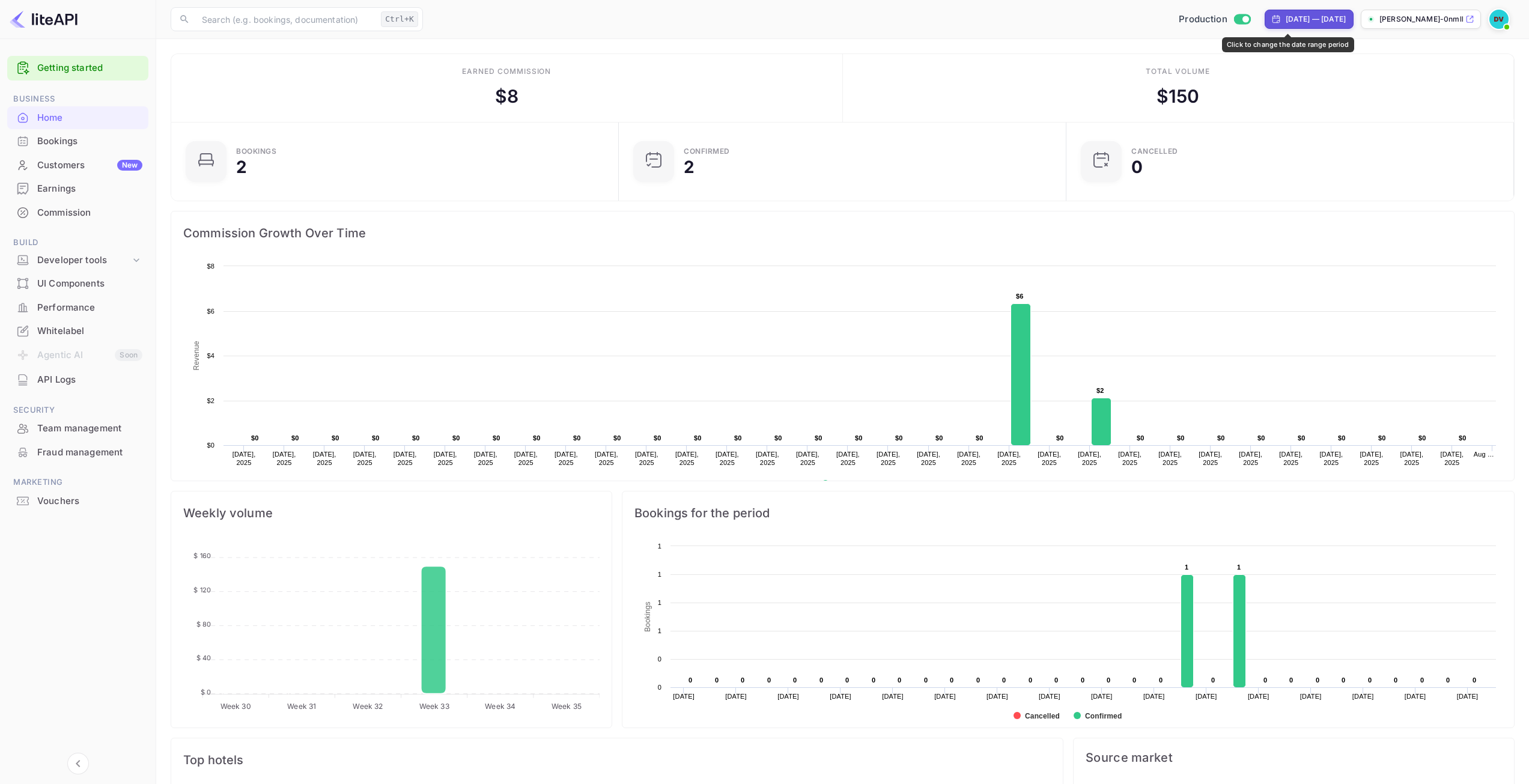
click at [1328, 21] on div "[DATE] — [DATE]" at bounding box center [1315, 19] width 60 height 11
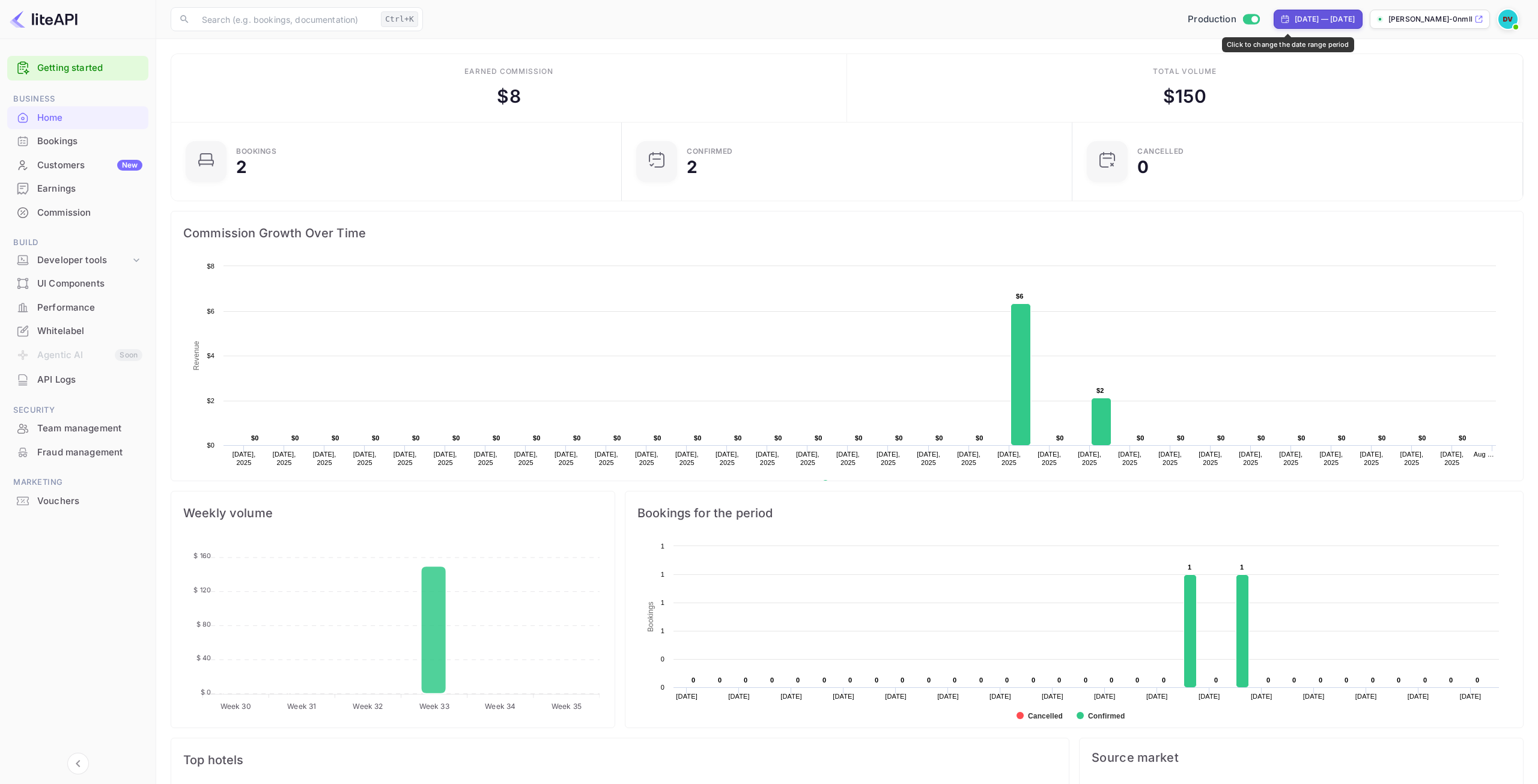
select select "6"
select select "2025"
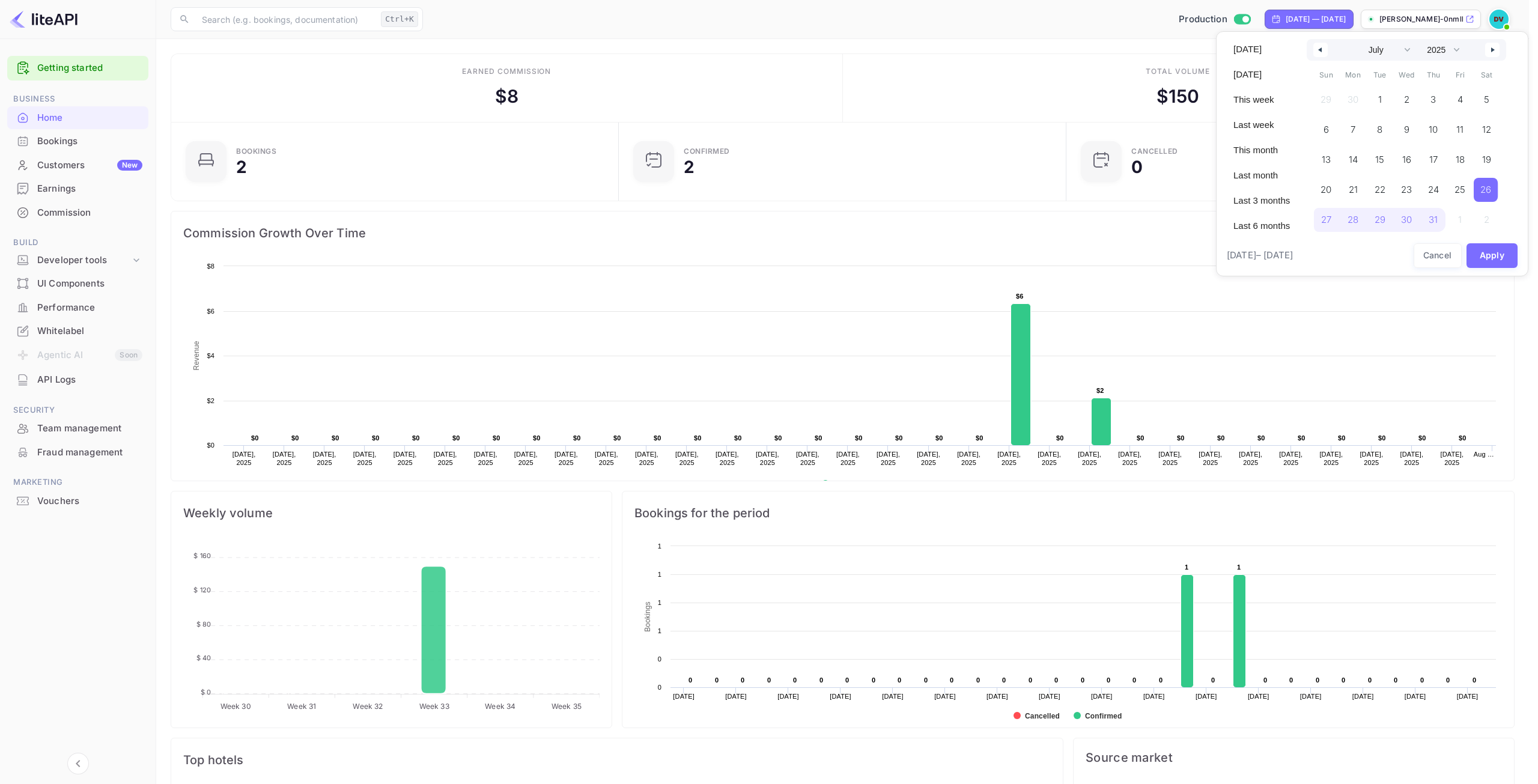
click at [981, 230] on div at bounding box center [769, 392] width 1538 height 784
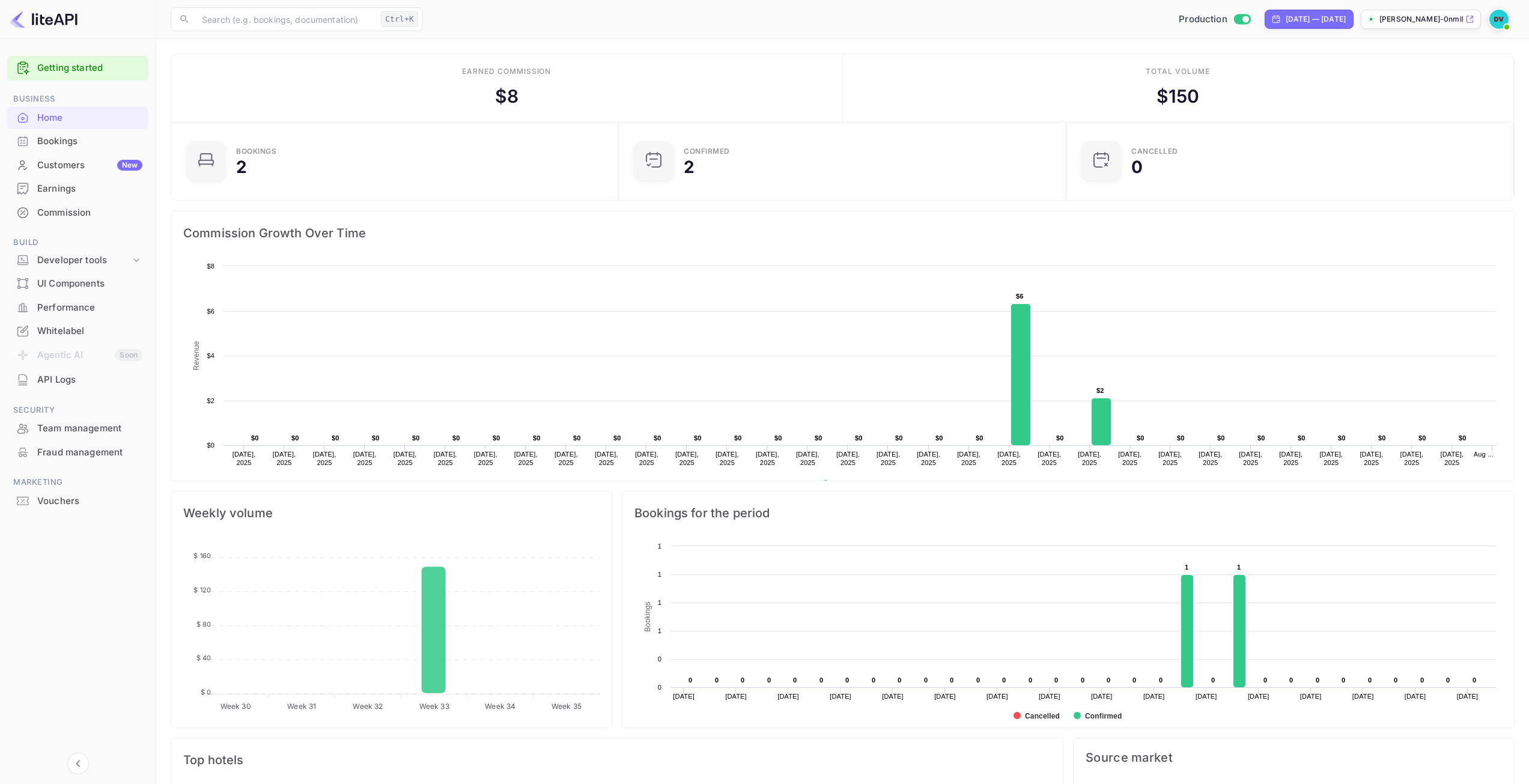
scroll to position [10, 10]
click at [72, 213] on div "Commission" at bounding box center [89, 213] width 105 height 14
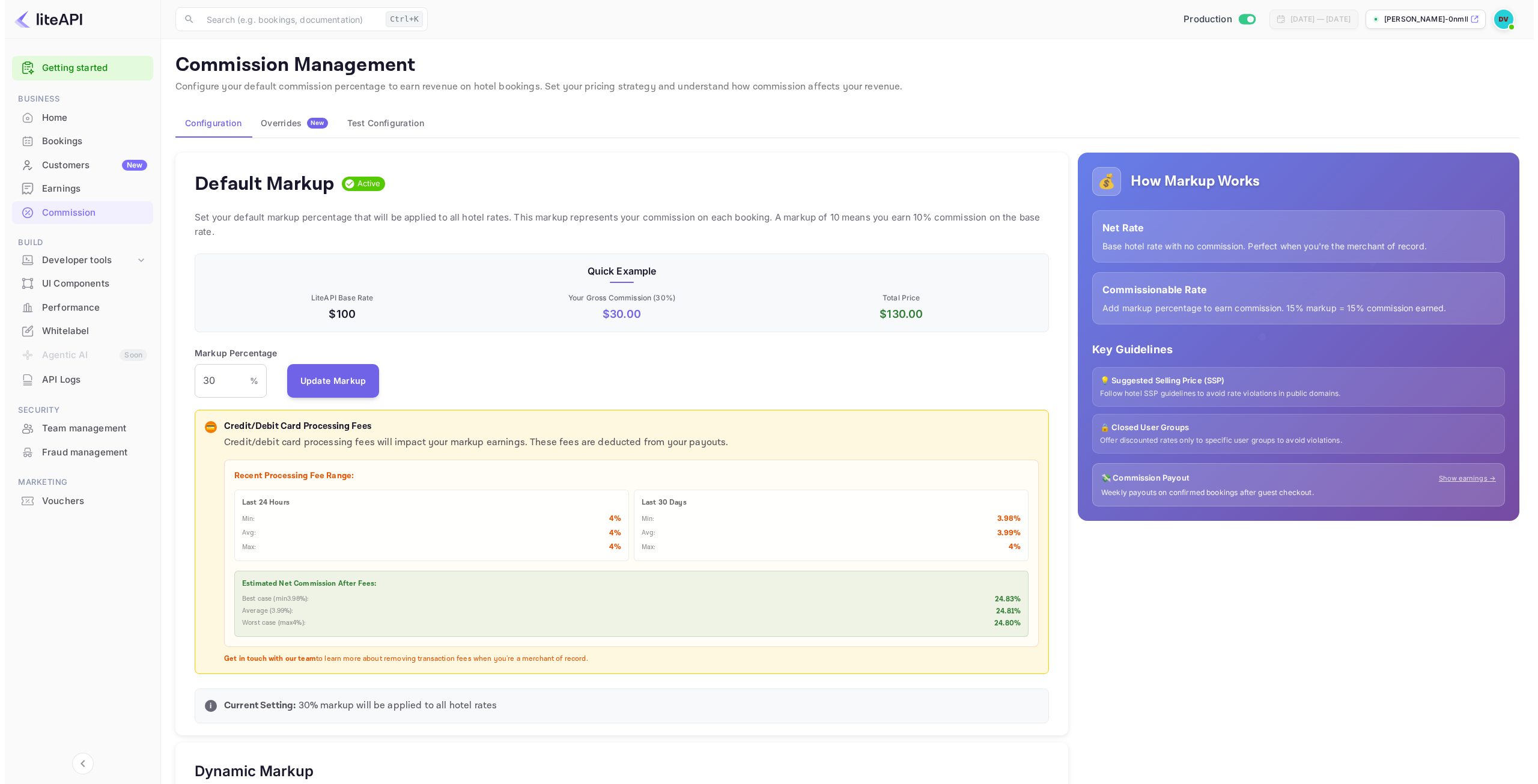
scroll to position [204, 845]
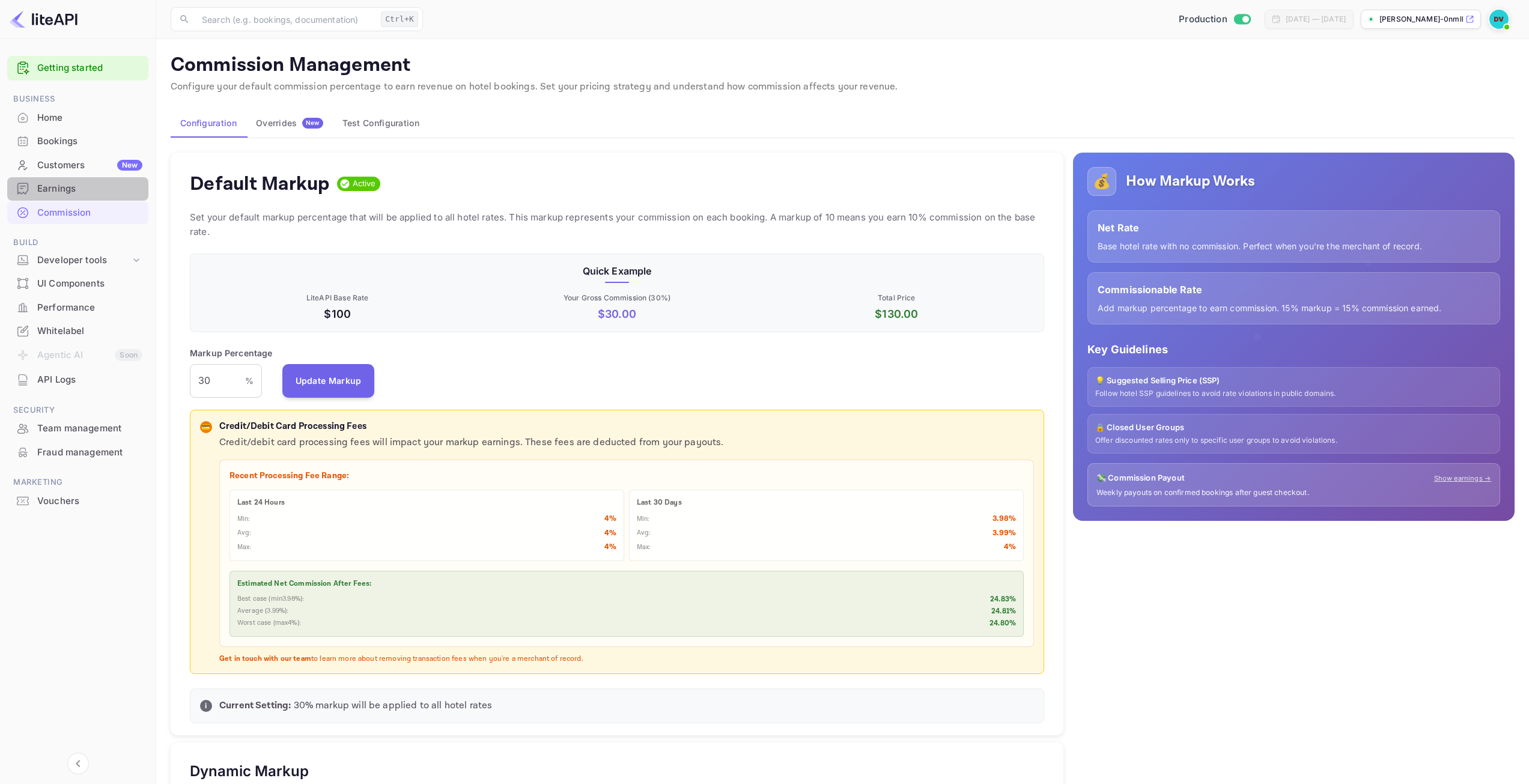
click at [40, 191] on div "Earnings" at bounding box center [89, 188] width 105 height 14
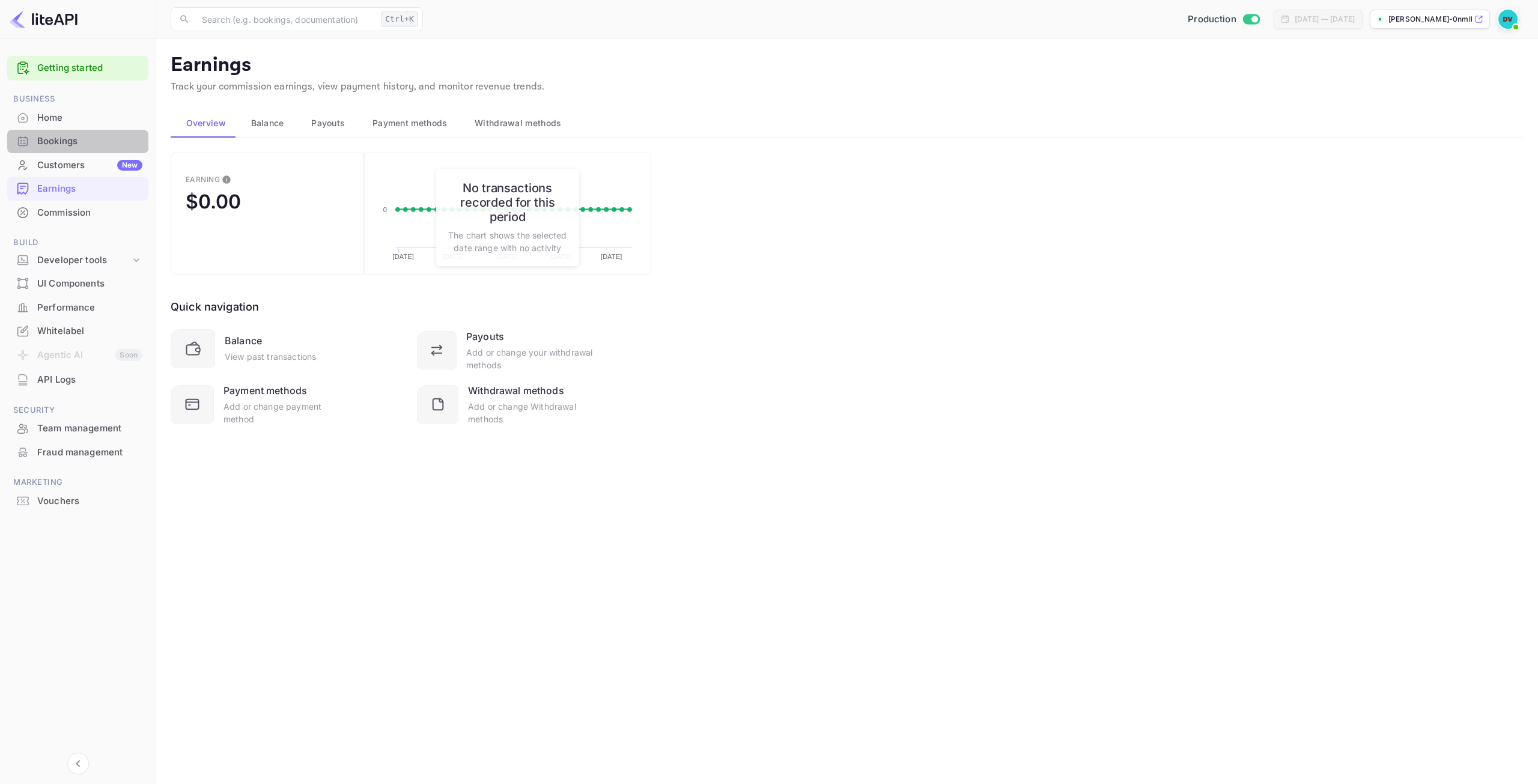
click at [37, 138] on div "Bookings" at bounding box center [89, 141] width 105 height 14
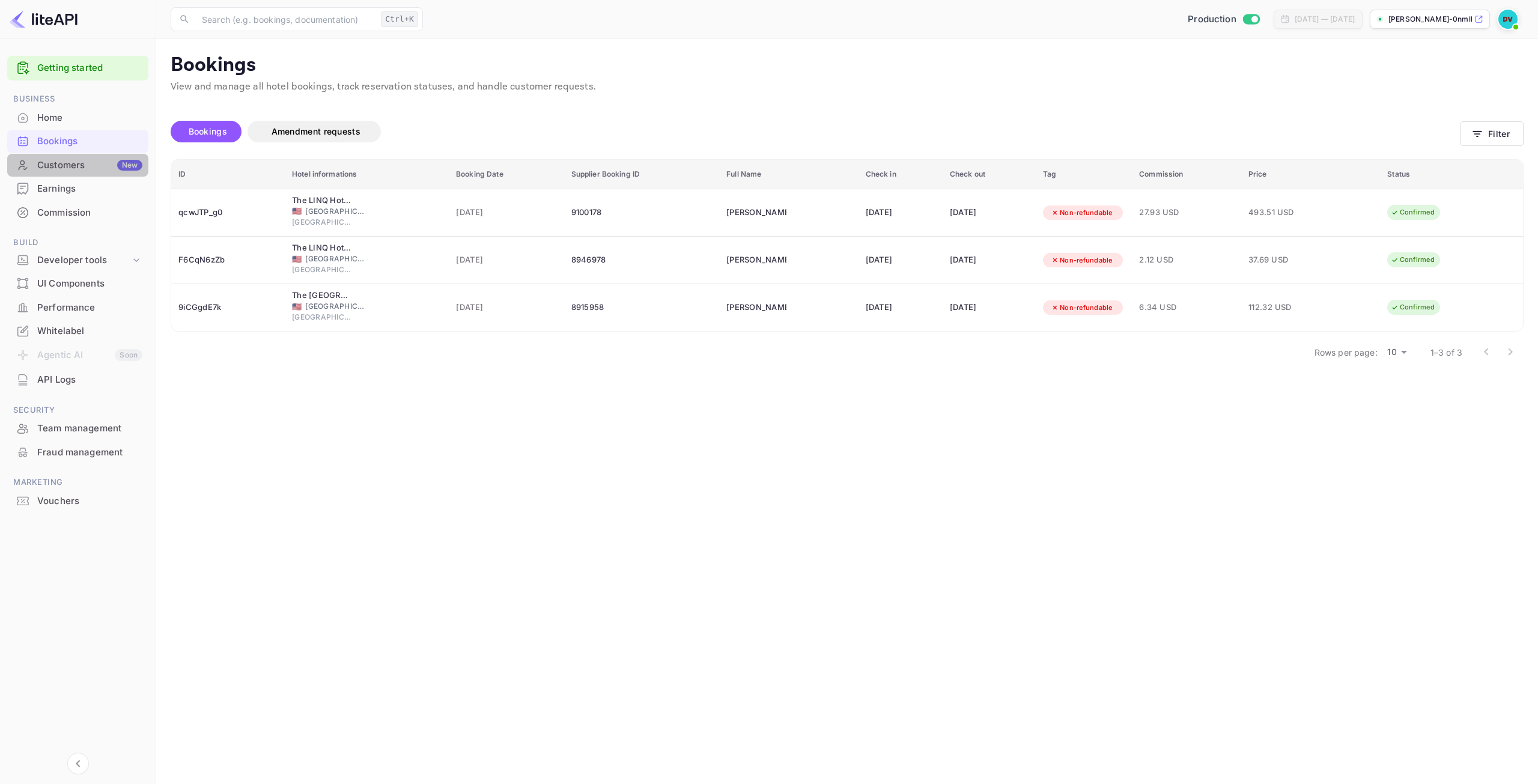
click at [73, 165] on div "Customers New" at bounding box center [89, 165] width 105 height 14
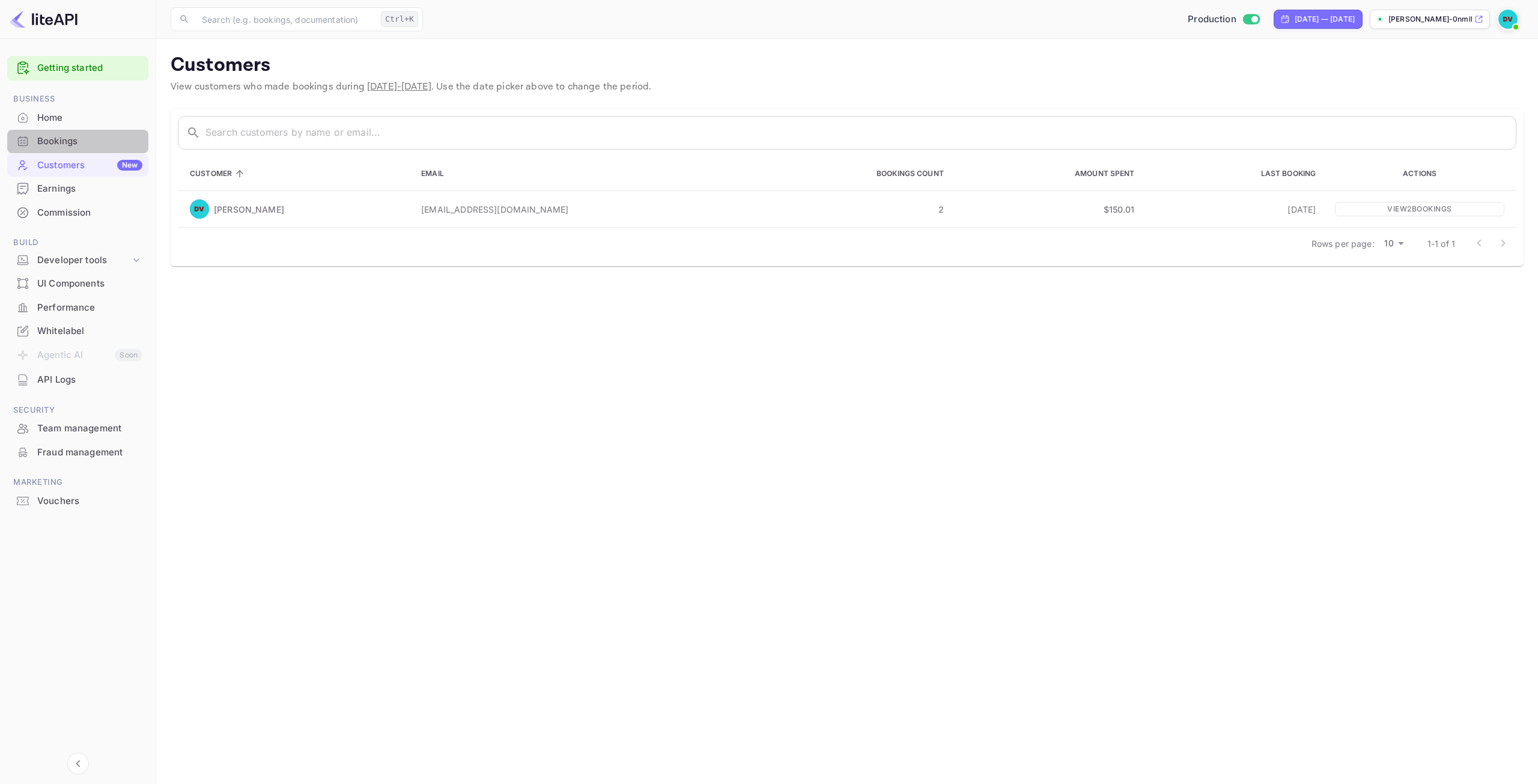
click at [70, 148] on div "Bookings" at bounding box center [89, 141] width 105 height 14
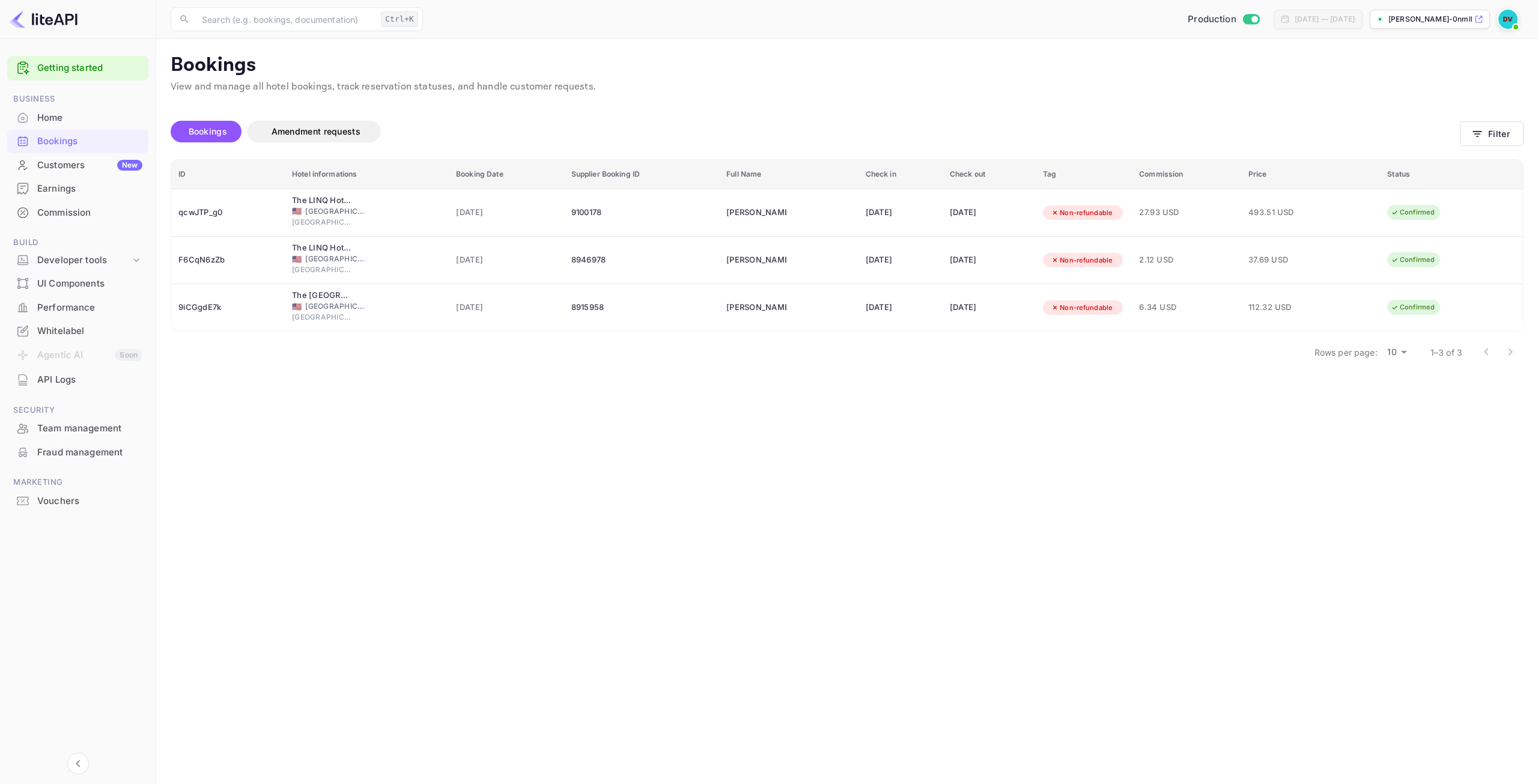
click at [72, 198] on div "Earnings" at bounding box center [78, 188] width 141 height 24
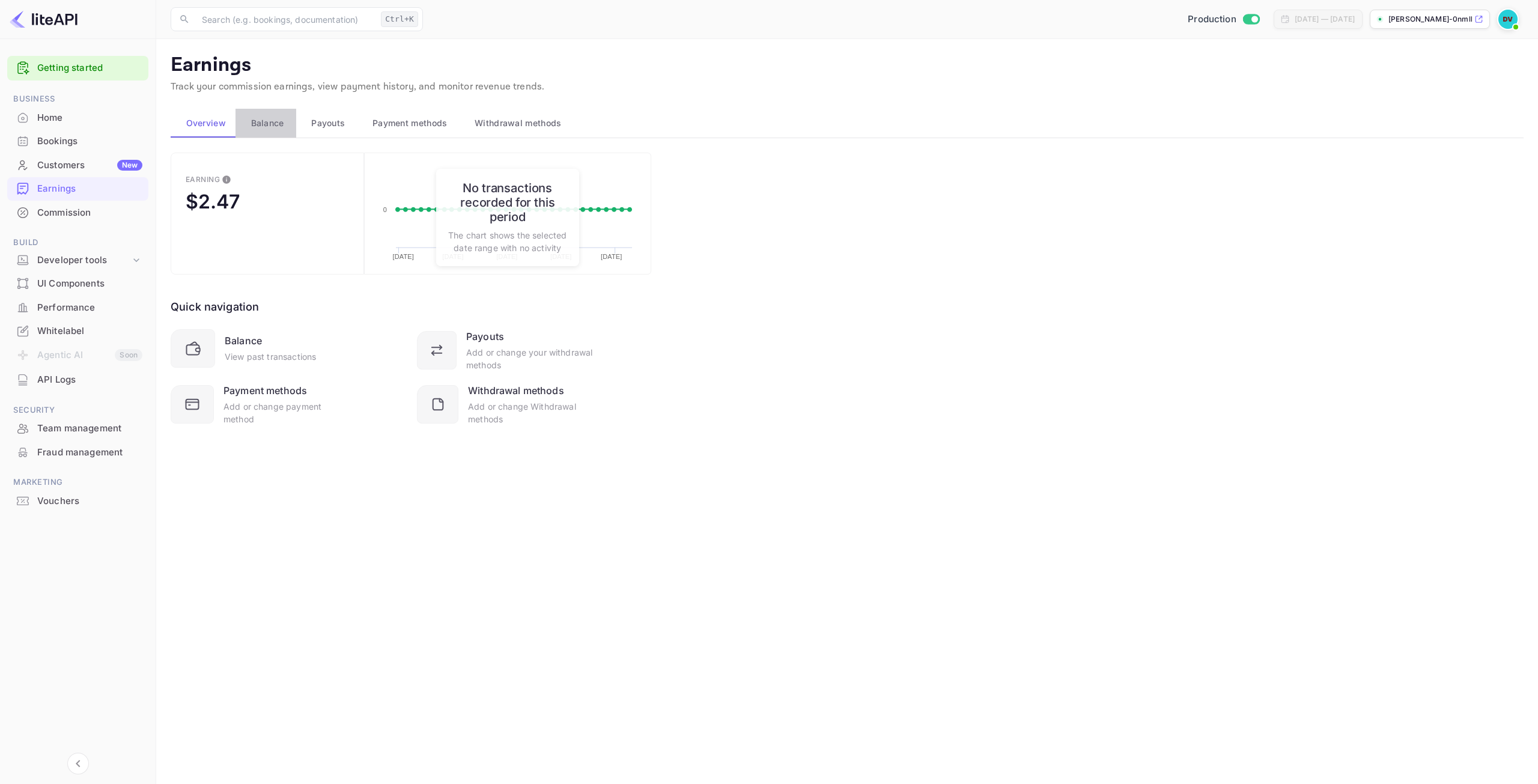
click at [272, 128] on span "Balance" at bounding box center [267, 123] width 33 height 15
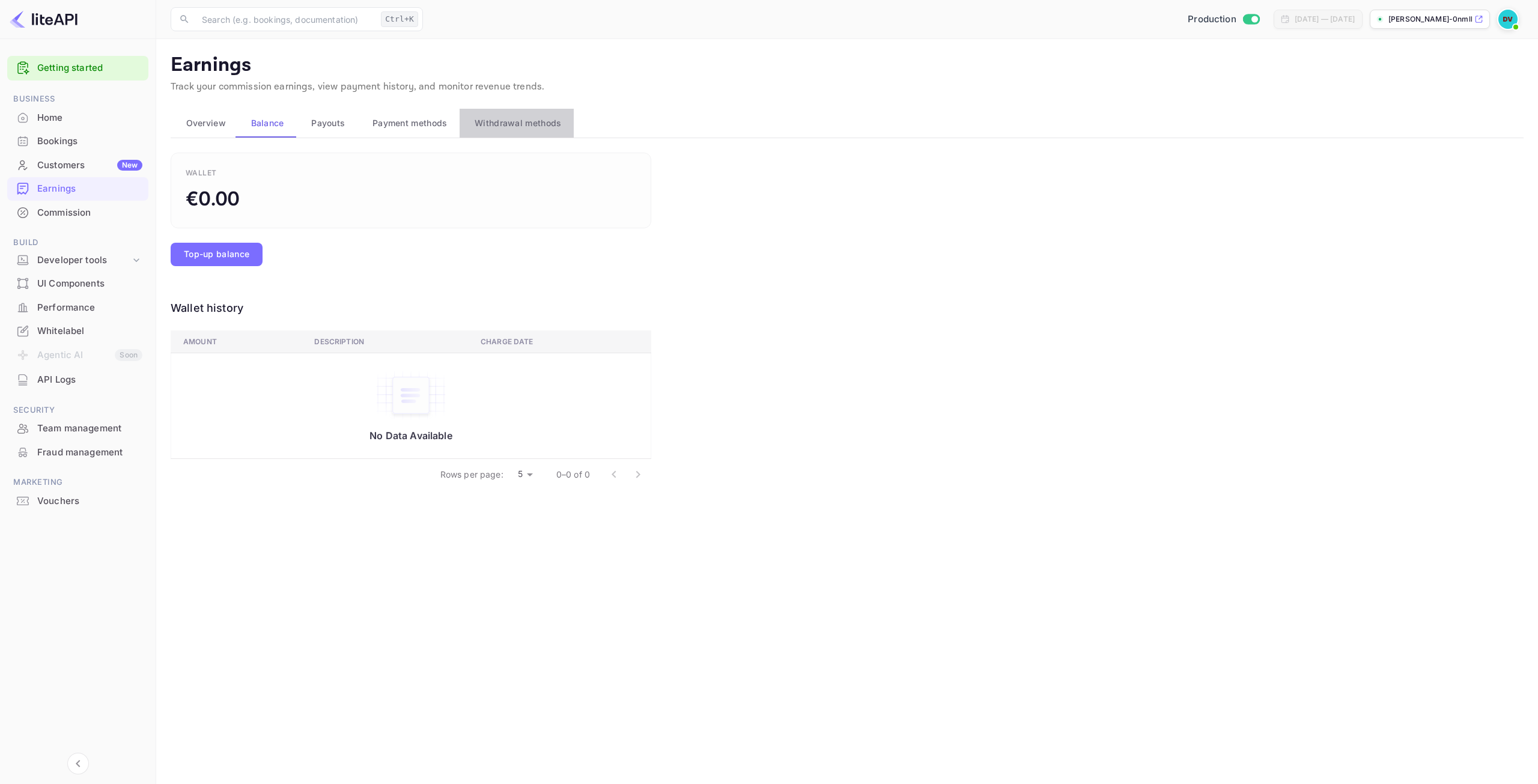
click at [489, 127] on span "Withdrawal methods" at bounding box center [518, 123] width 87 height 15
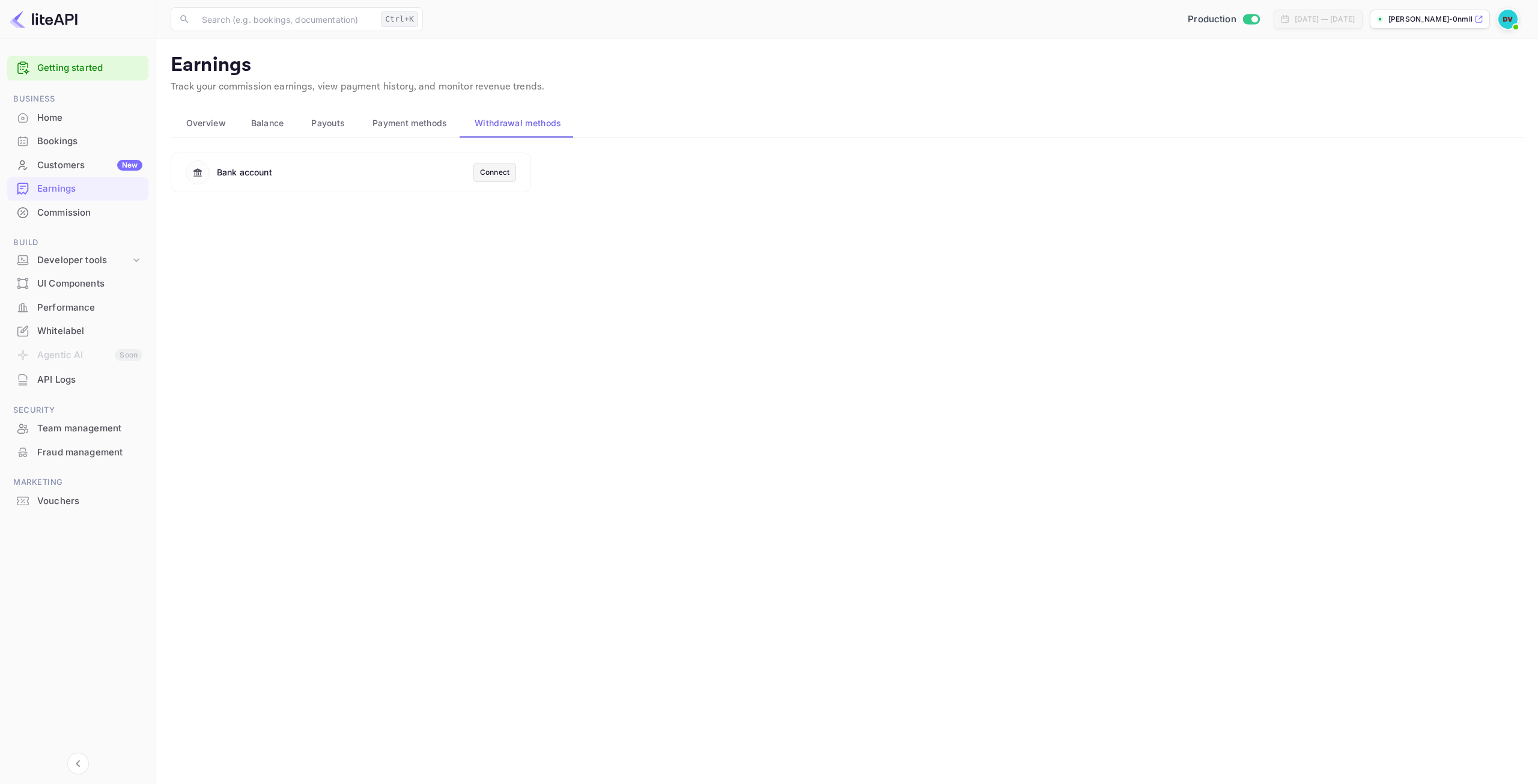
click at [494, 173] on div "Connect" at bounding box center [494, 173] width 30 height 11
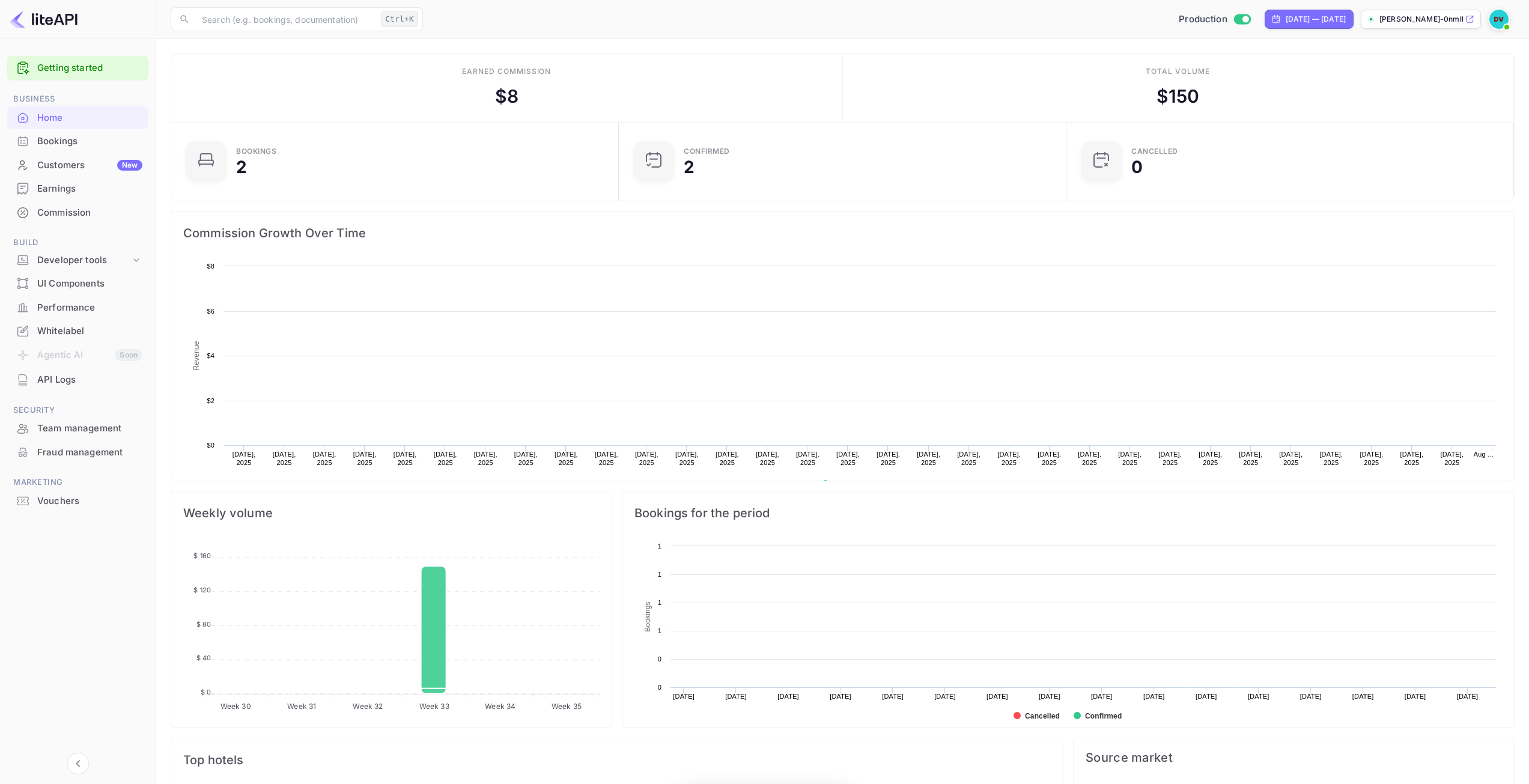
scroll to position [186, 431]
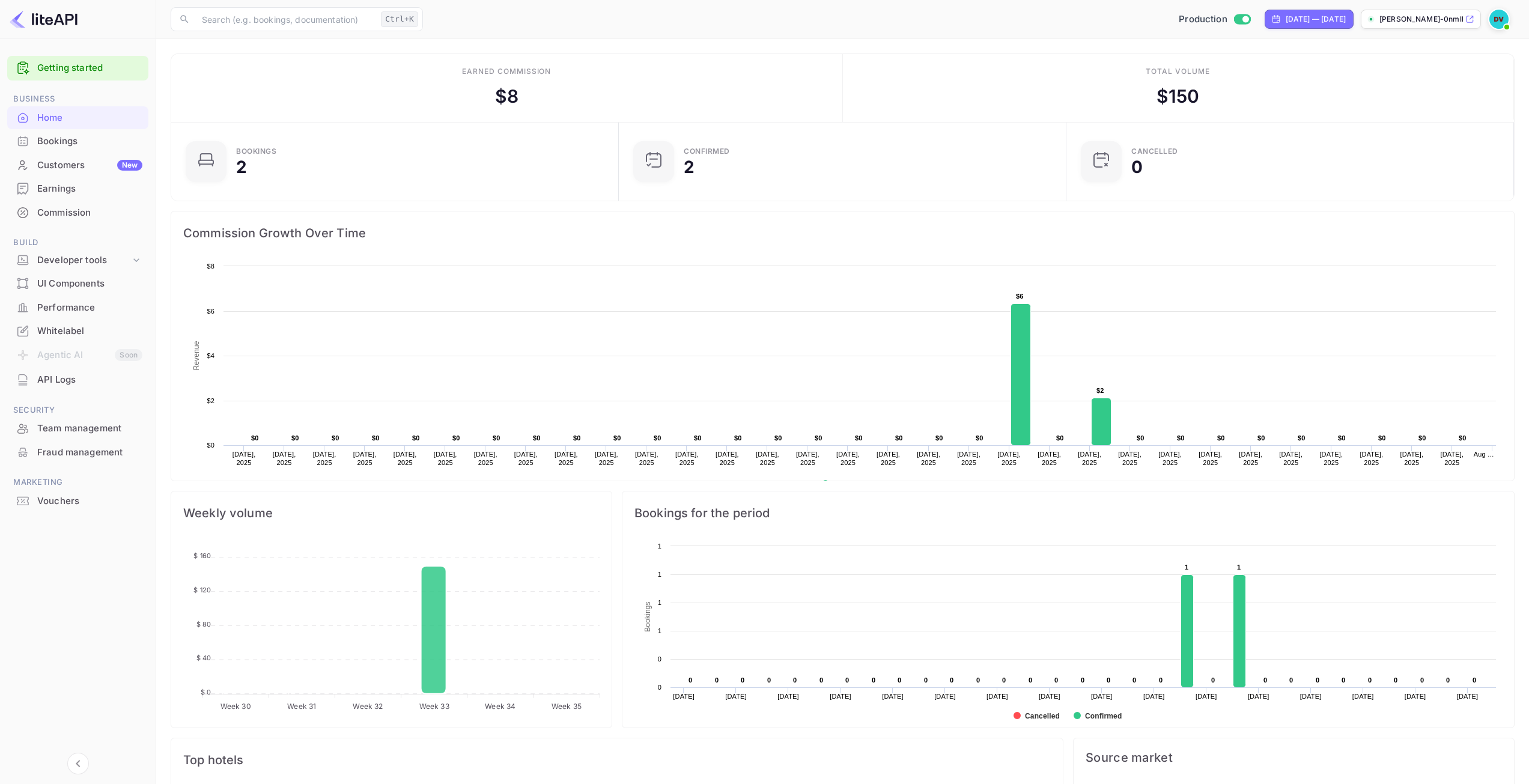
click at [64, 507] on div "Vouchers" at bounding box center [89, 501] width 105 height 14
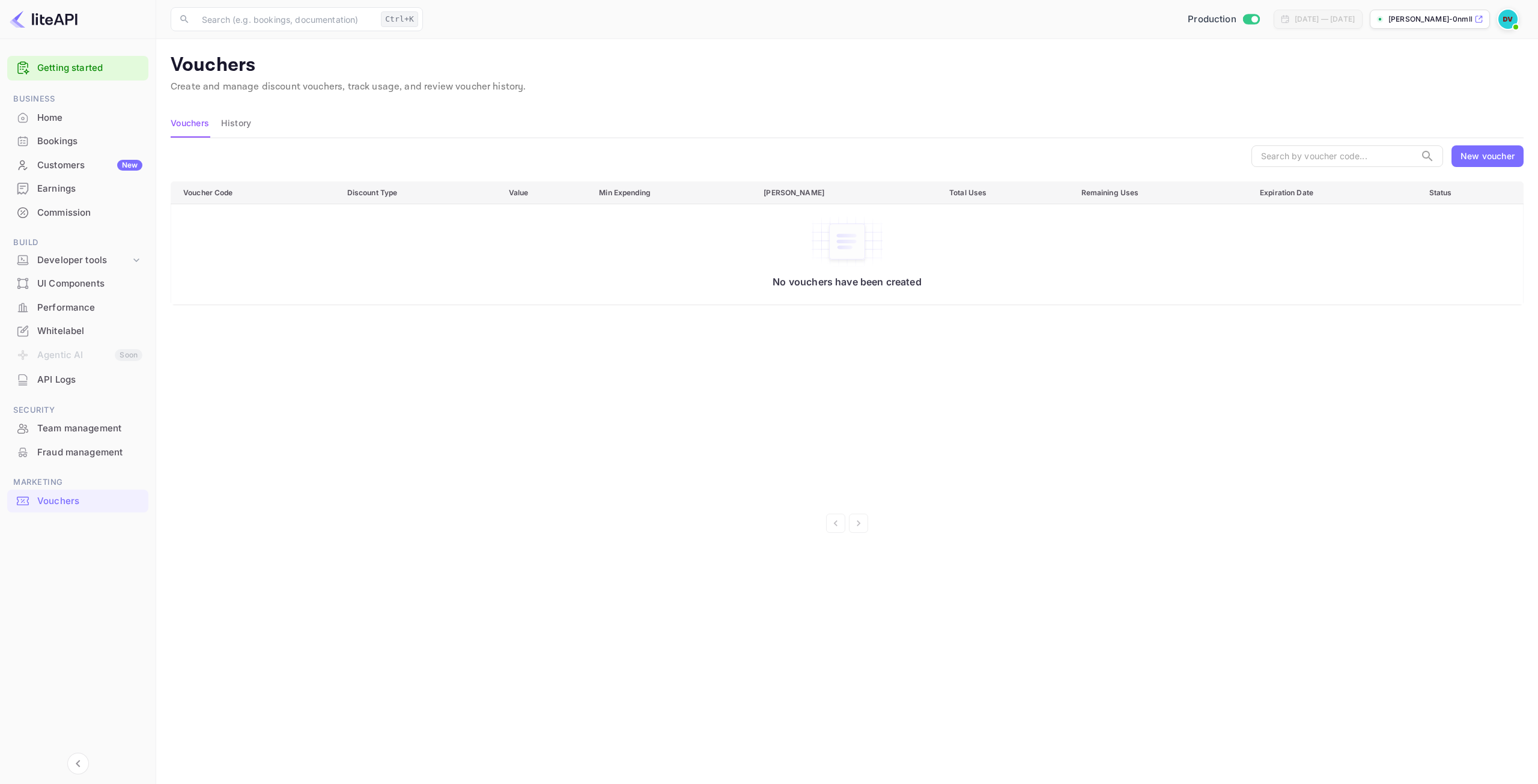
click at [76, 219] on div "Commission" at bounding box center [78, 213] width 141 height 24
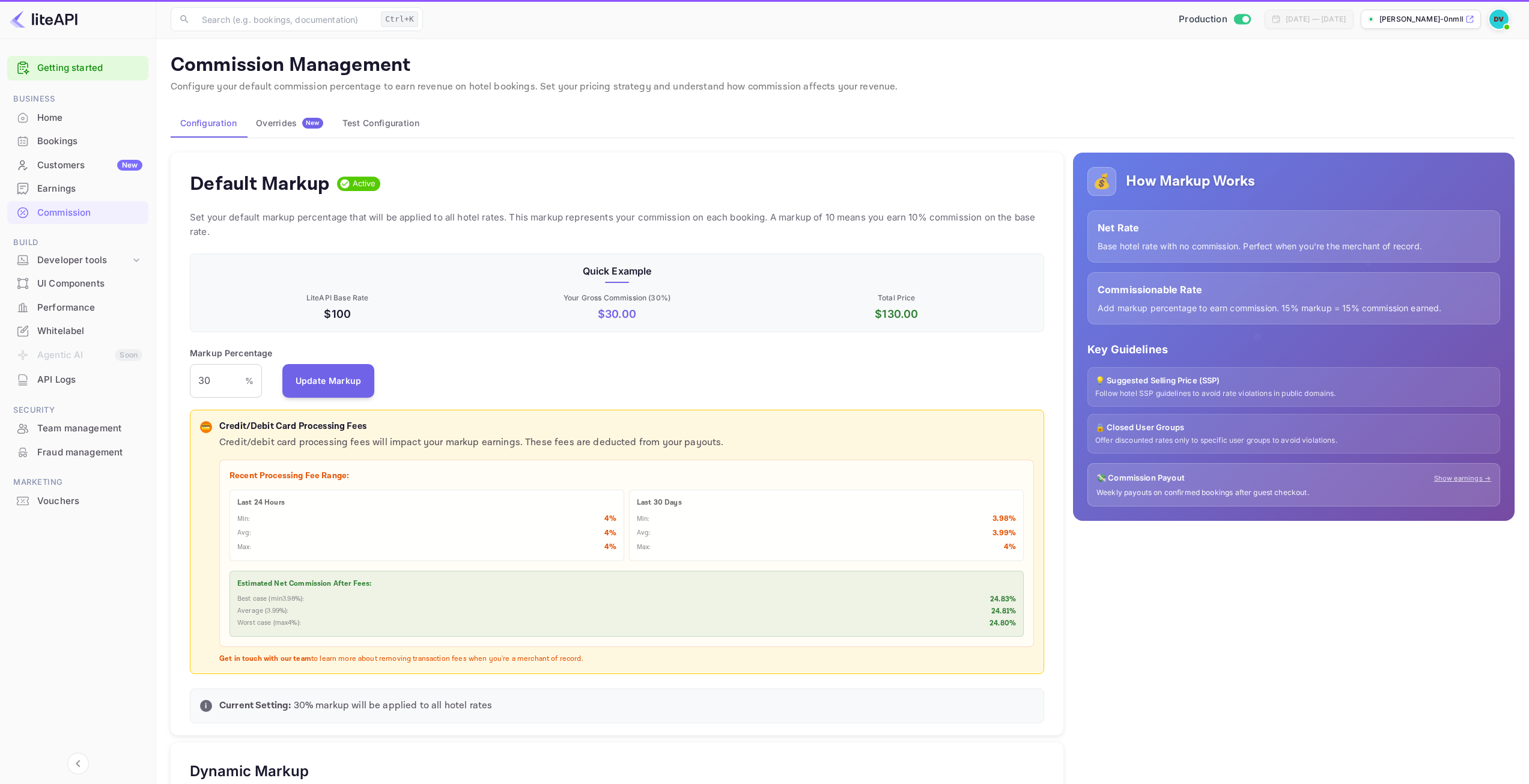
scroll to position [204, 845]
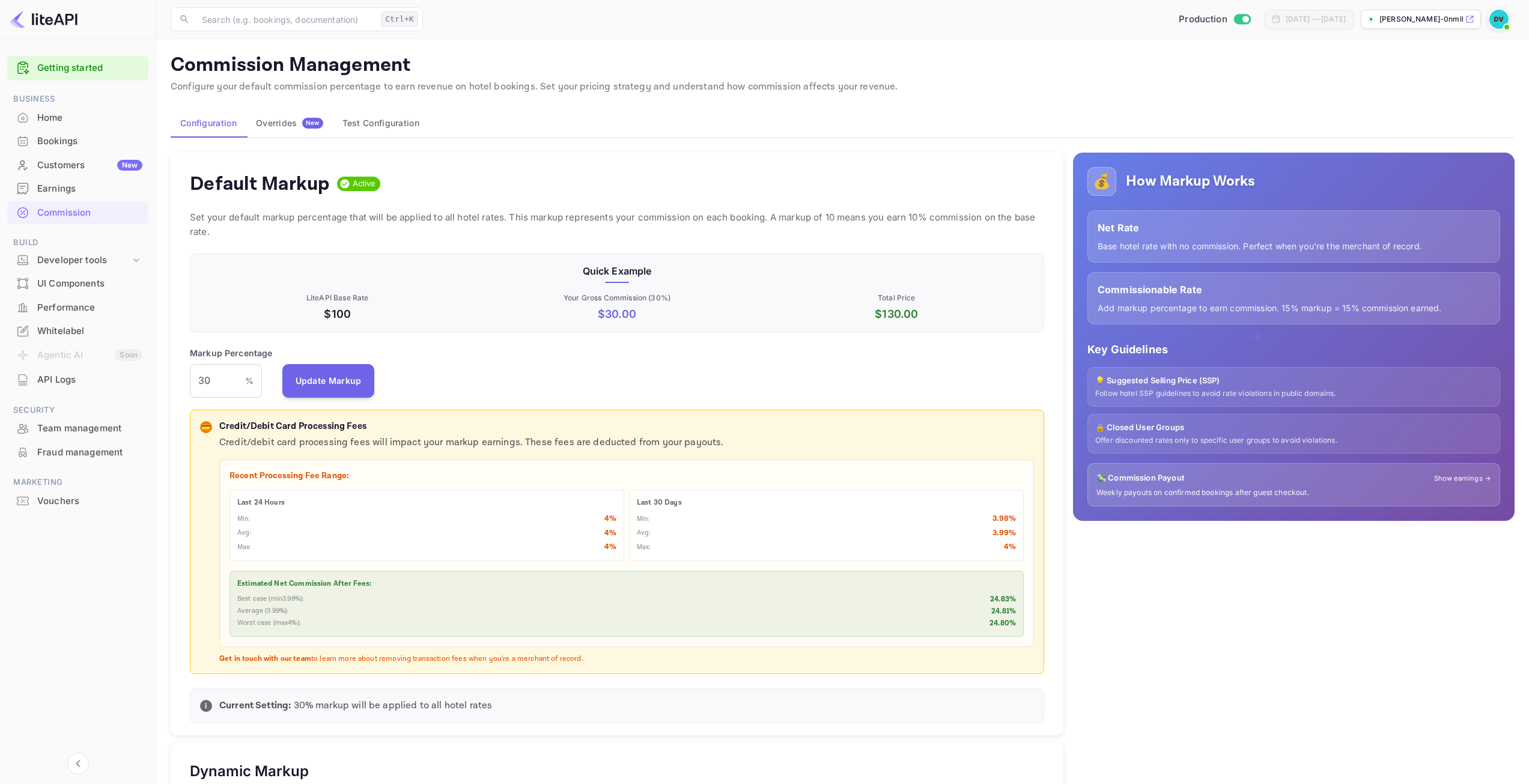
drag, startPoint x: 1456, startPoint y: 471, endPoint x: 1457, endPoint y: 478, distance: 7.1
click at [1457, 471] on div "💸 Commission Payout Show earnings → Weekly payouts on confirmed bookings after …" at bounding box center [1293, 484] width 413 height 43
click at [1457, 478] on link "Show earnings →" at bounding box center [1462, 478] width 57 height 10
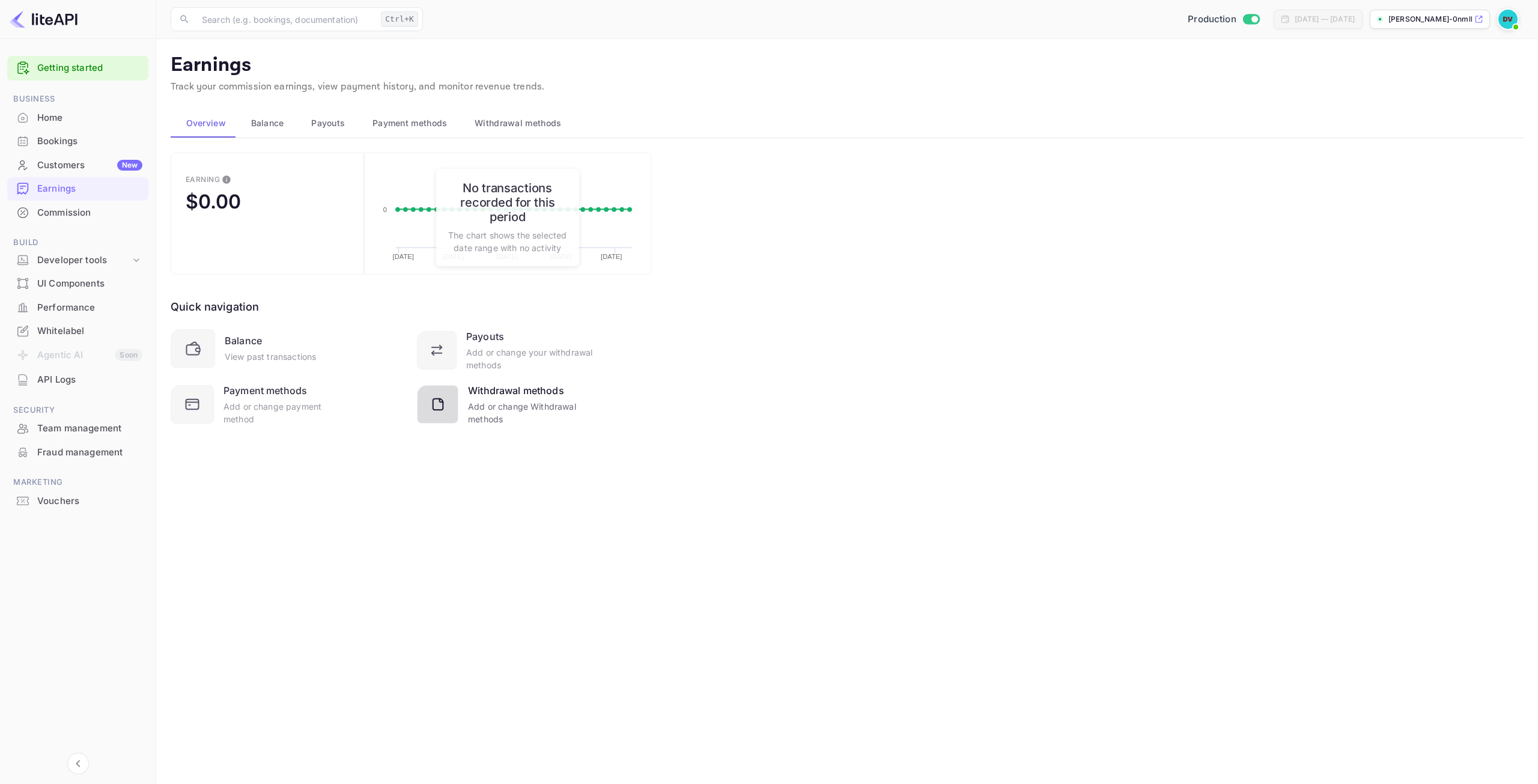
click at [531, 390] on div "Withdrawal methods" at bounding box center [516, 390] width 96 height 15
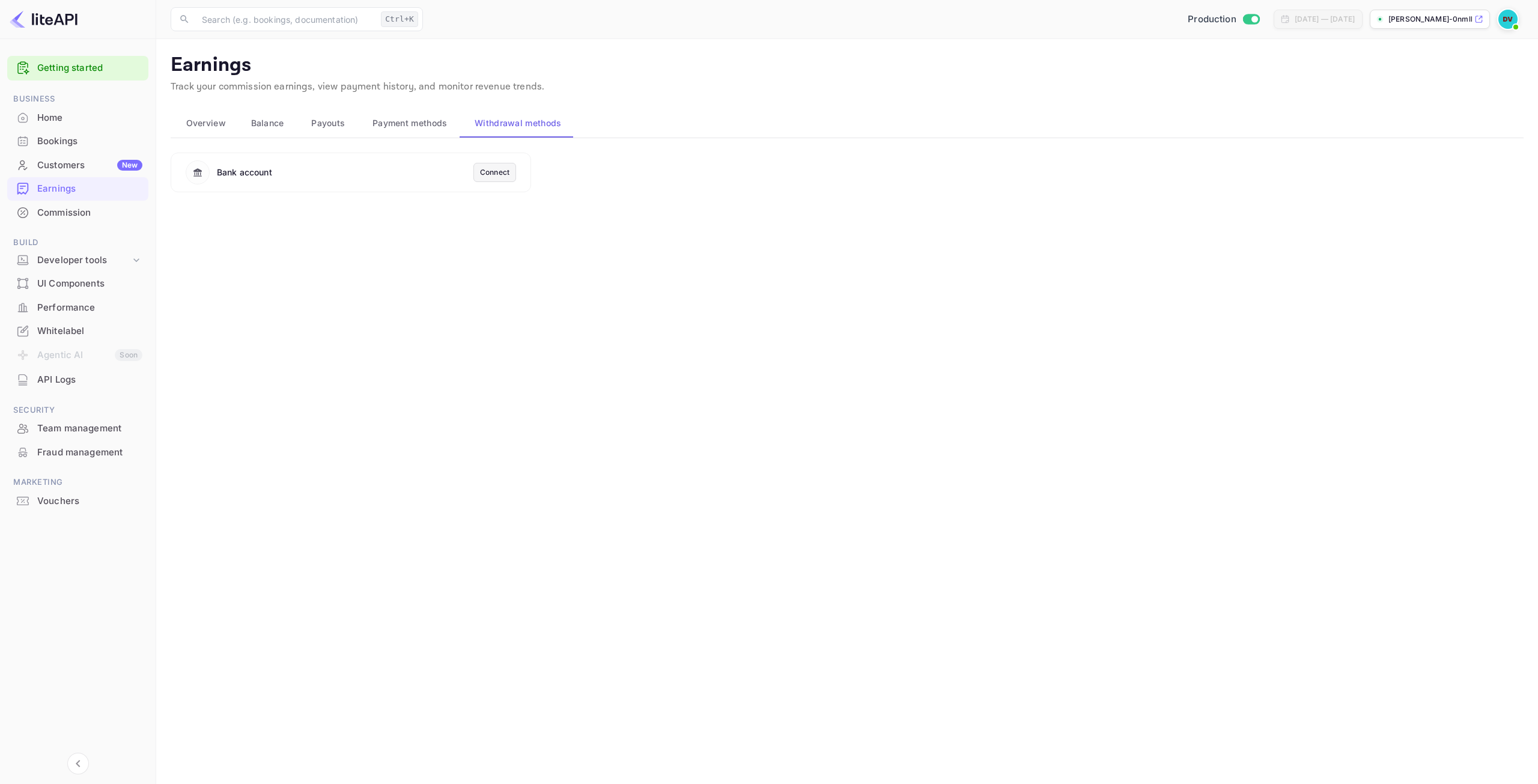
click at [488, 173] on div "Connect" at bounding box center [494, 173] width 30 height 11
